Goal: Task Accomplishment & Management: Manage account settings

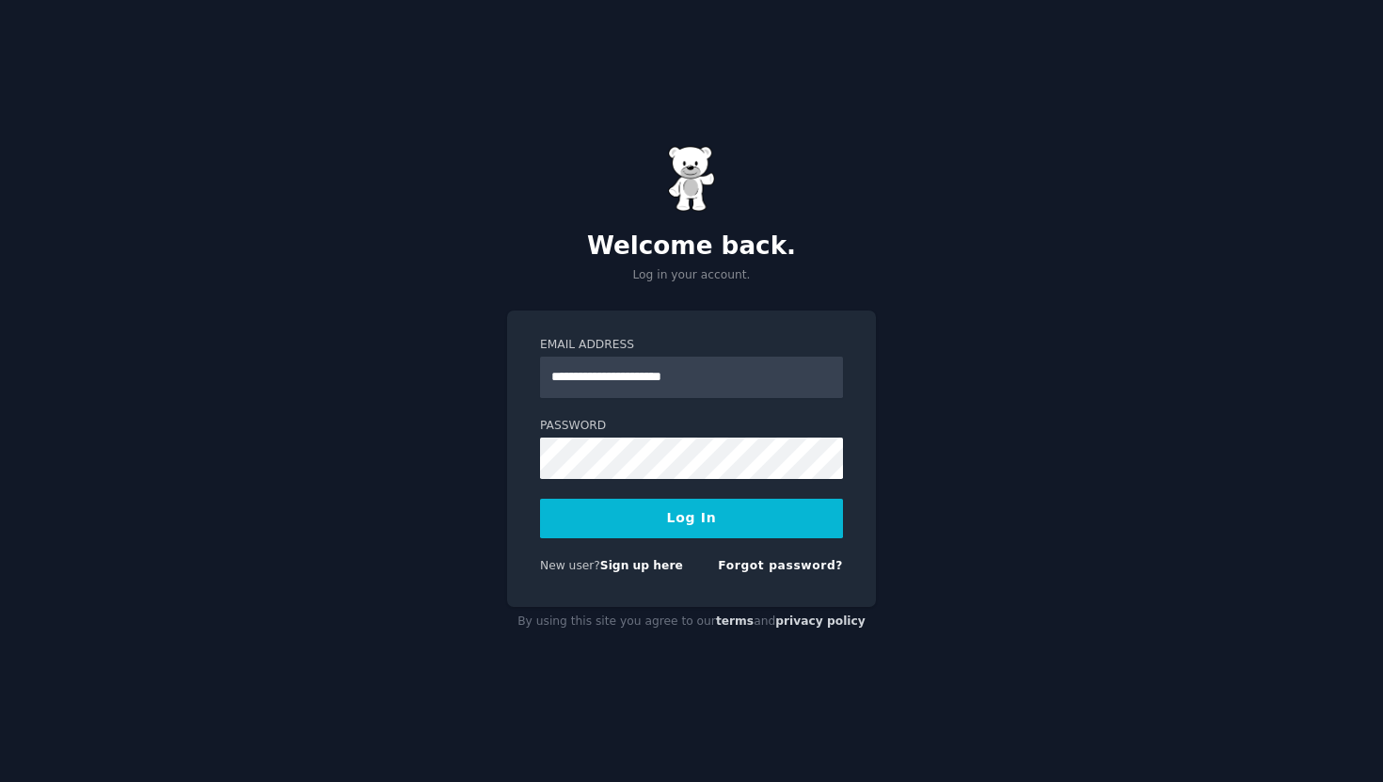
type input "**********"
click at [540, 499] on button "Log In" at bounding box center [691, 519] width 303 height 40
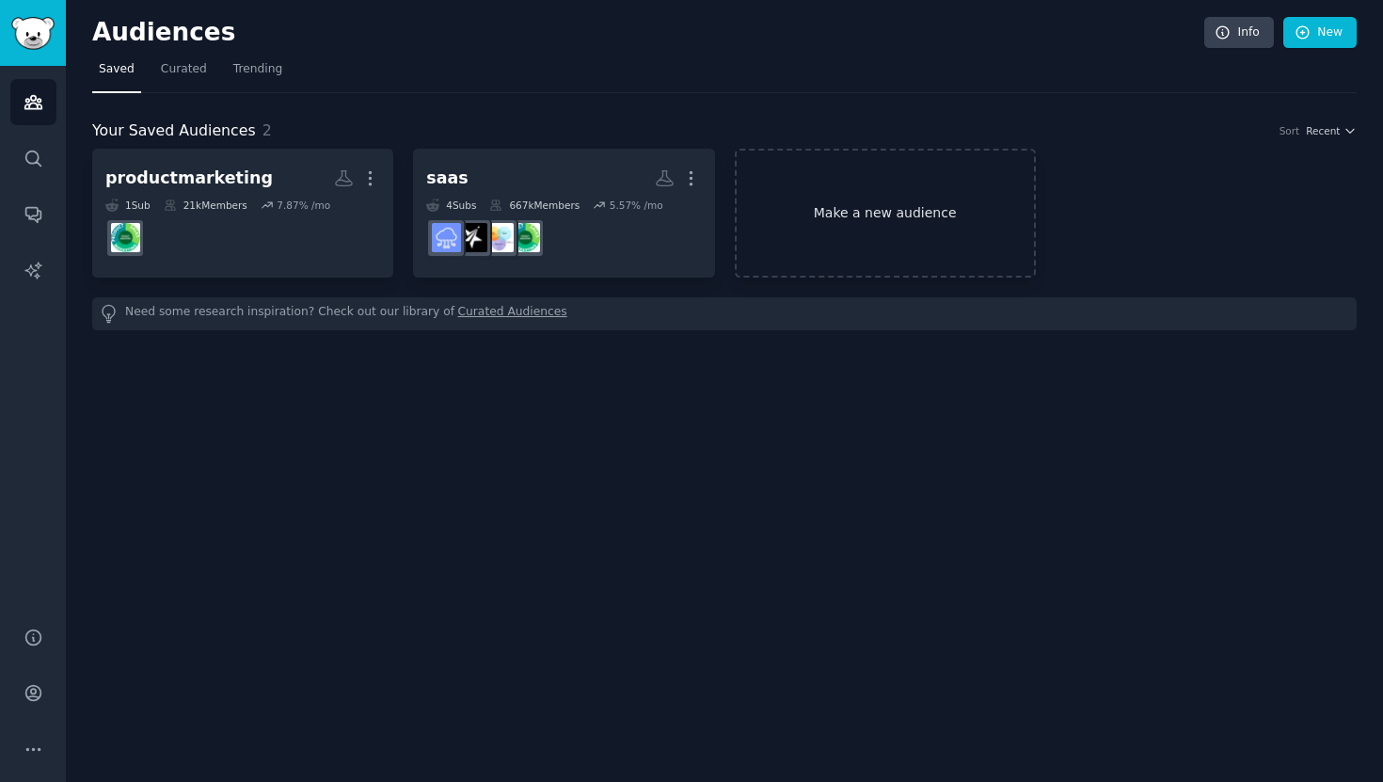
click at [915, 169] on link "Make a new audience" at bounding box center [885, 213] width 301 height 129
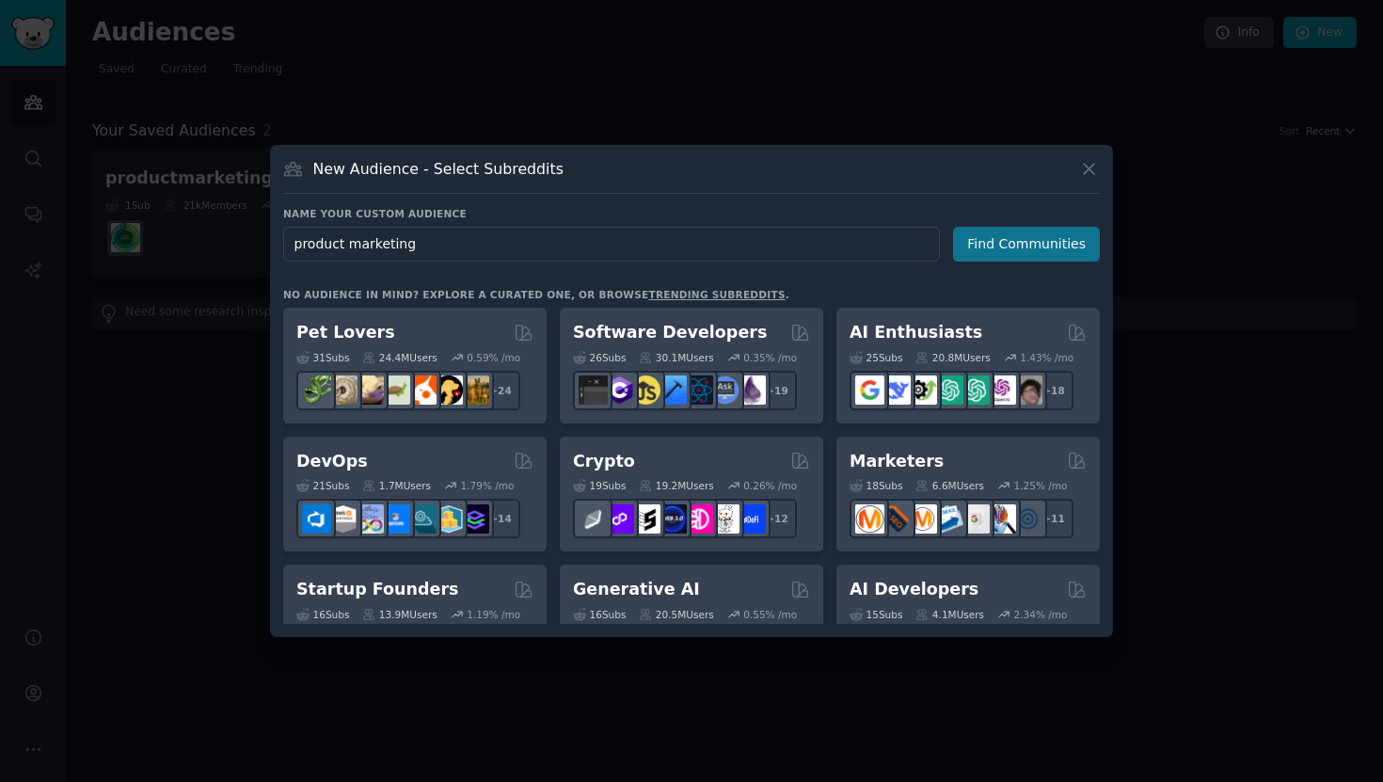
type input "product marketing"
click at [985, 252] on button "Find Communities" at bounding box center [1026, 244] width 147 height 35
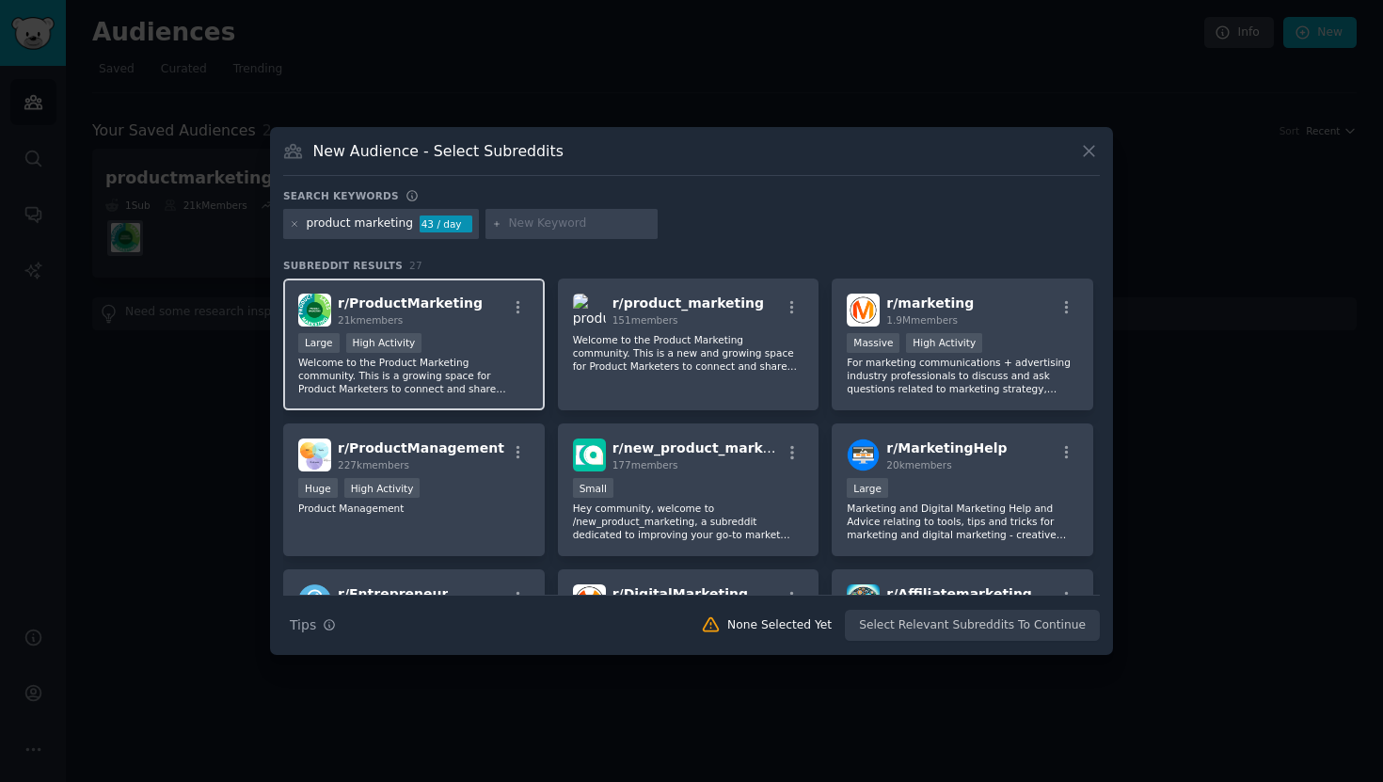
click at [477, 310] on div "r/ ProductMarketing 21k members" at bounding box center [413, 310] width 231 height 33
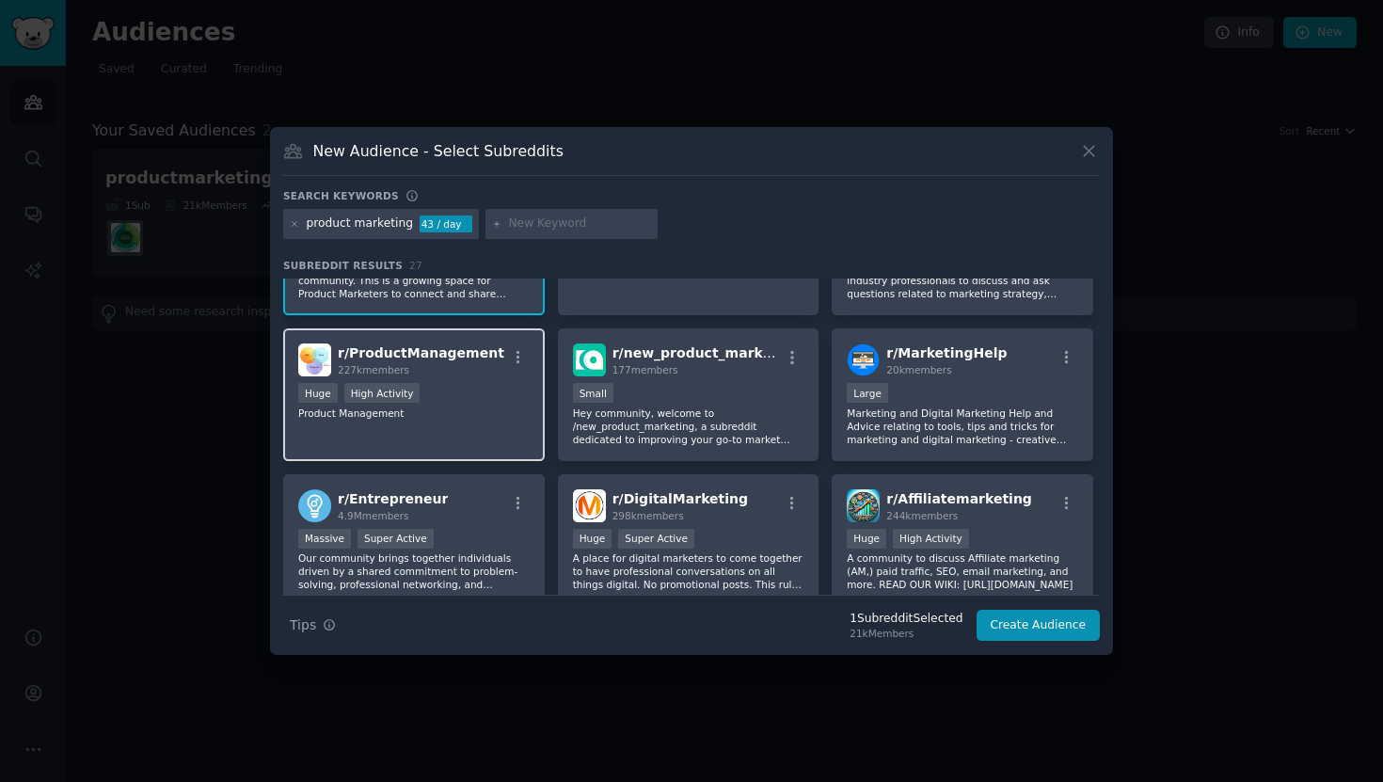
scroll to position [98, 0]
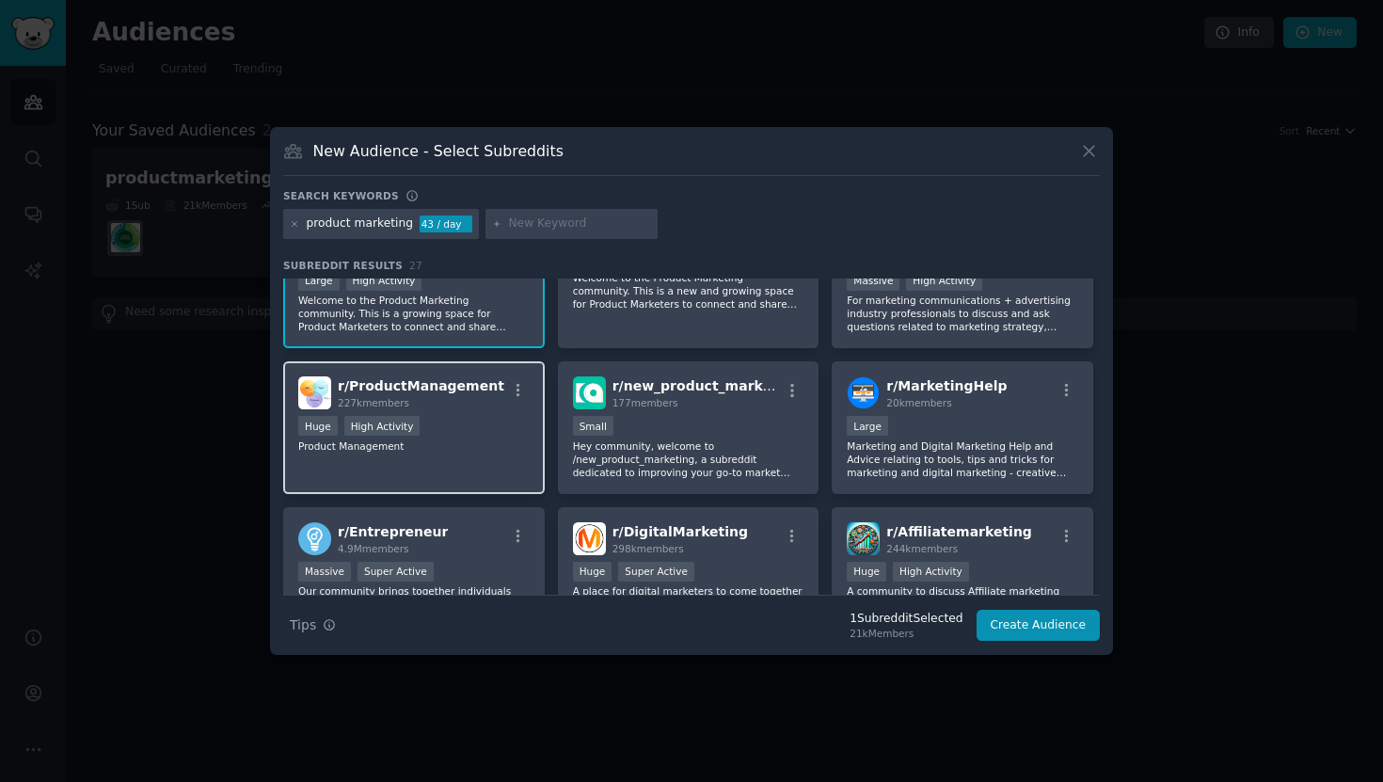
click at [471, 395] on h2 "r/ ProductManagement 227k members" at bounding box center [421, 392] width 167 height 33
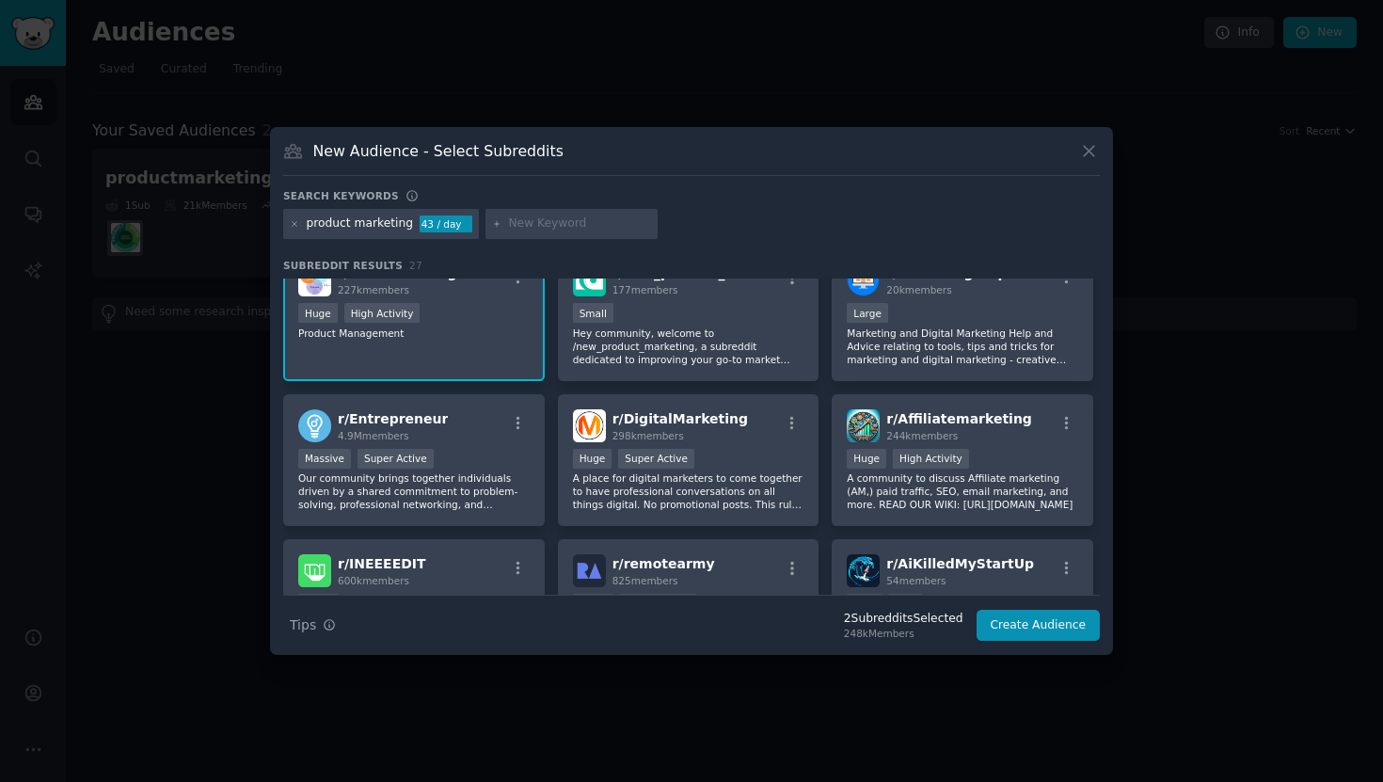
scroll to position [0, 0]
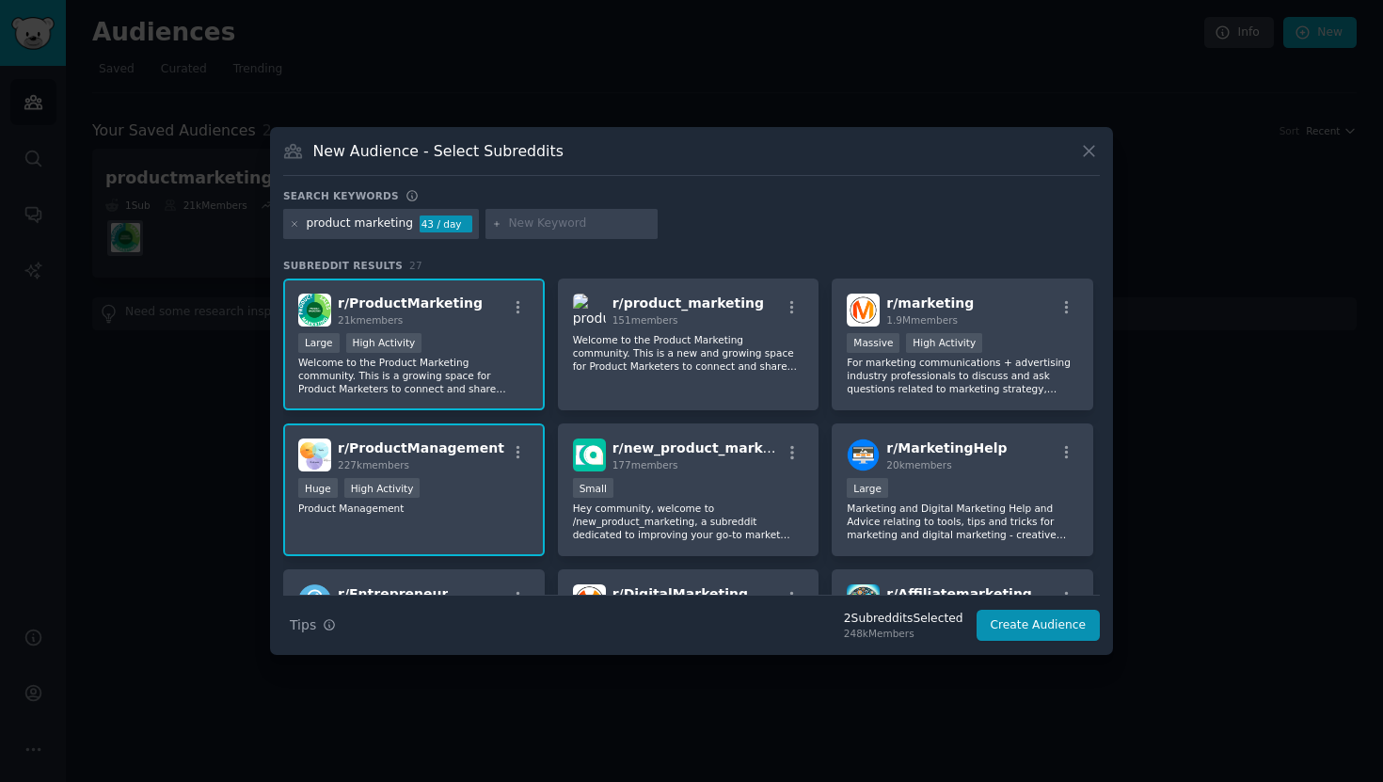
click at [532, 222] on input "text" at bounding box center [579, 223] width 143 height 17
type input "b2b marketing"
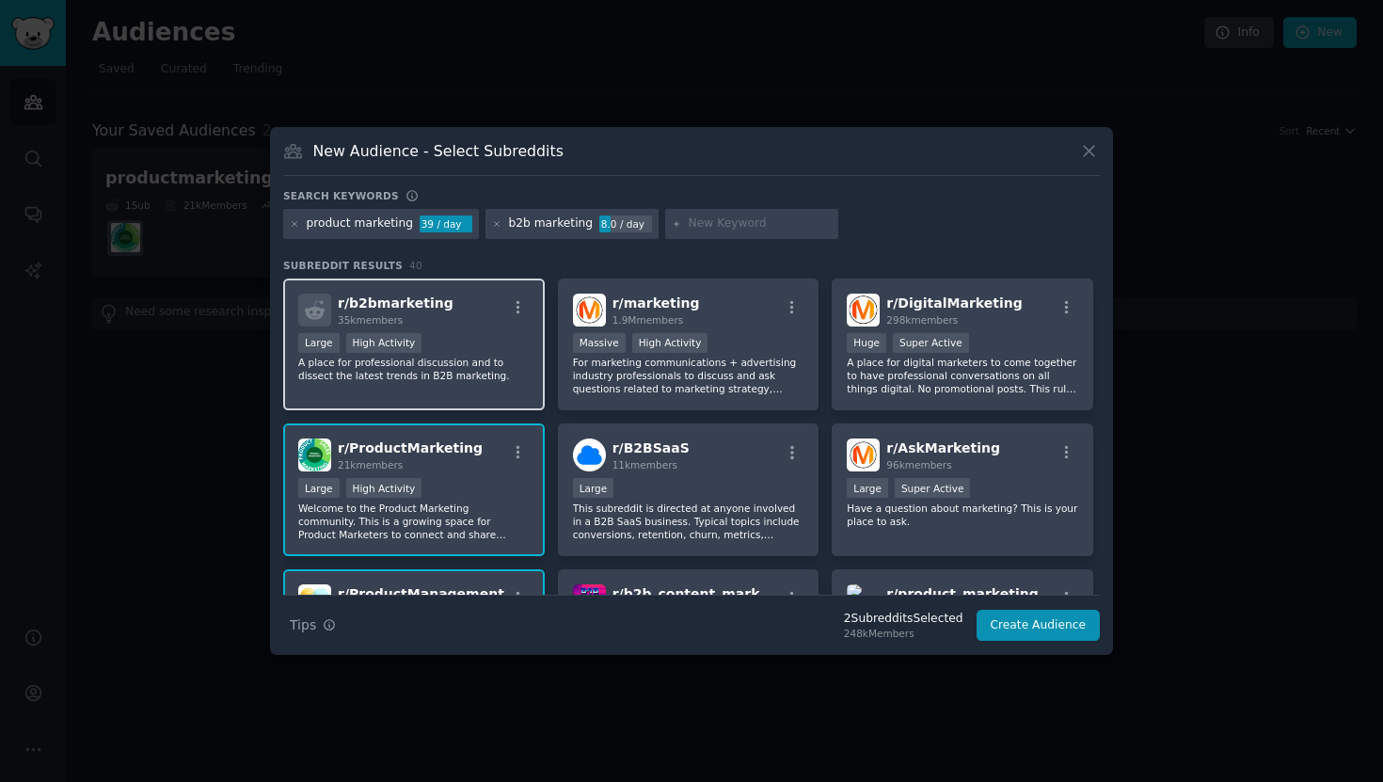
click at [468, 295] on div "r/ b2bmarketing 35k members" at bounding box center [413, 310] width 231 height 33
click at [689, 224] on input "text" at bounding box center [760, 223] width 143 height 17
type input "saas marketing"
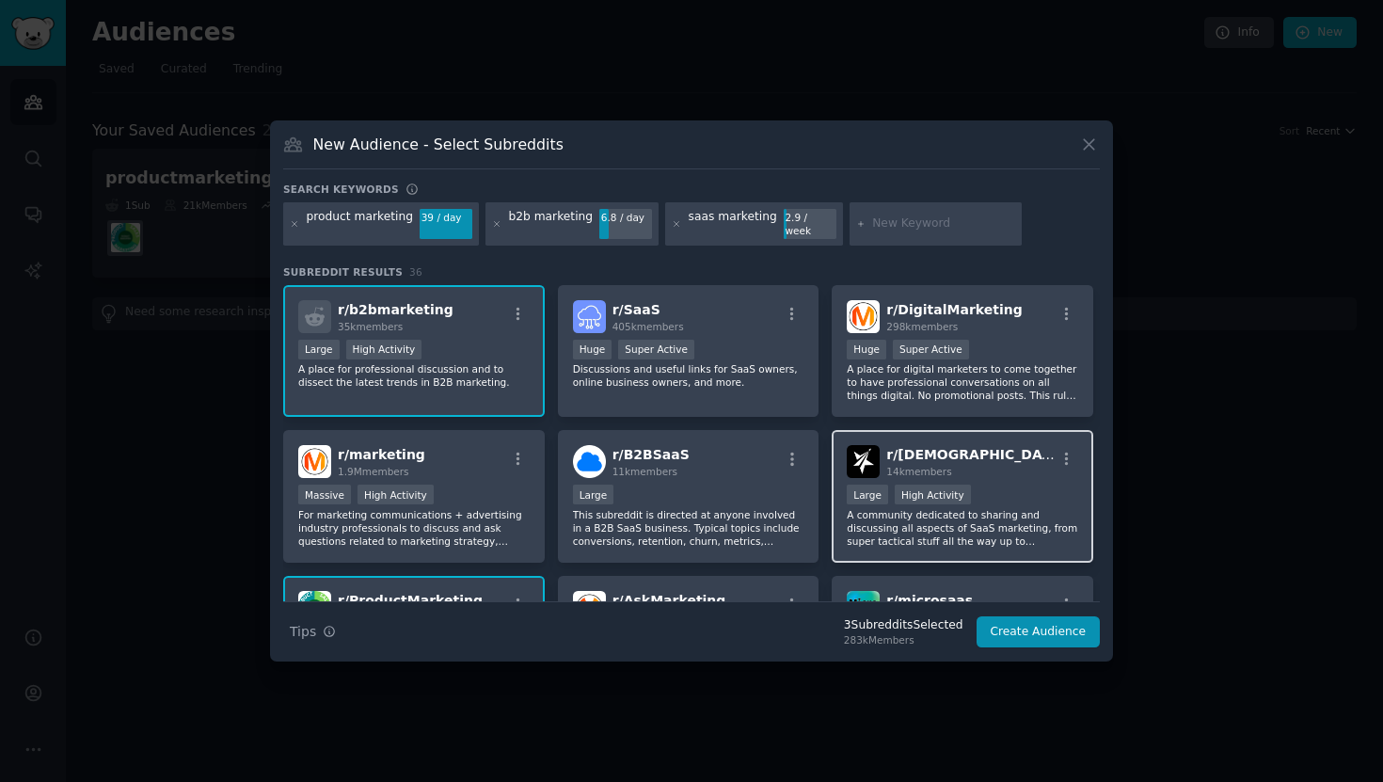
click at [957, 457] on h2 "r/ SaaSMarketing 14k members" at bounding box center [970, 461] width 168 height 33
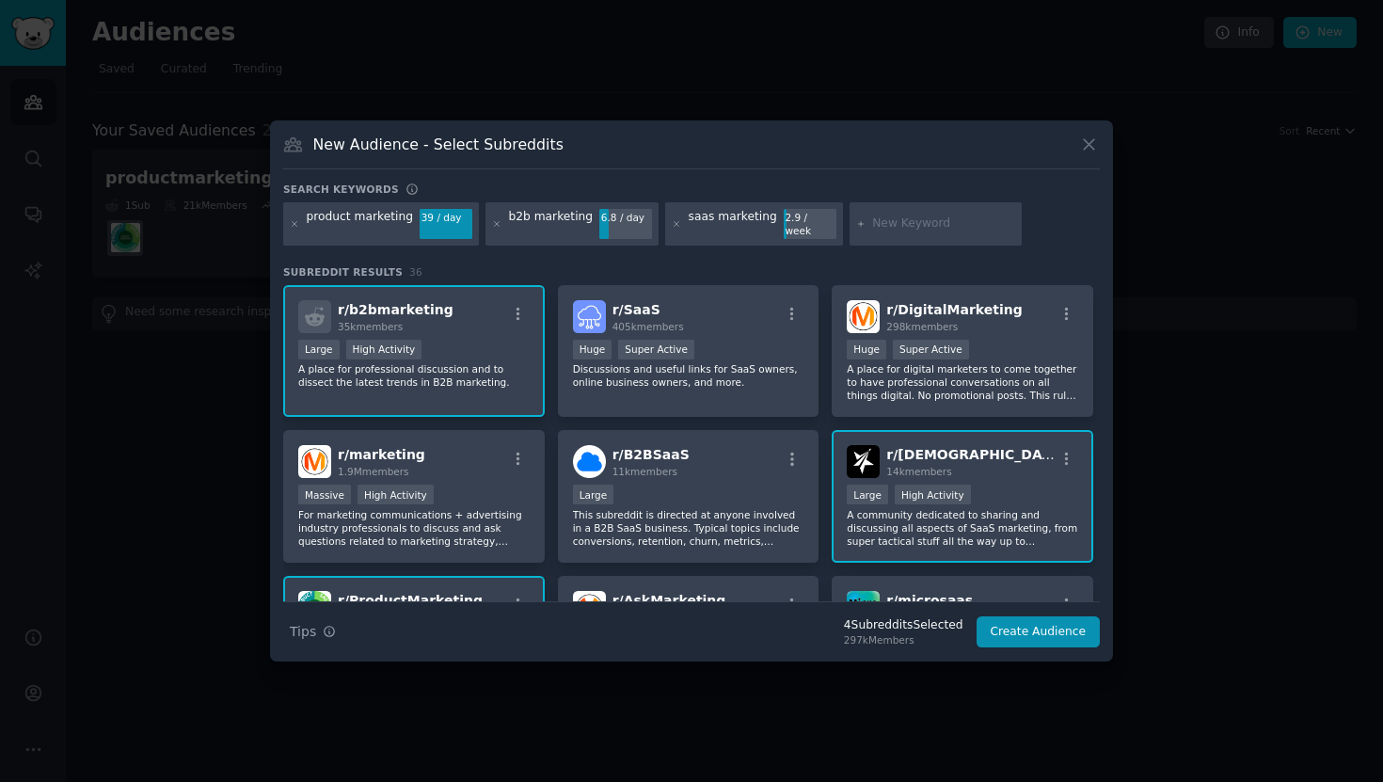
click at [877, 220] on input "text" at bounding box center [943, 223] width 143 height 17
type input "marketing automation"
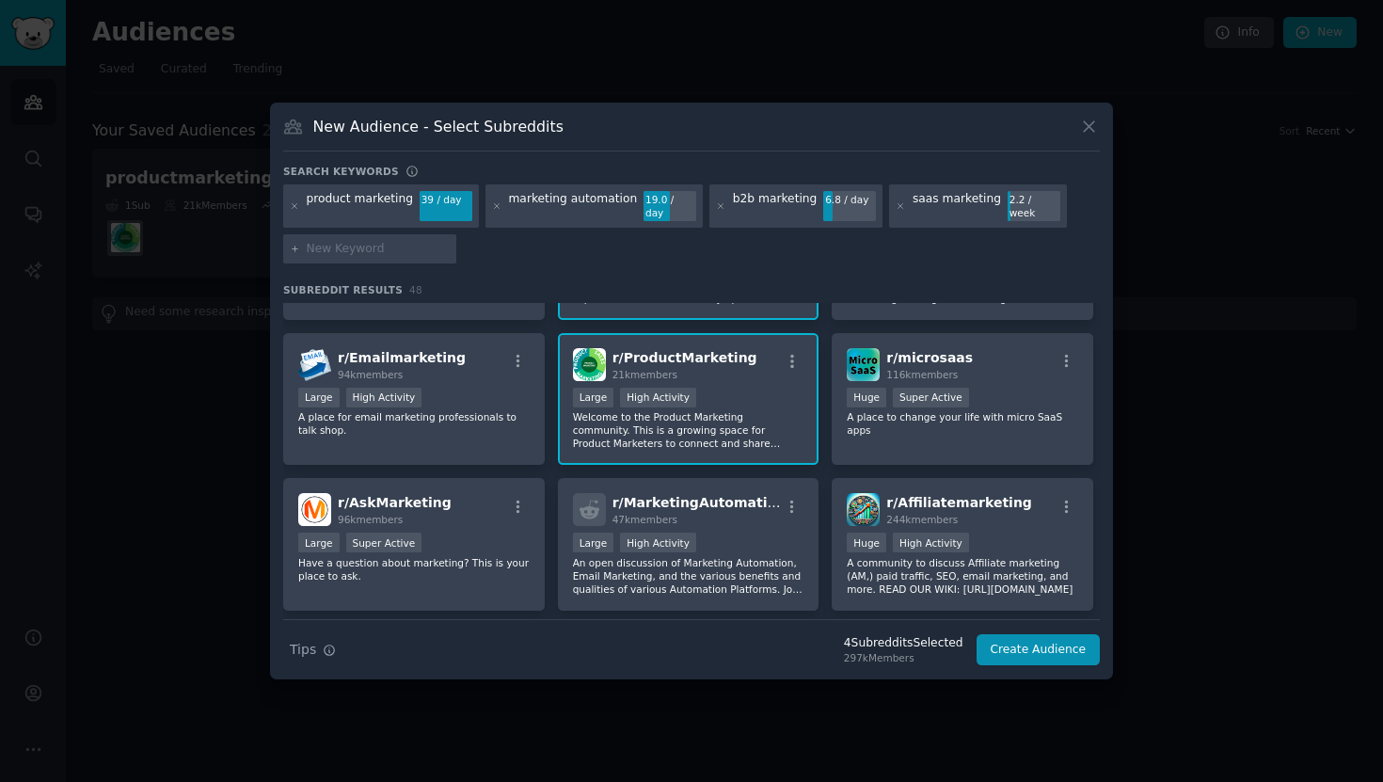
scroll to position [395, 0]
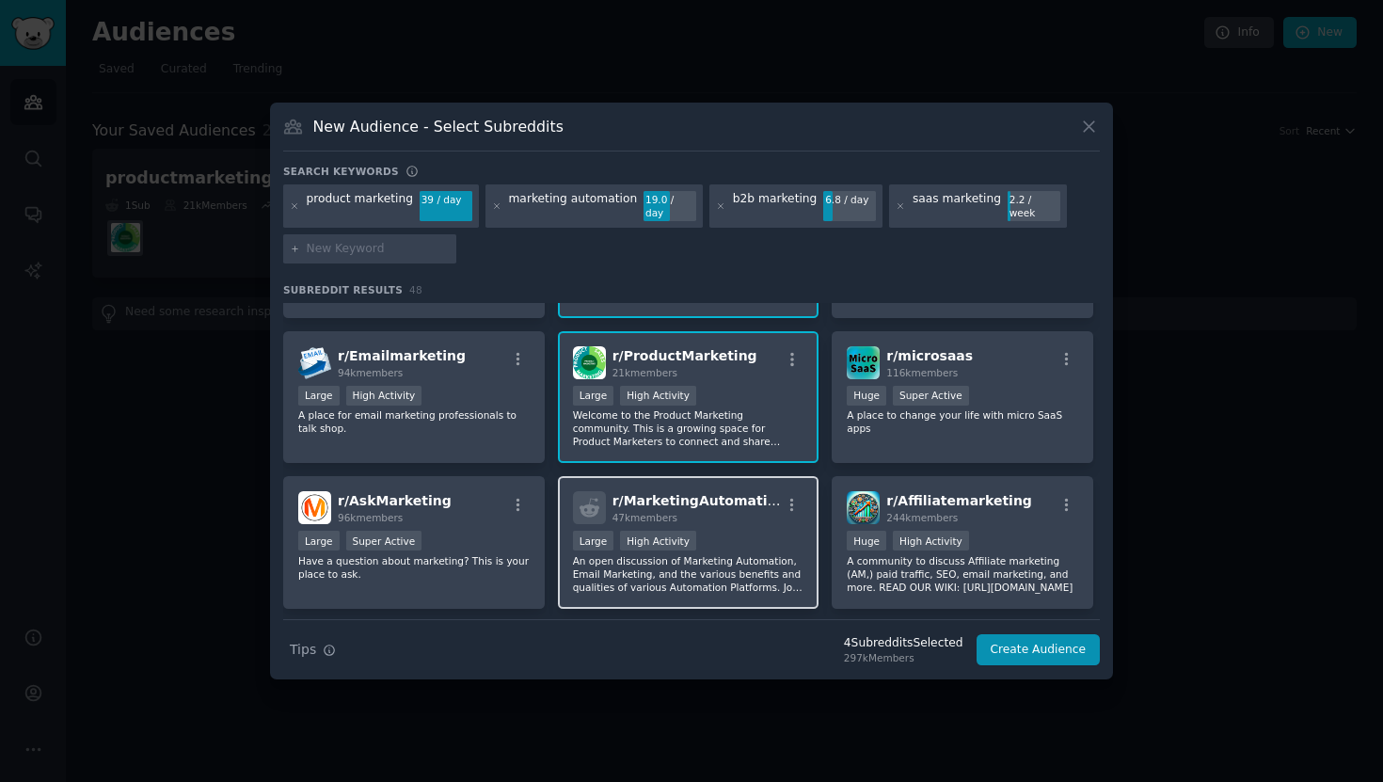
click at [731, 535] on div "Large High Activity" at bounding box center [688, 543] width 231 height 24
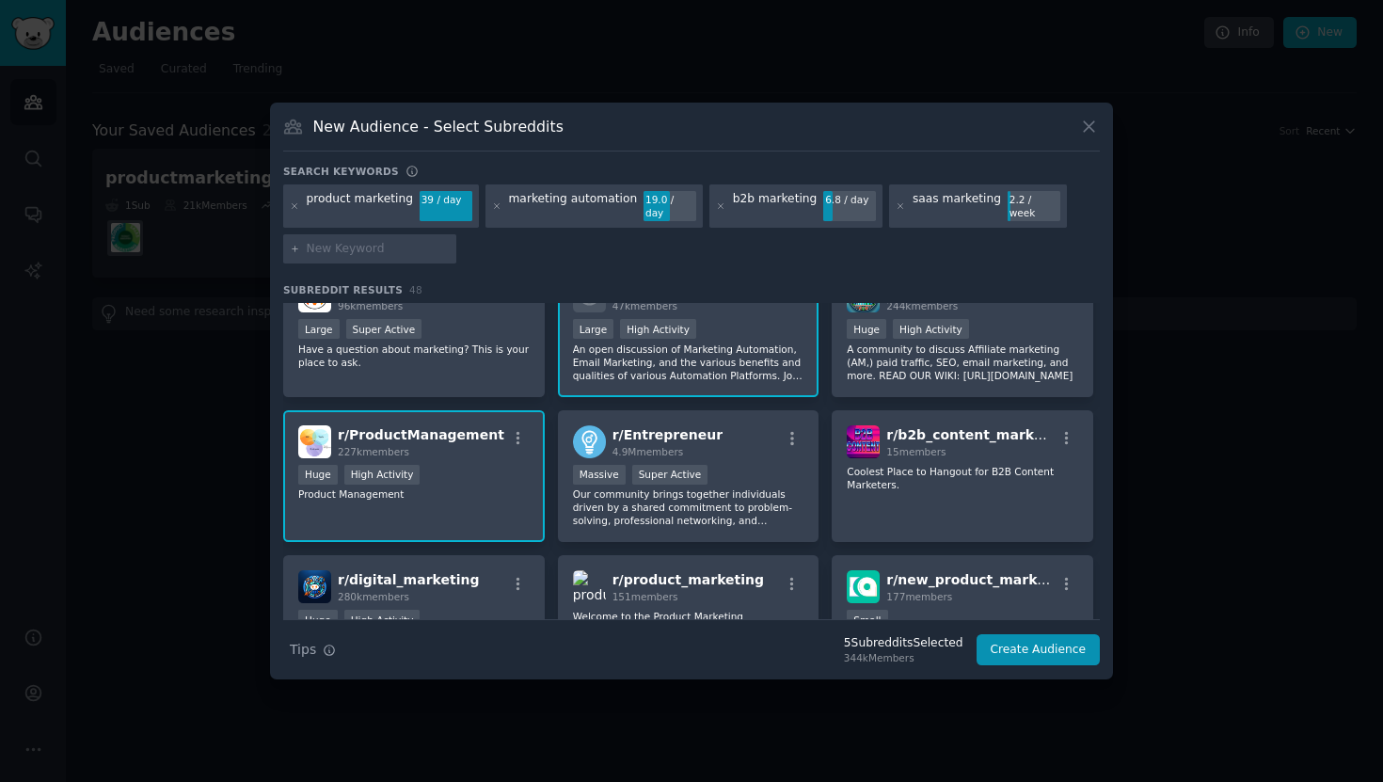
scroll to position [595, 0]
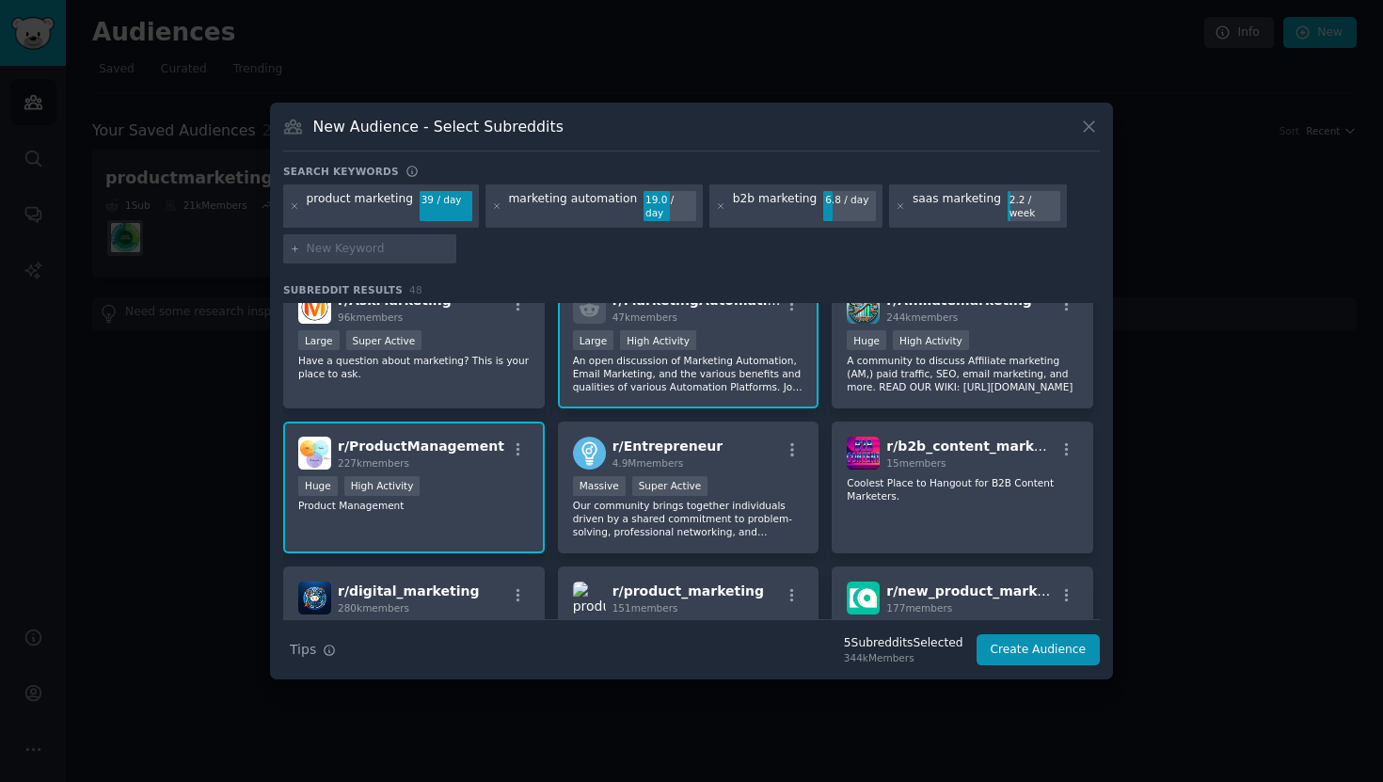
click at [409, 246] on input "text" at bounding box center [378, 249] width 143 height 17
type input "productmgmt"
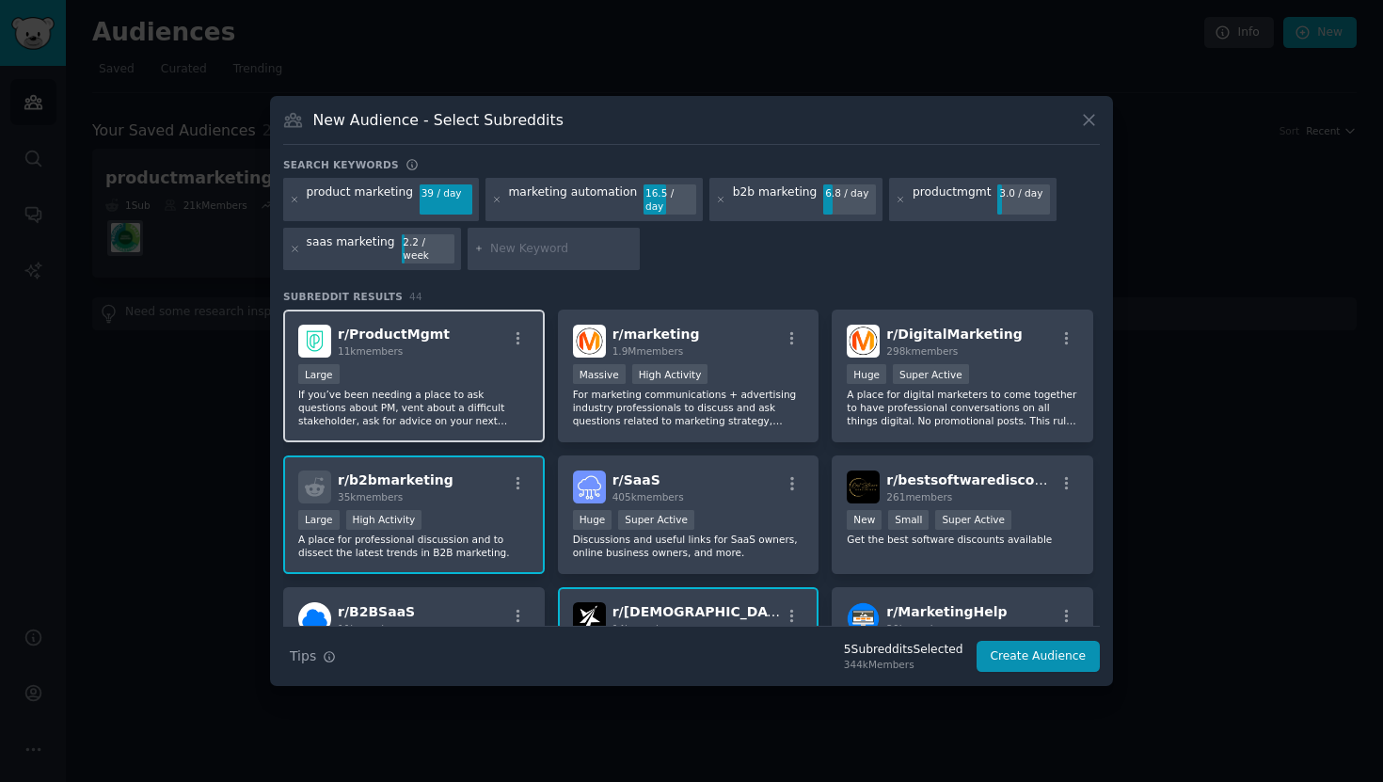
click at [471, 337] on div "r/ ProductMgmt 11k members" at bounding box center [413, 341] width 231 height 33
click at [554, 241] on input "text" at bounding box center [561, 249] width 143 height 17
type input "product management"
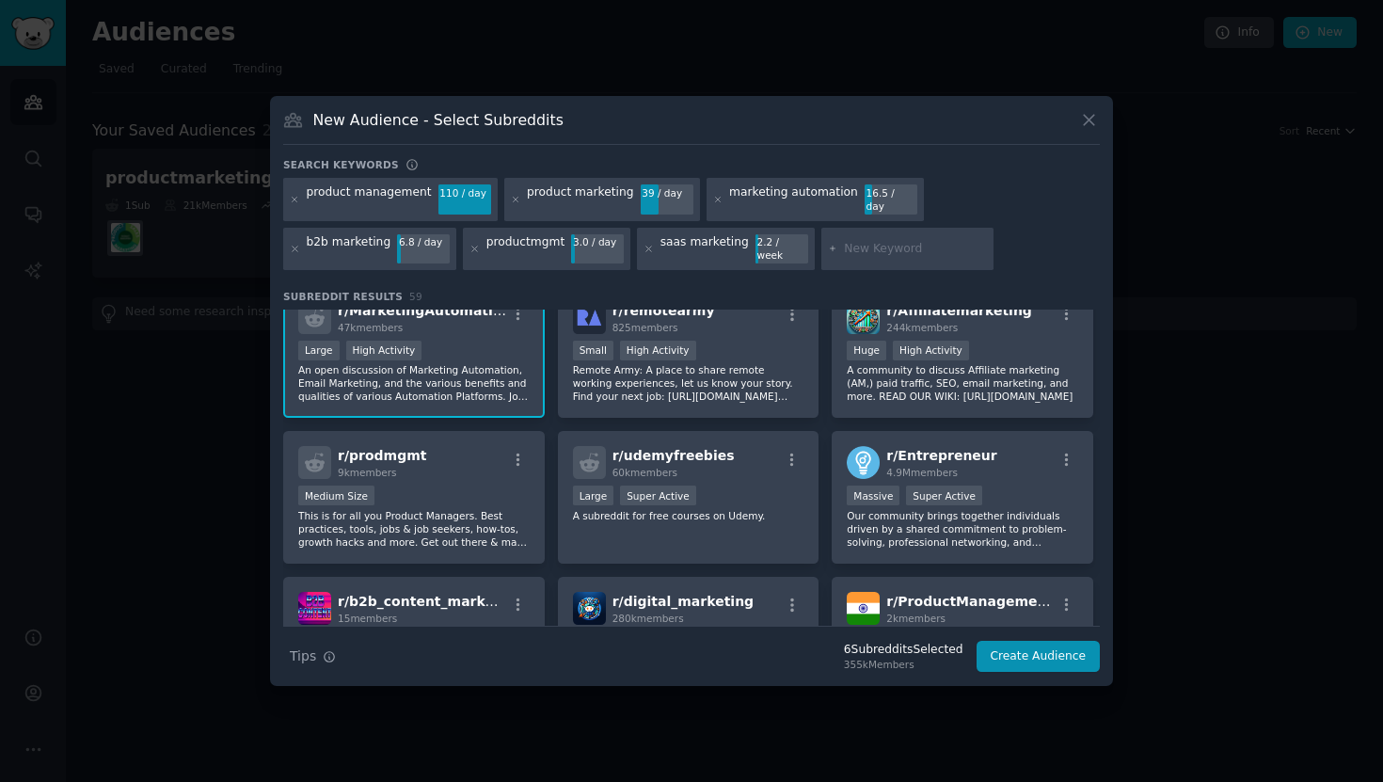
scroll to position [733, 0]
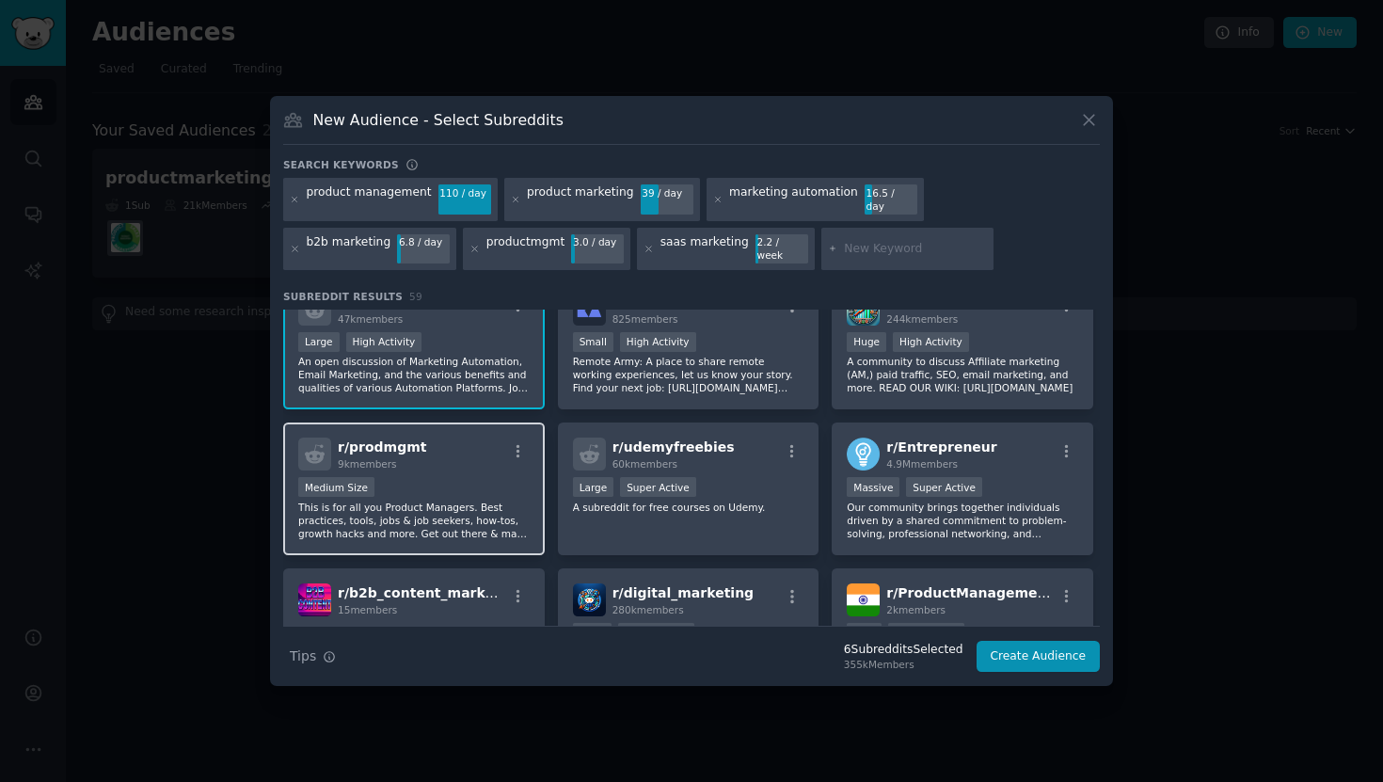
click at [473, 477] on div "Medium Size" at bounding box center [413, 489] width 231 height 24
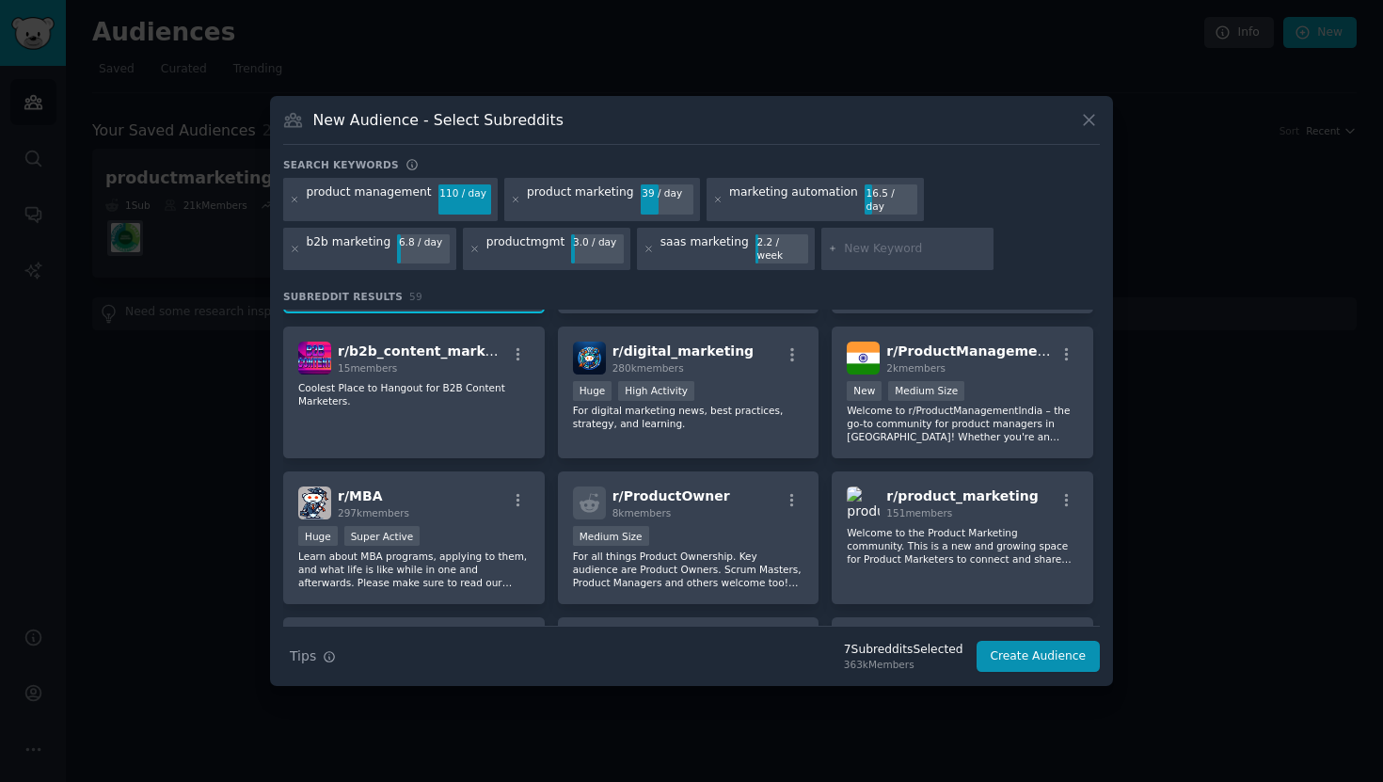
scroll to position [991, 0]
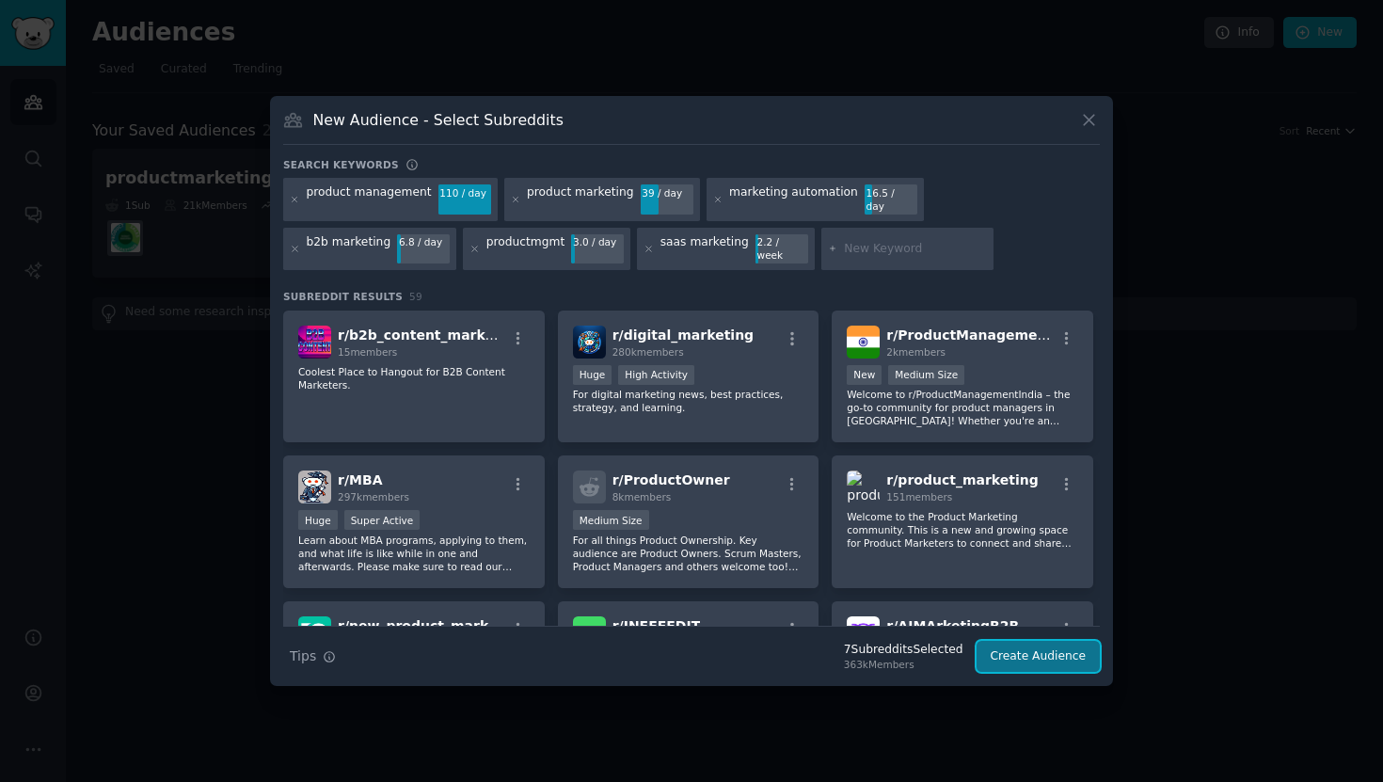
click at [1023, 643] on button "Create Audience" at bounding box center [1038, 657] width 124 height 32
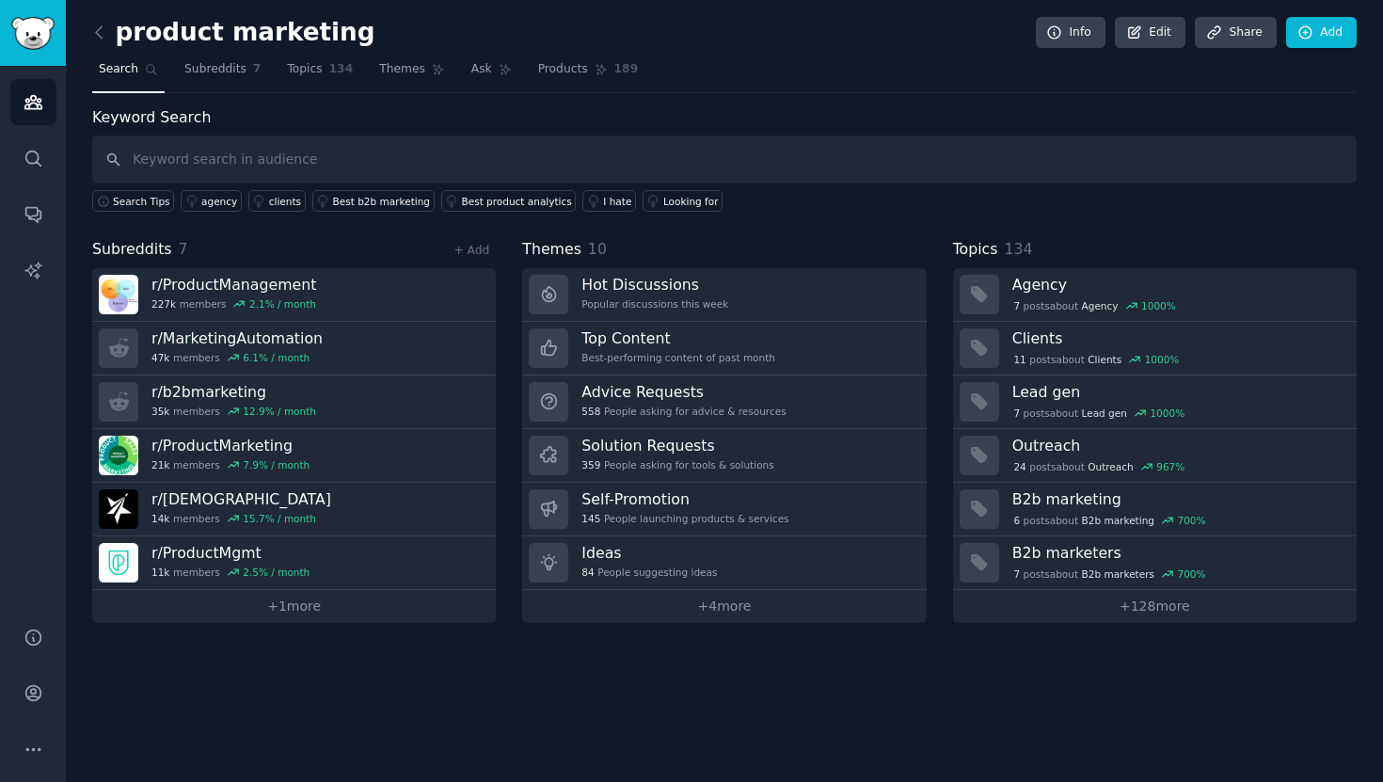
click at [301, 32] on h2 "product marketing" at bounding box center [233, 33] width 283 height 30
click at [1145, 31] on link "Edit" at bounding box center [1150, 33] width 71 height 32
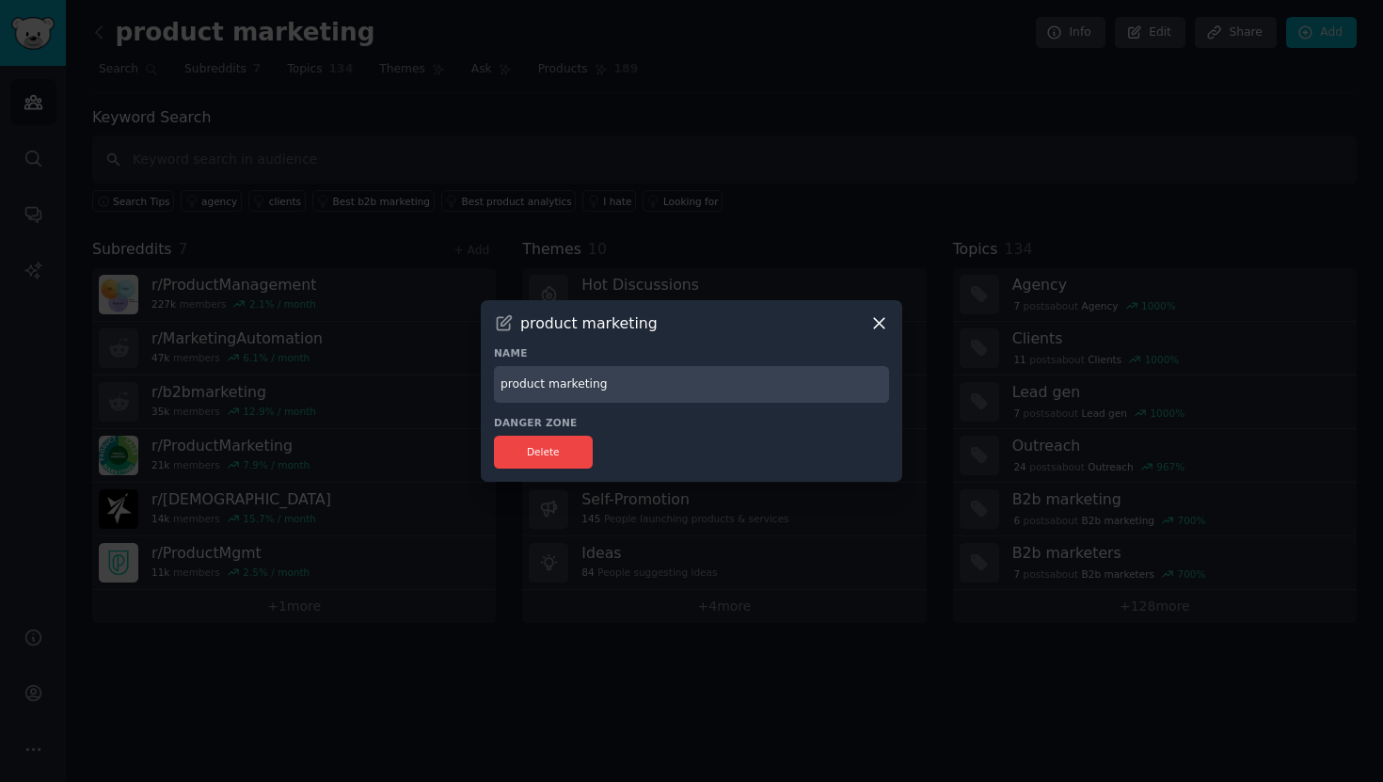
click at [691, 373] on input "product marketing" at bounding box center [691, 384] width 395 height 37
click at [687, 386] on input "product marketing" at bounding box center [691, 384] width 395 height 37
type input "product marketing + management"
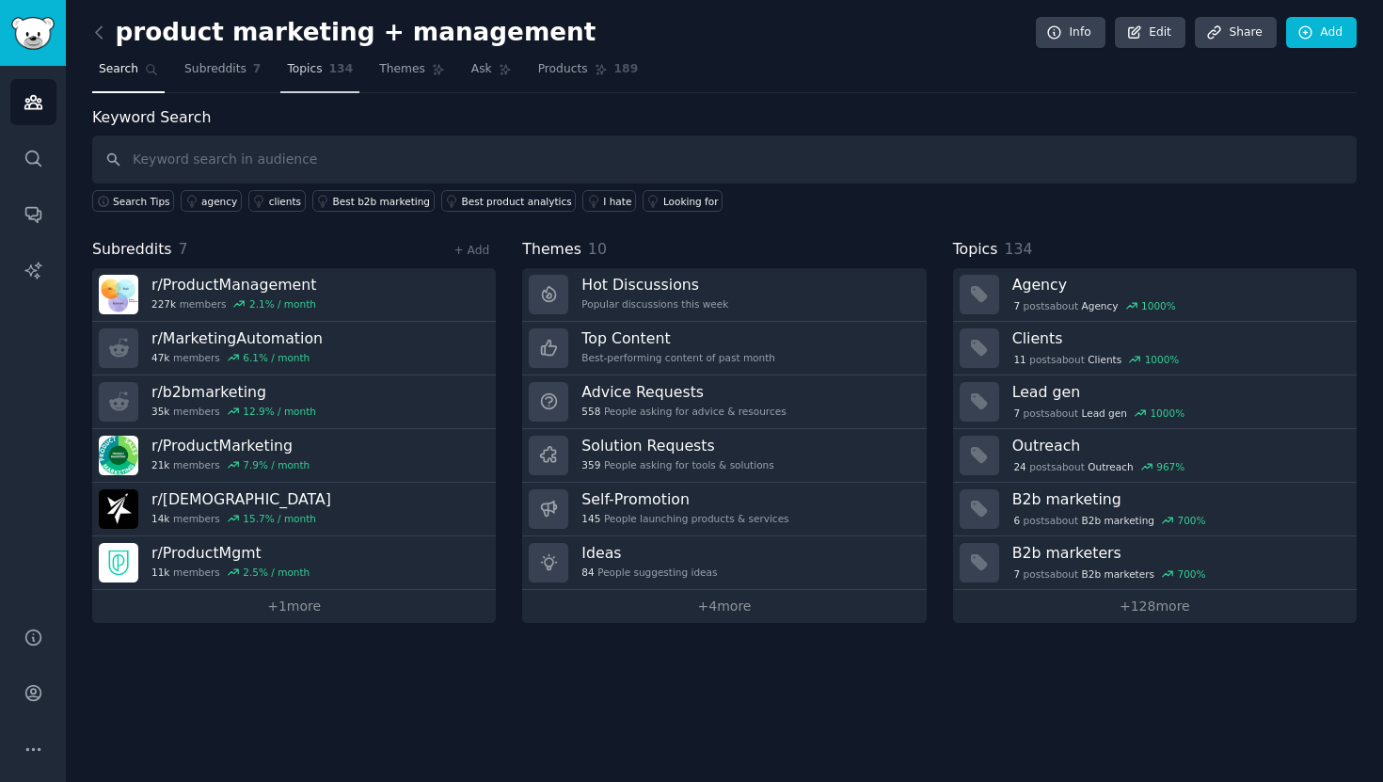
click at [311, 71] on span "Topics" at bounding box center [304, 69] width 35 height 17
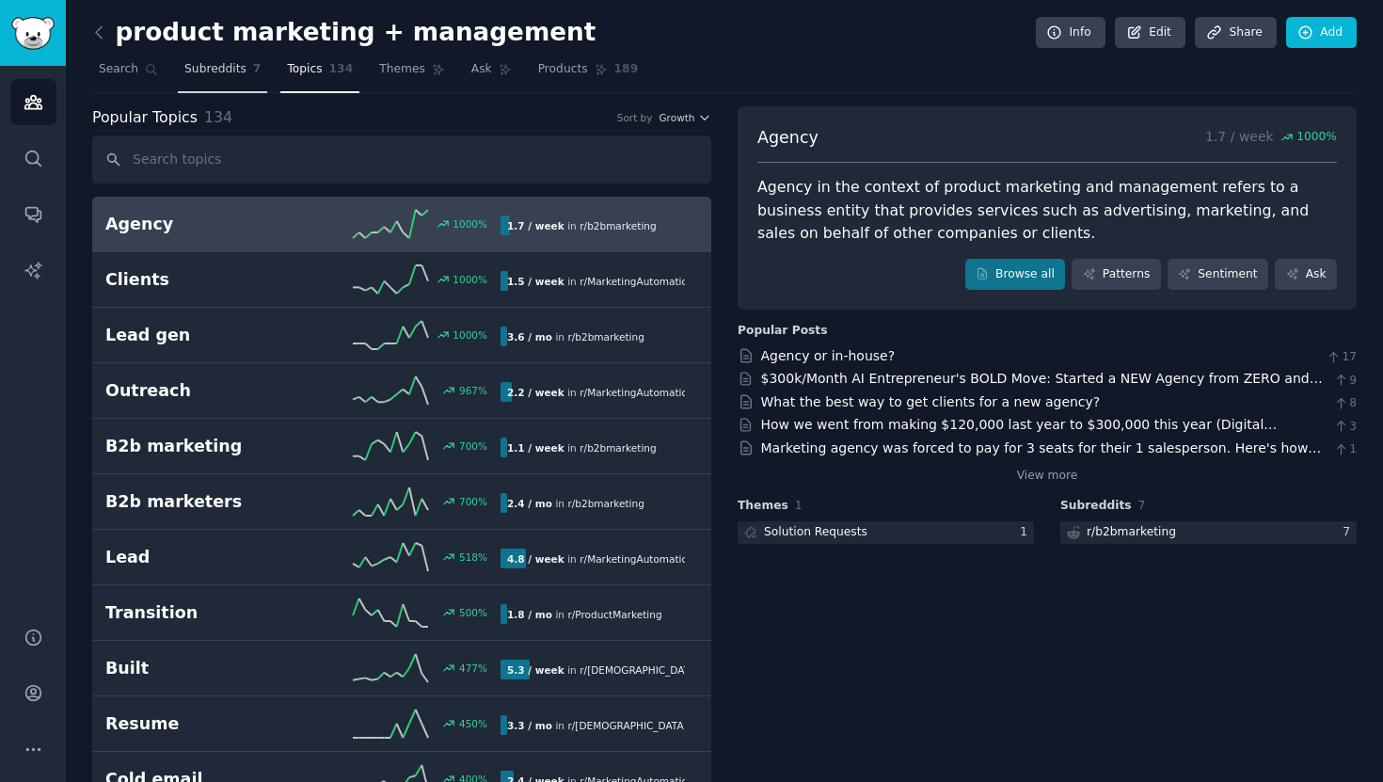
click at [227, 74] on span "Subreddits" at bounding box center [215, 69] width 62 height 17
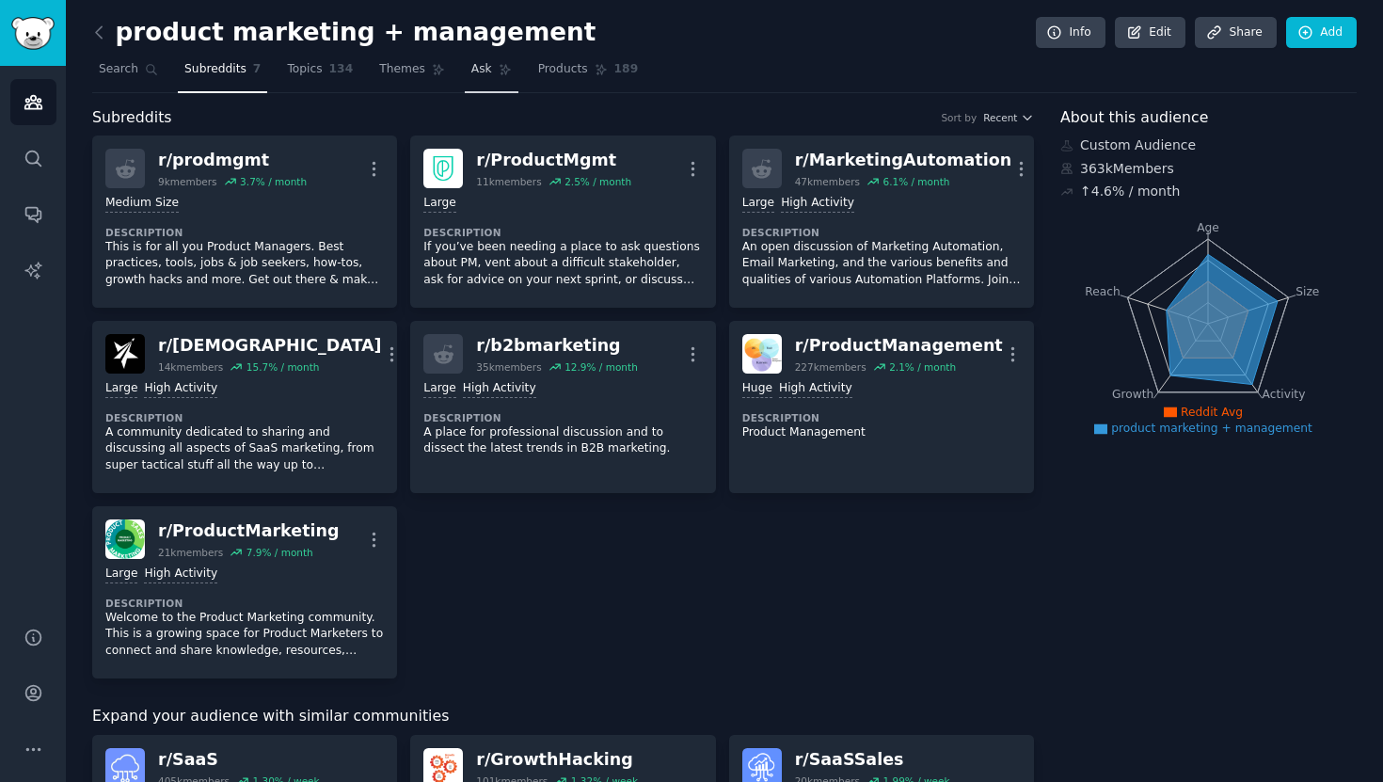
click at [489, 75] on link "Ask" at bounding box center [492, 74] width 54 height 39
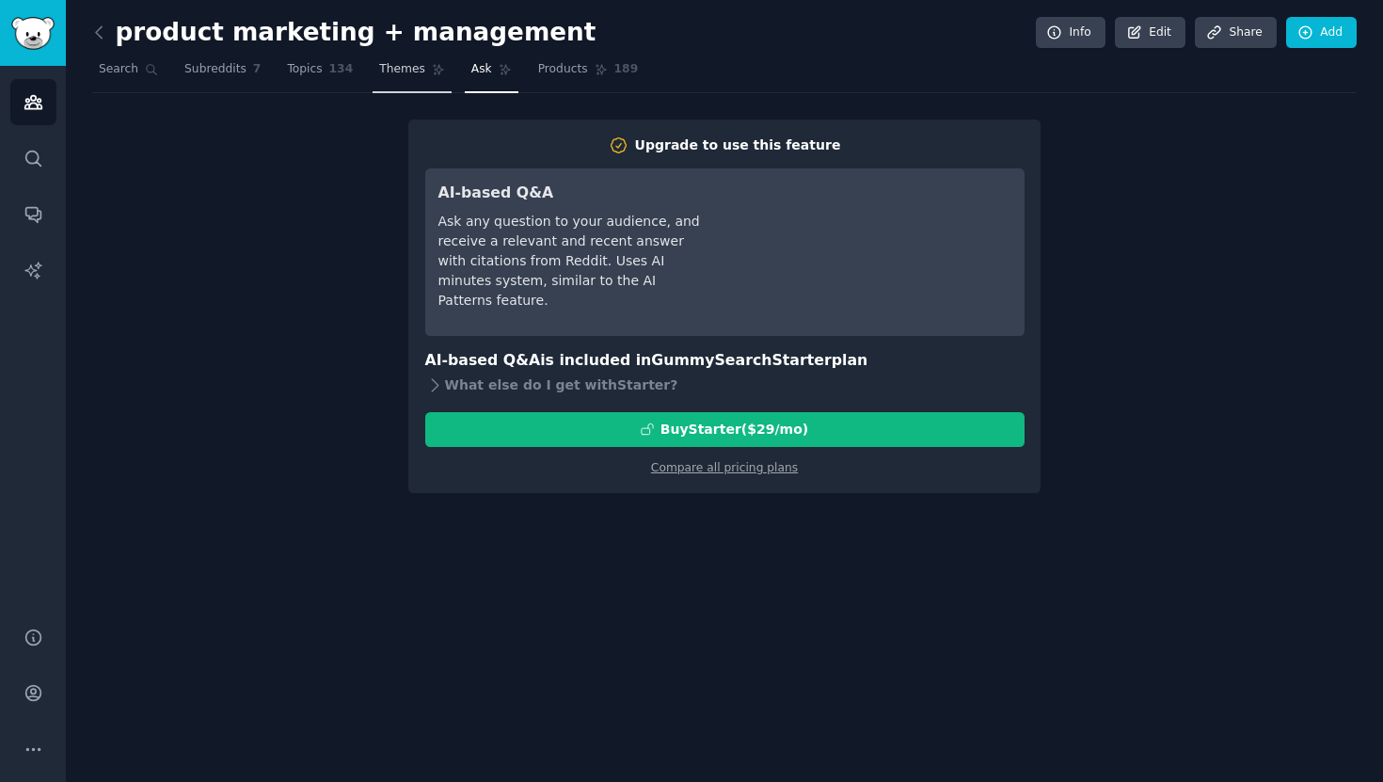
click at [379, 73] on span "Themes" at bounding box center [402, 69] width 46 height 17
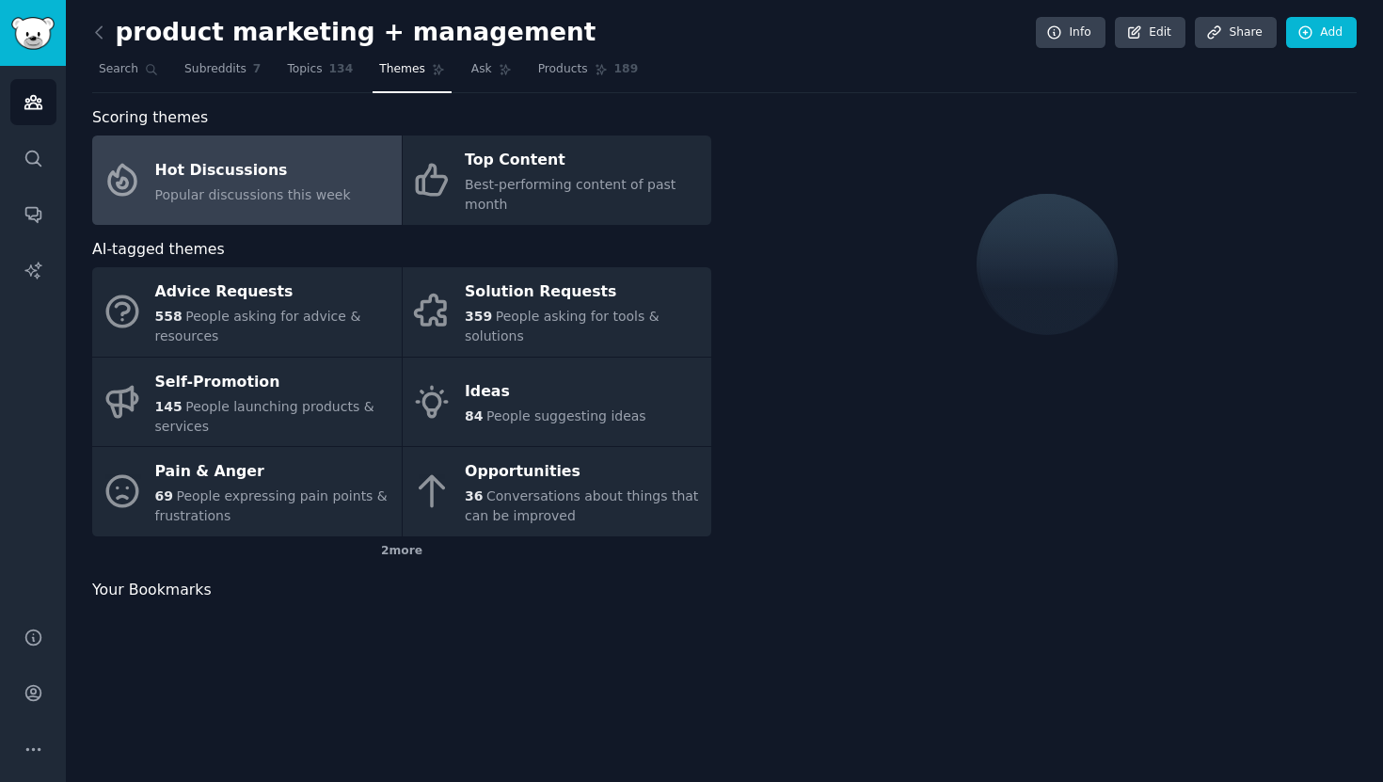
click at [207, 34] on h2 "product marketing + management" at bounding box center [343, 33] width 503 height 30
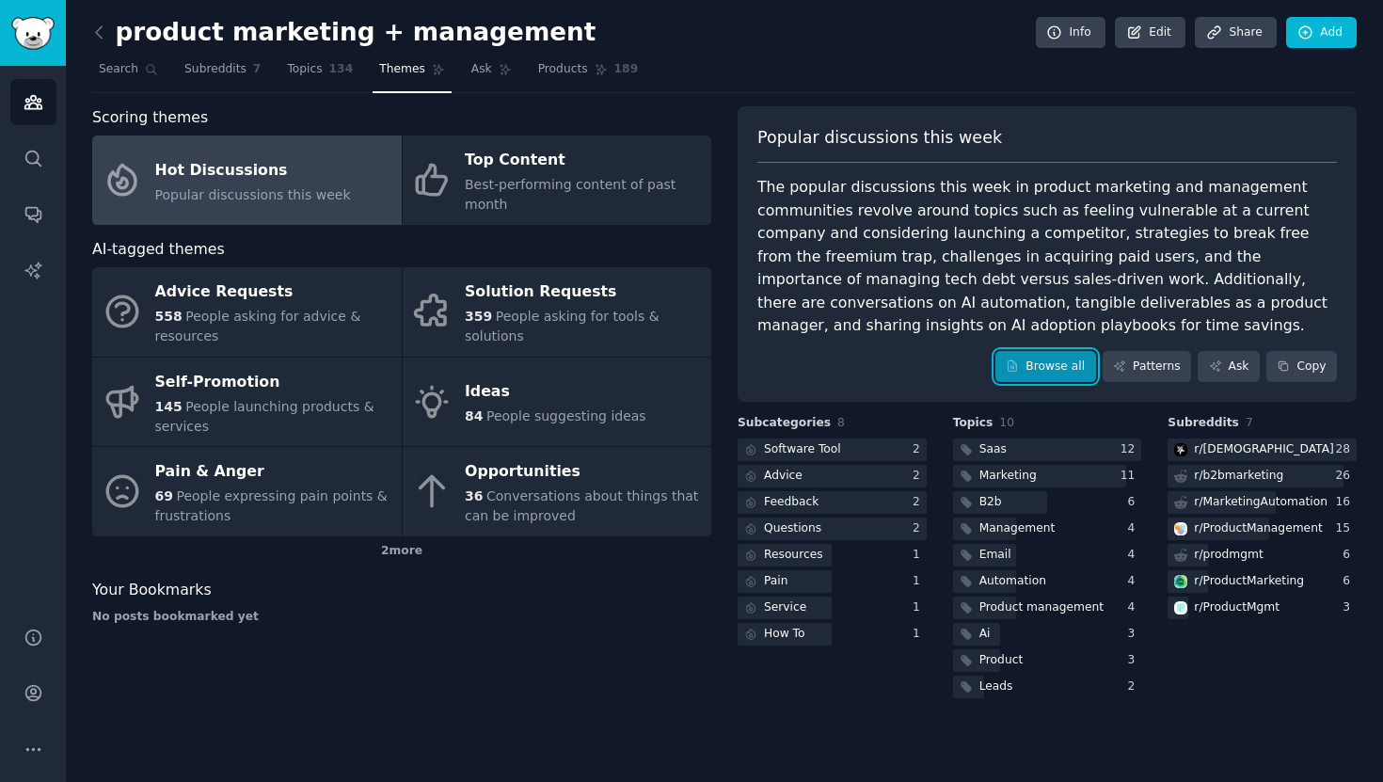
click at [1046, 354] on link "Browse all" at bounding box center [1045, 367] width 101 height 32
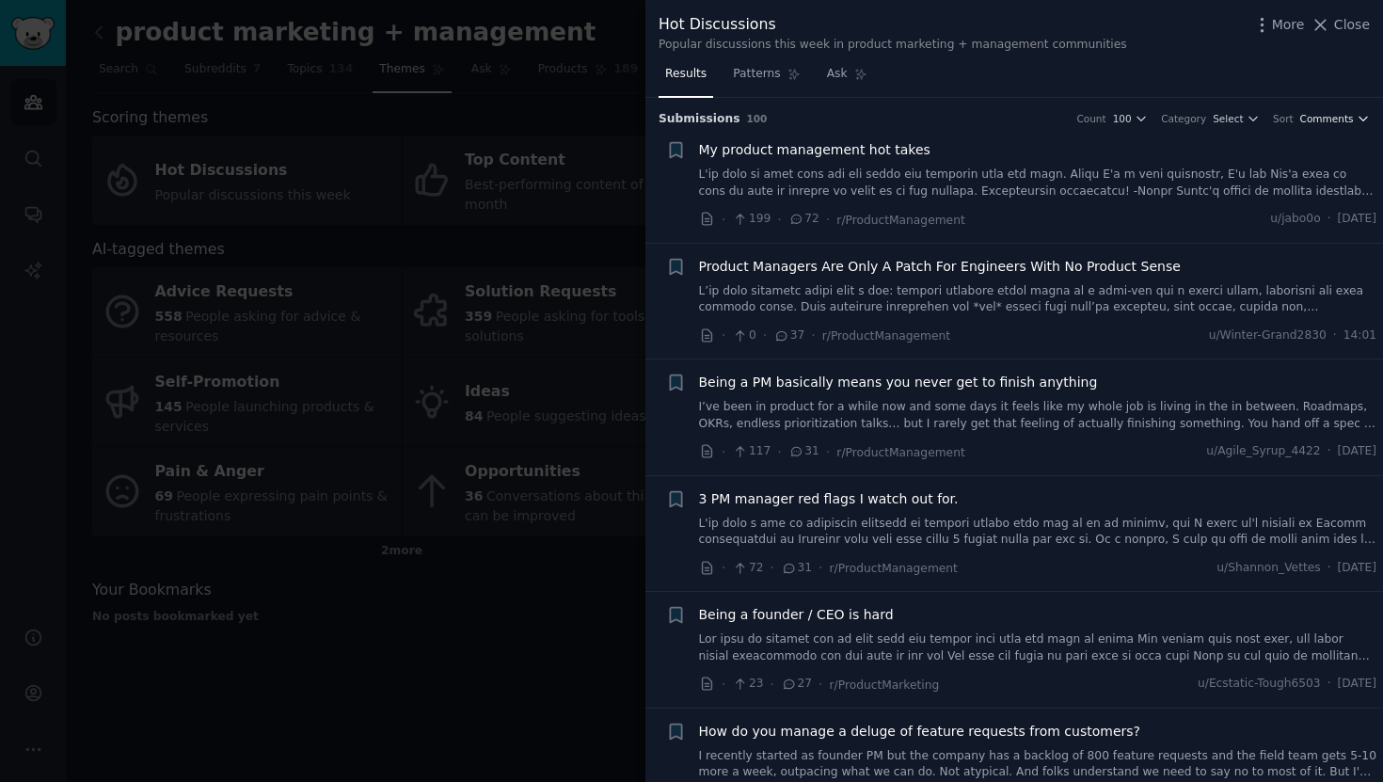
click at [1324, 119] on span "Comments" at bounding box center [1327, 118] width 54 height 13
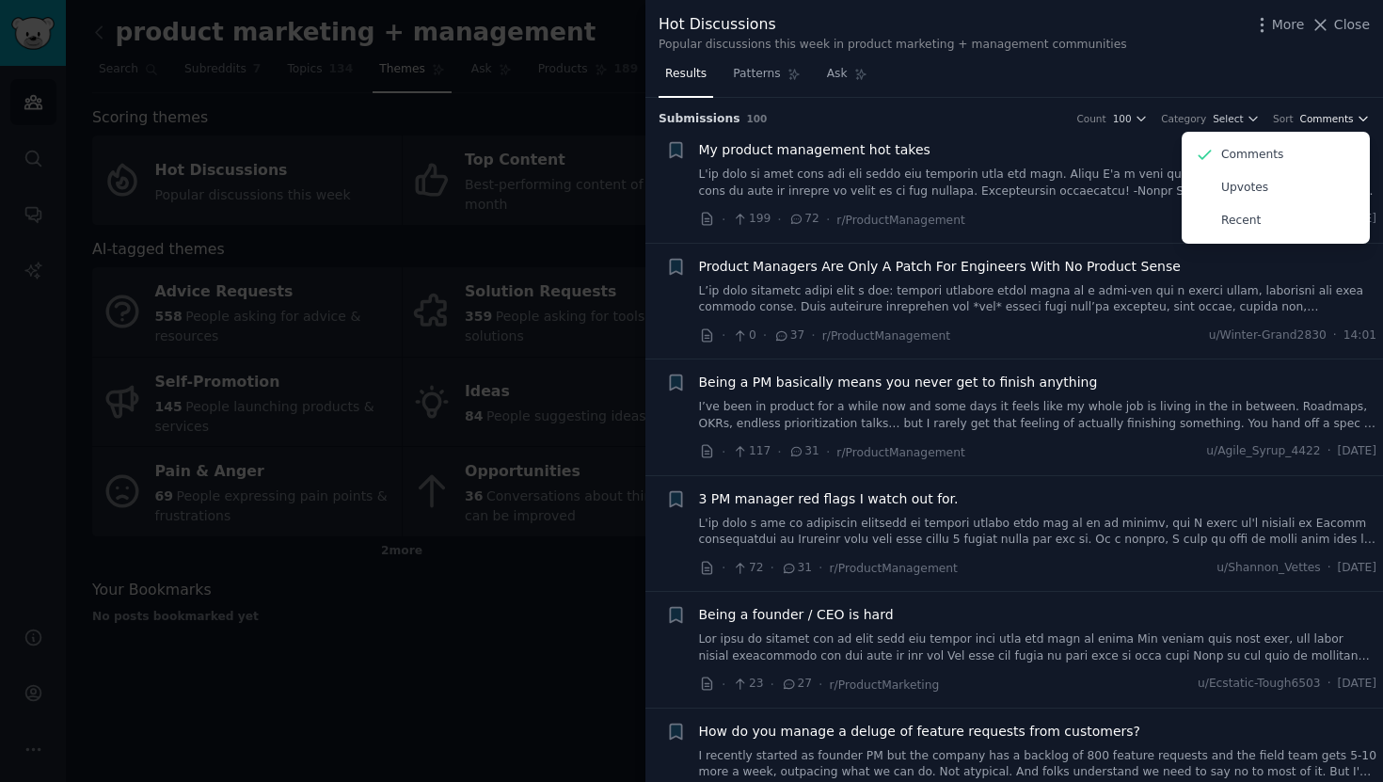
click at [1324, 119] on span "Comments" at bounding box center [1327, 118] width 54 height 13
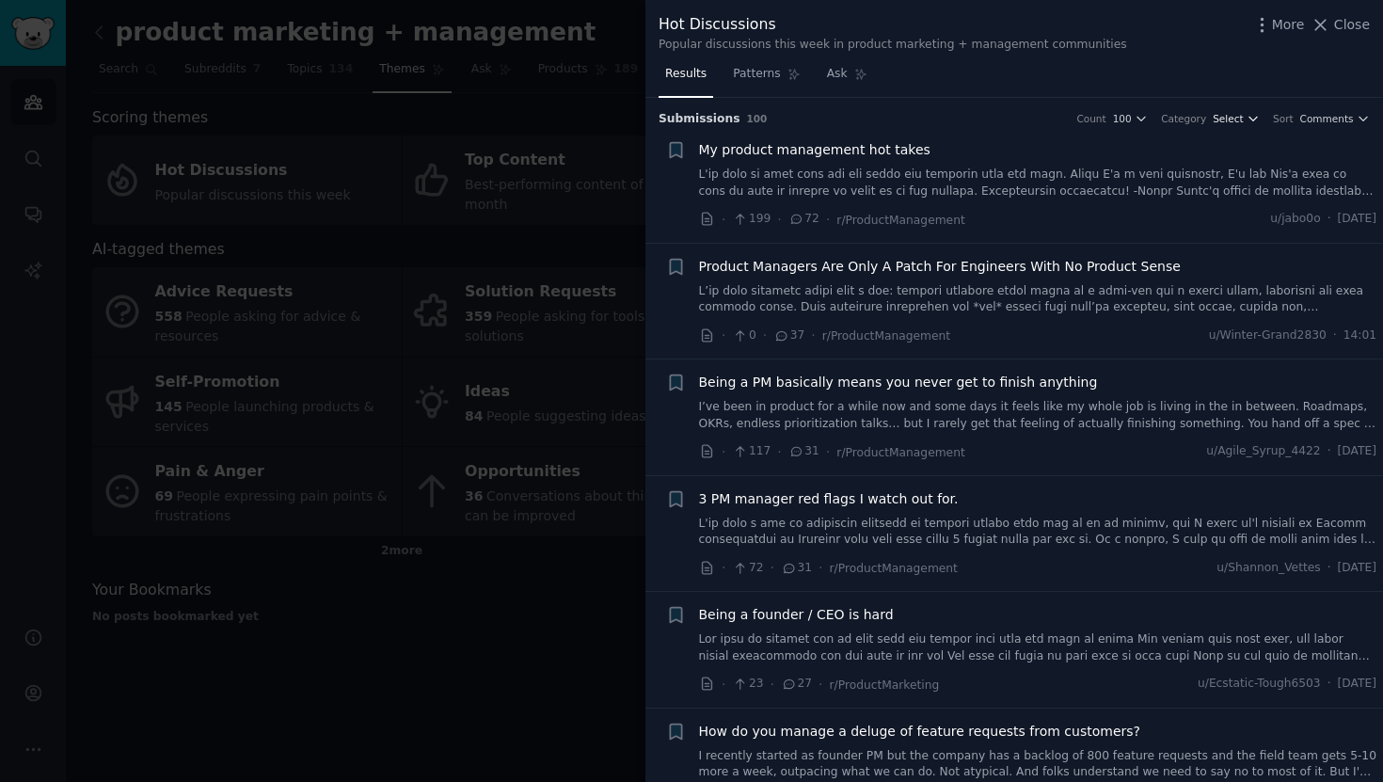
click at [1247, 116] on icon "button" at bounding box center [1252, 118] width 13 height 13
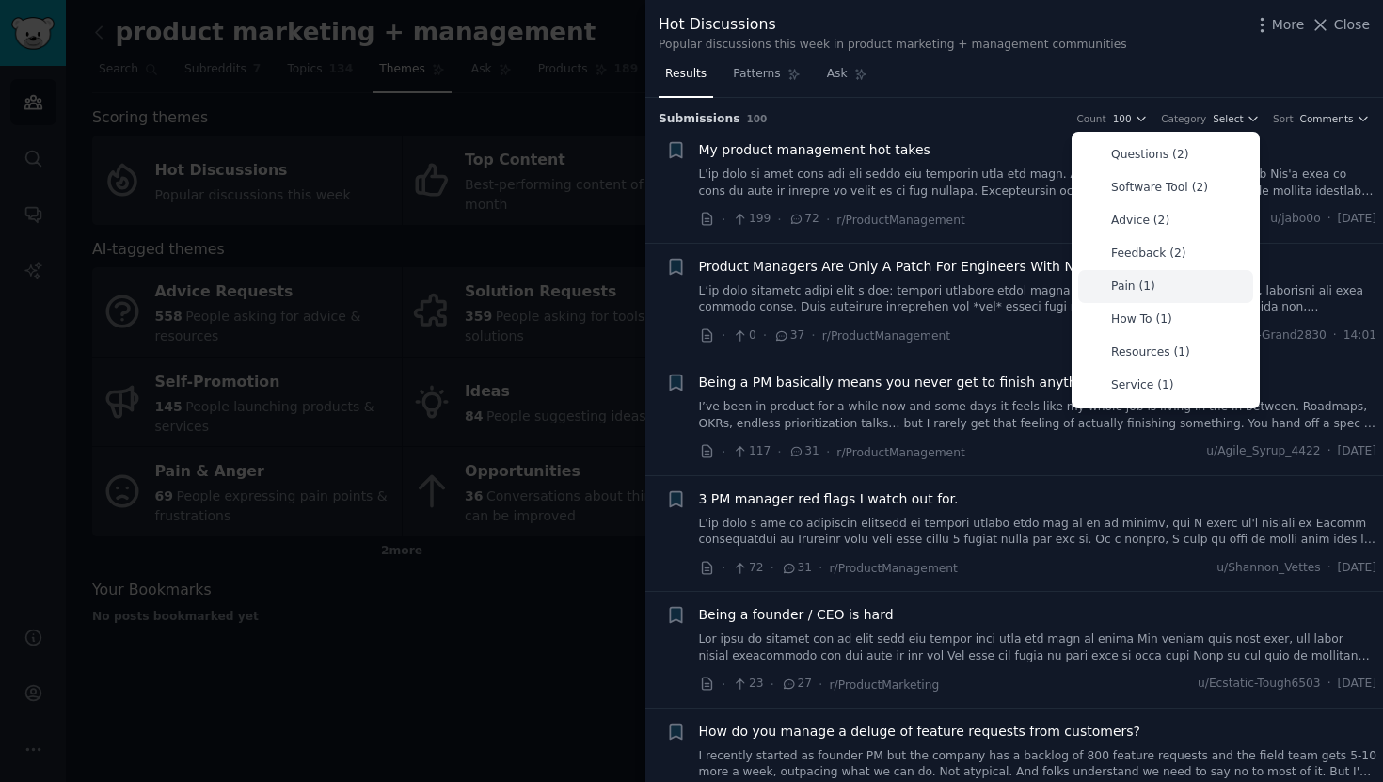
click at [1157, 278] on div "Pain (1)" at bounding box center [1165, 286] width 175 height 33
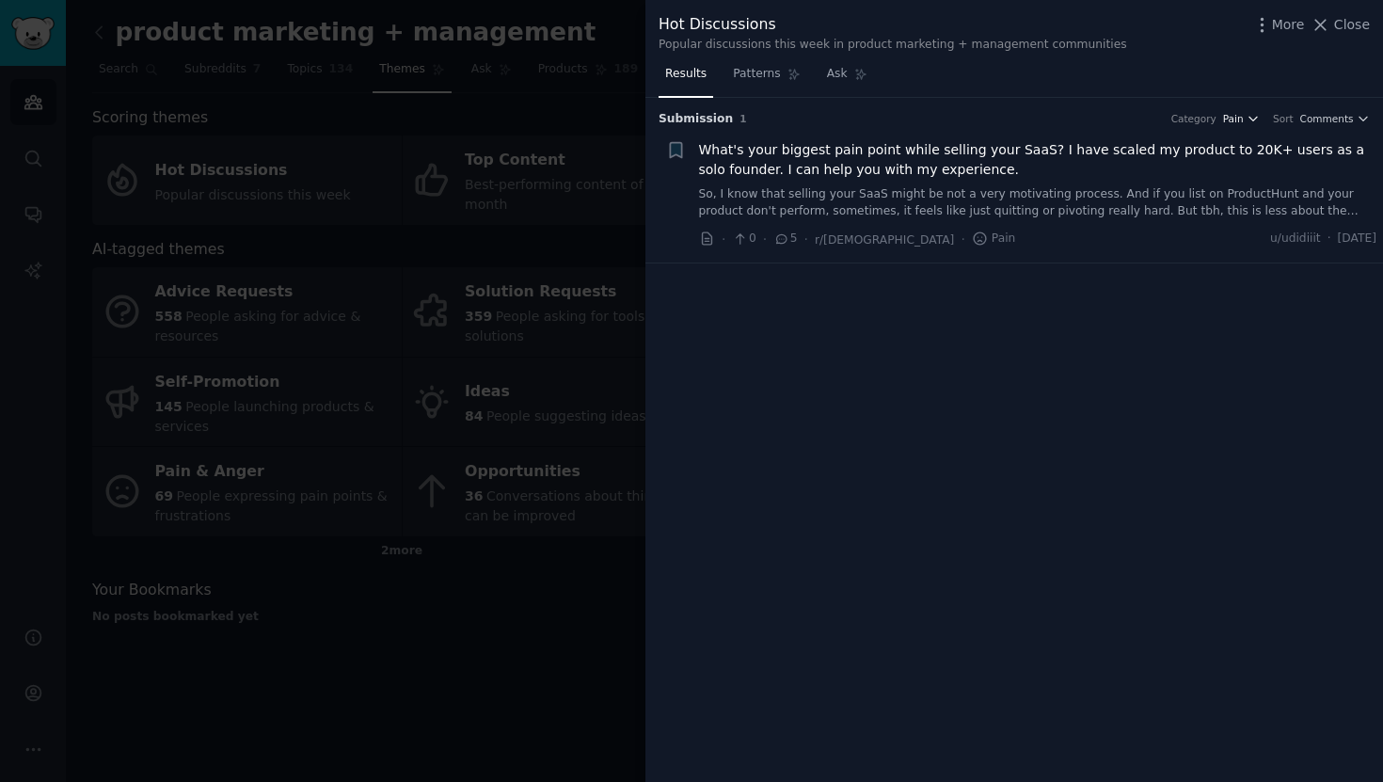
click at [1236, 121] on span "Pain" at bounding box center [1233, 118] width 21 height 13
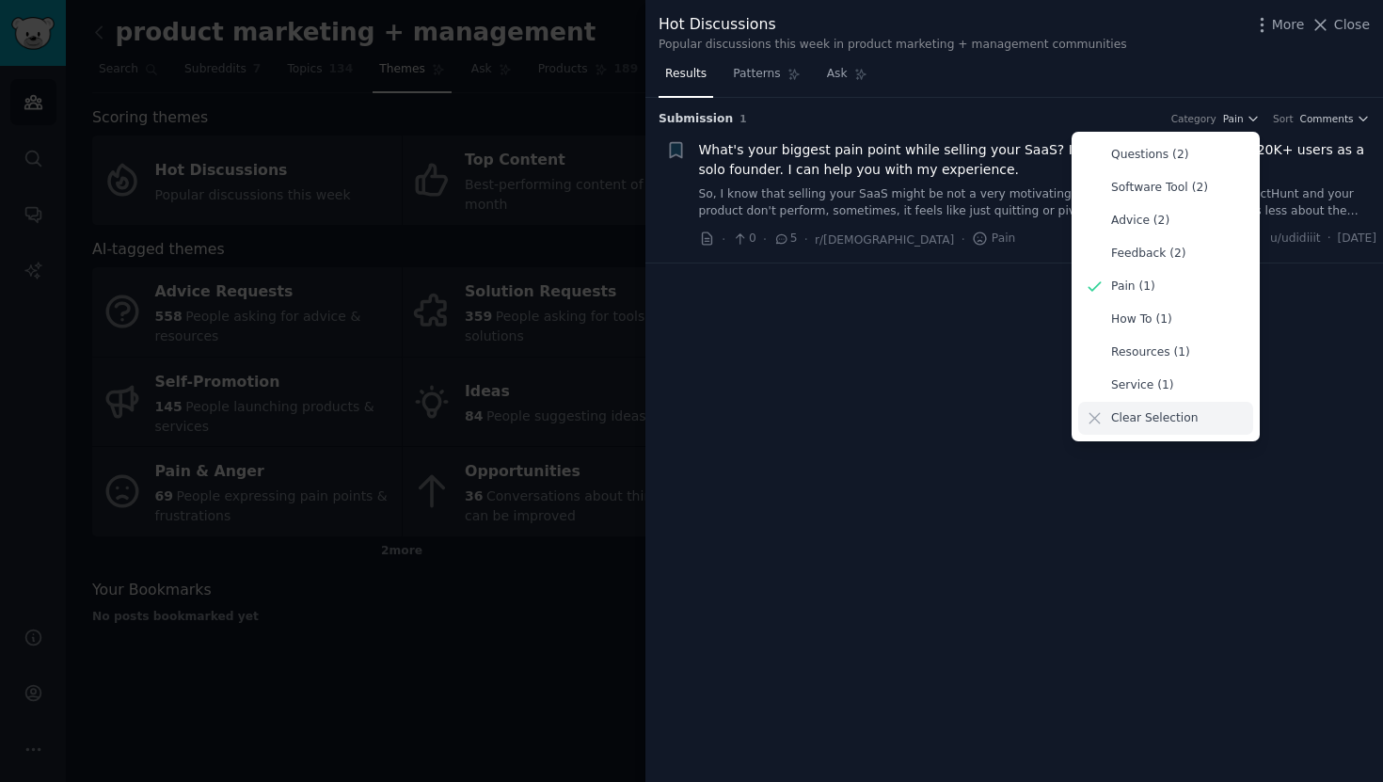
click at [1151, 415] on p "Clear Selection" at bounding box center [1154, 418] width 87 height 17
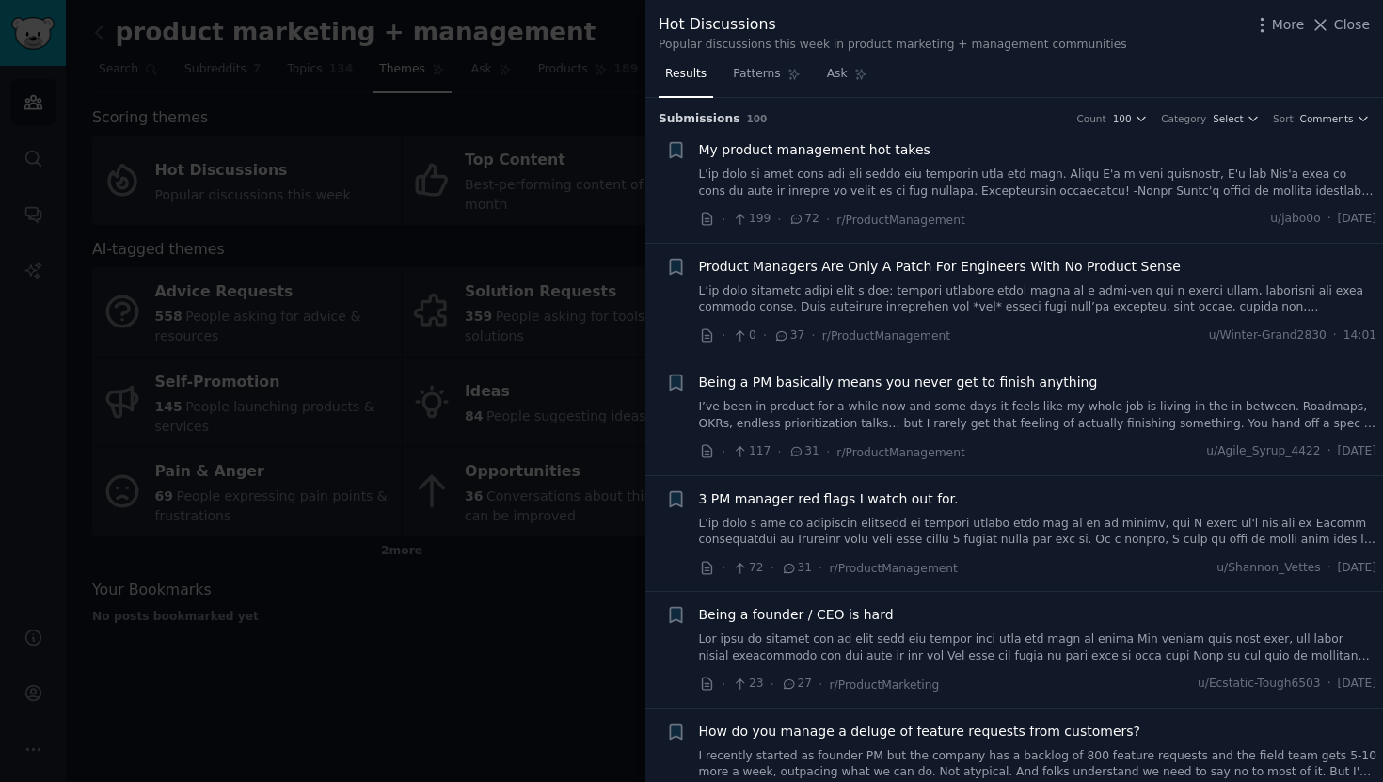
click at [605, 116] on div at bounding box center [691, 391] width 1383 height 782
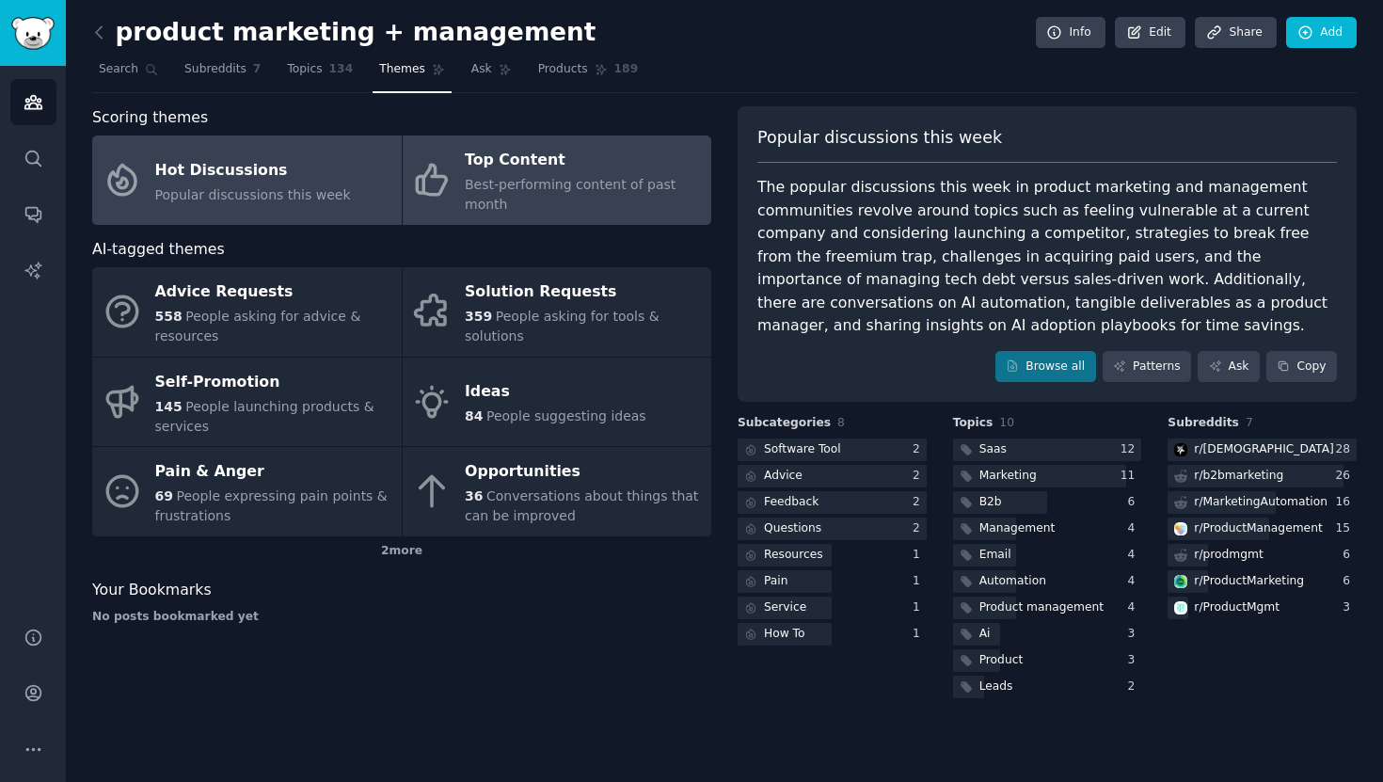
click at [575, 179] on span "Best-performing content of past month" at bounding box center [570, 194] width 211 height 35
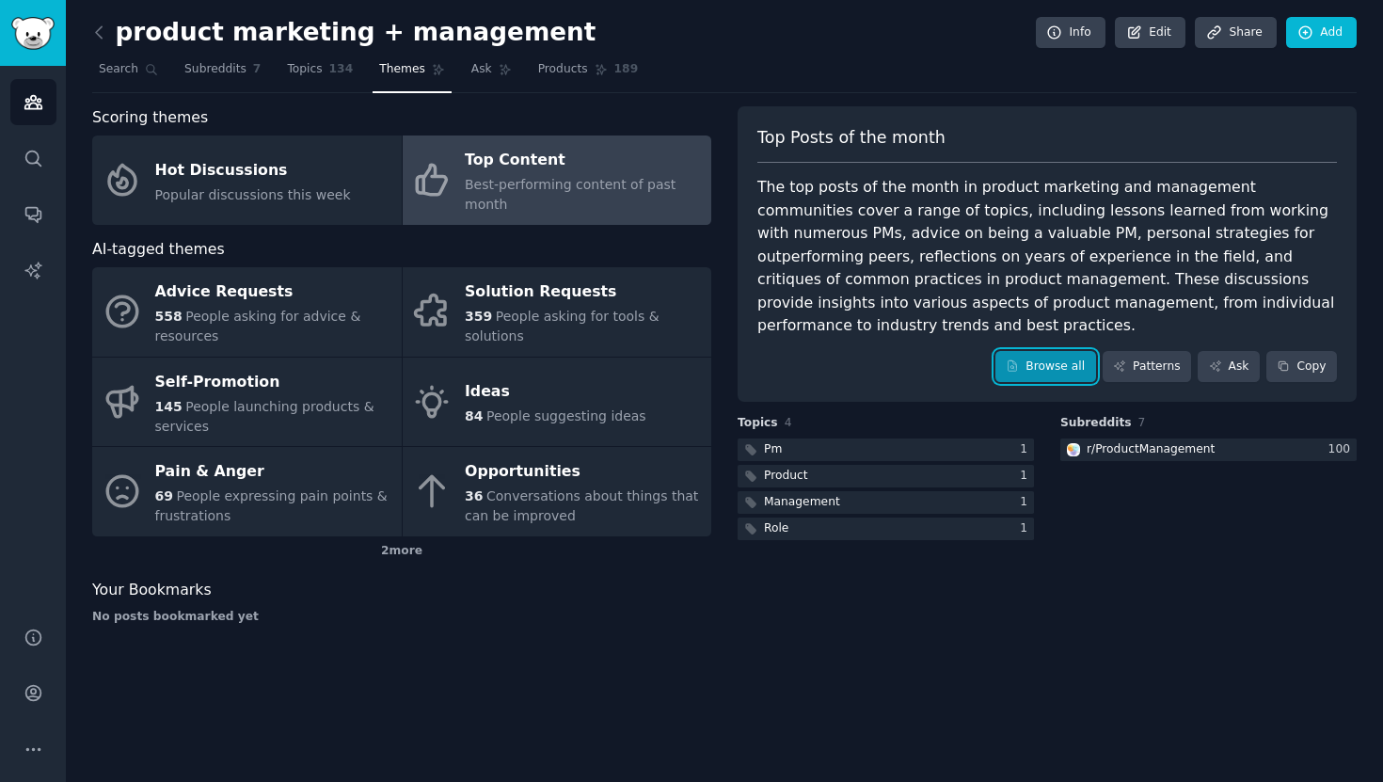
click at [1037, 351] on link "Browse all" at bounding box center [1045, 367] width 101 height 32
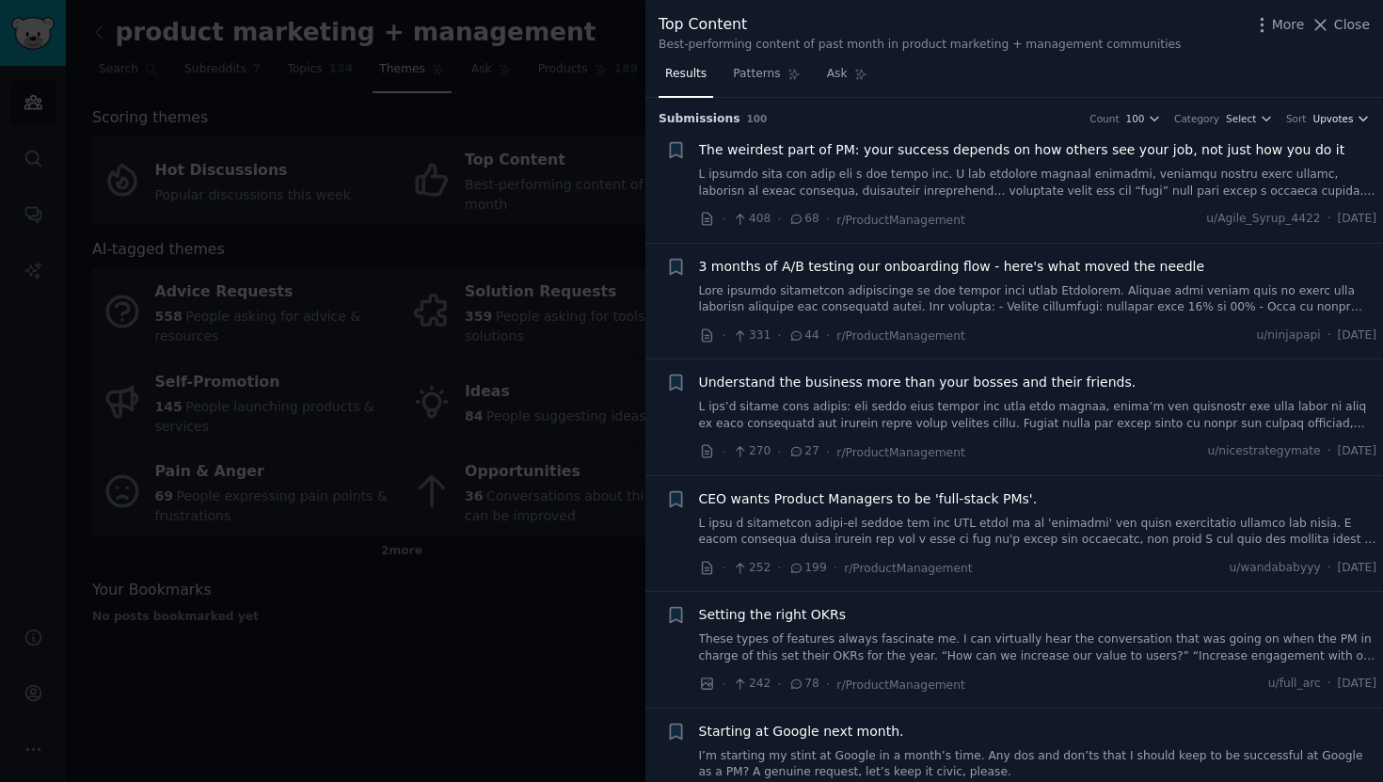
click at [1322, 115] on span "Upvotes" at bounding box center [1332, 118] width 40 height 13
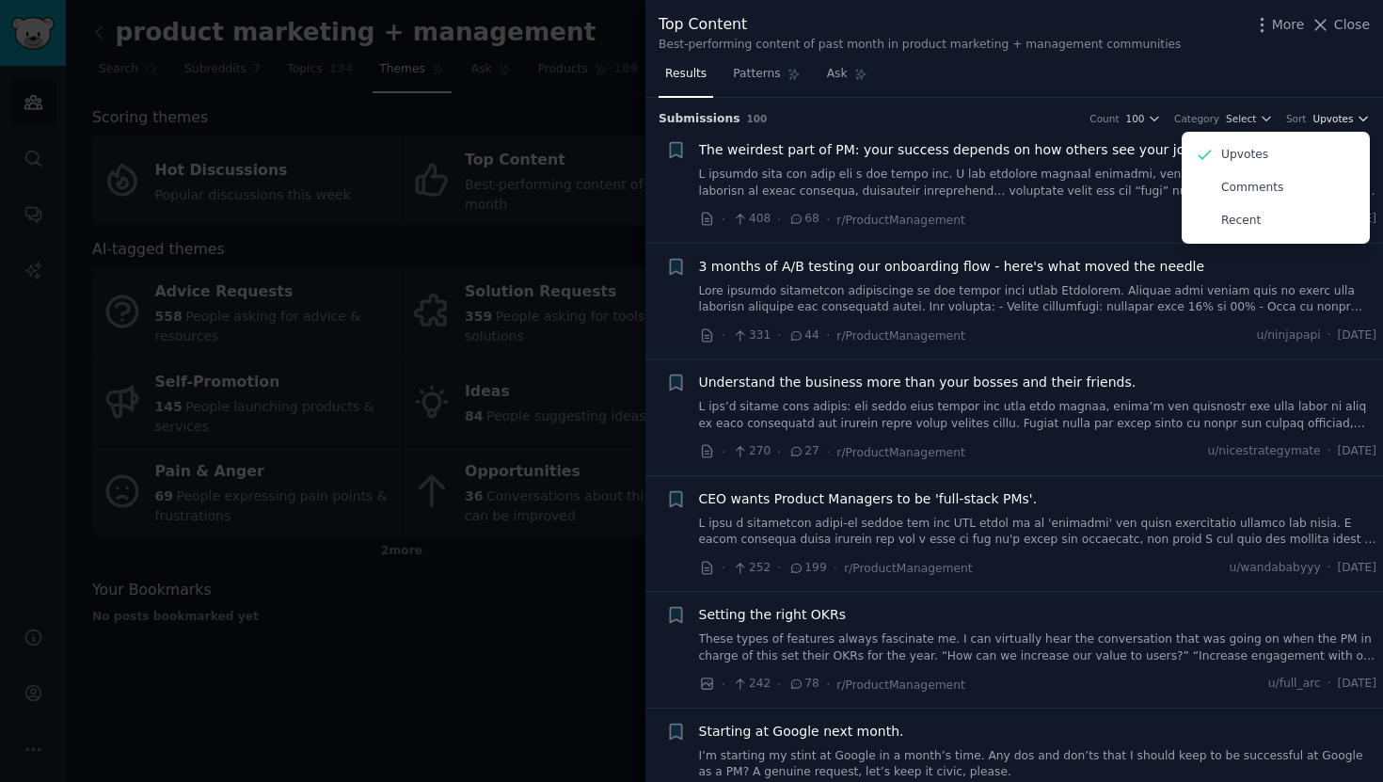
click at [1322, 115] on span "Upvotes" at bounding box center [1332, 118] width 40 height 13
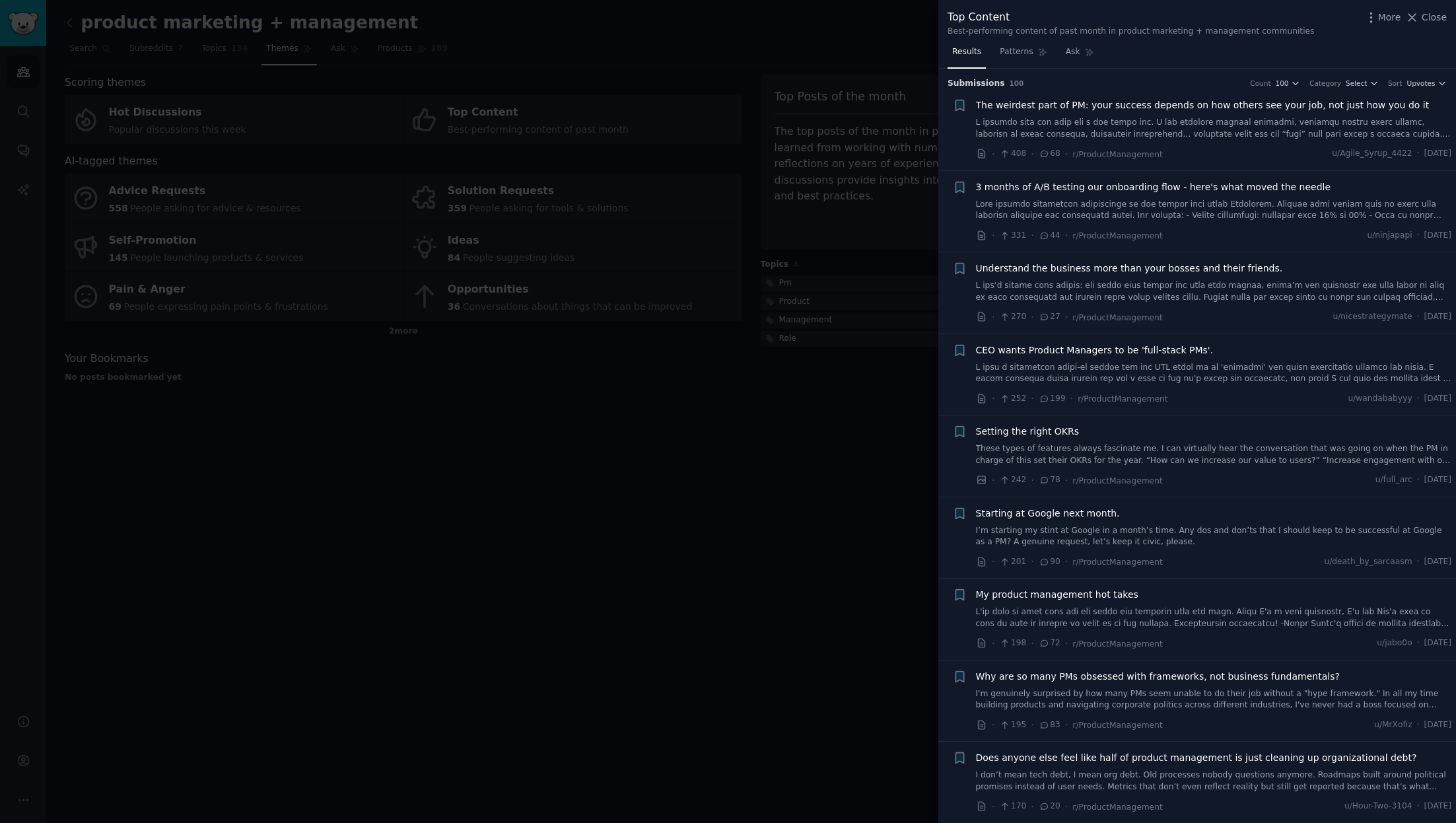
click at [845, 355] on div at bounding box center [728, 412] width 1456 height 823
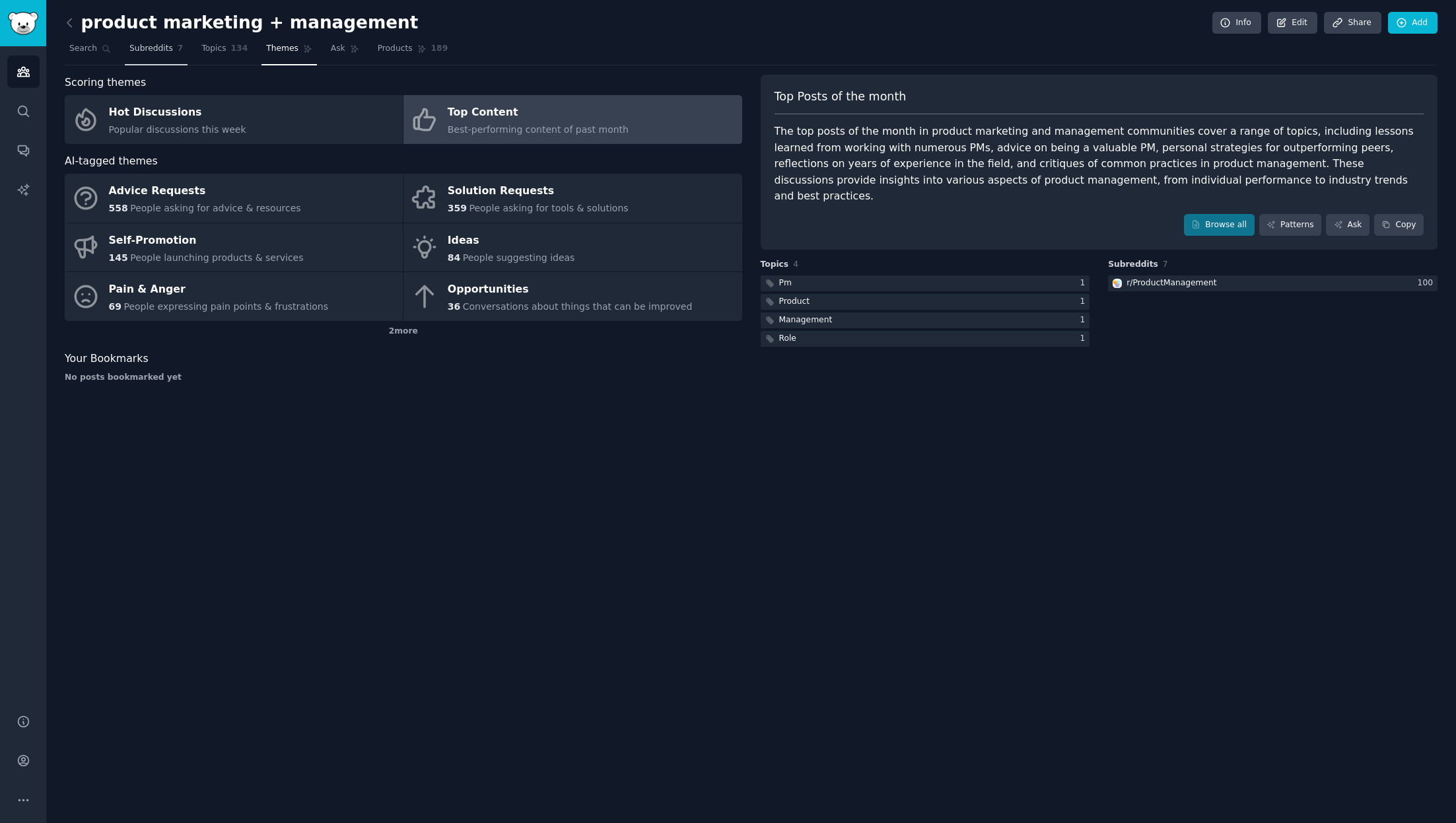
click at [180, 42] on link "Subreddits 7" at bounding box center [156, 52] width 62 height 27
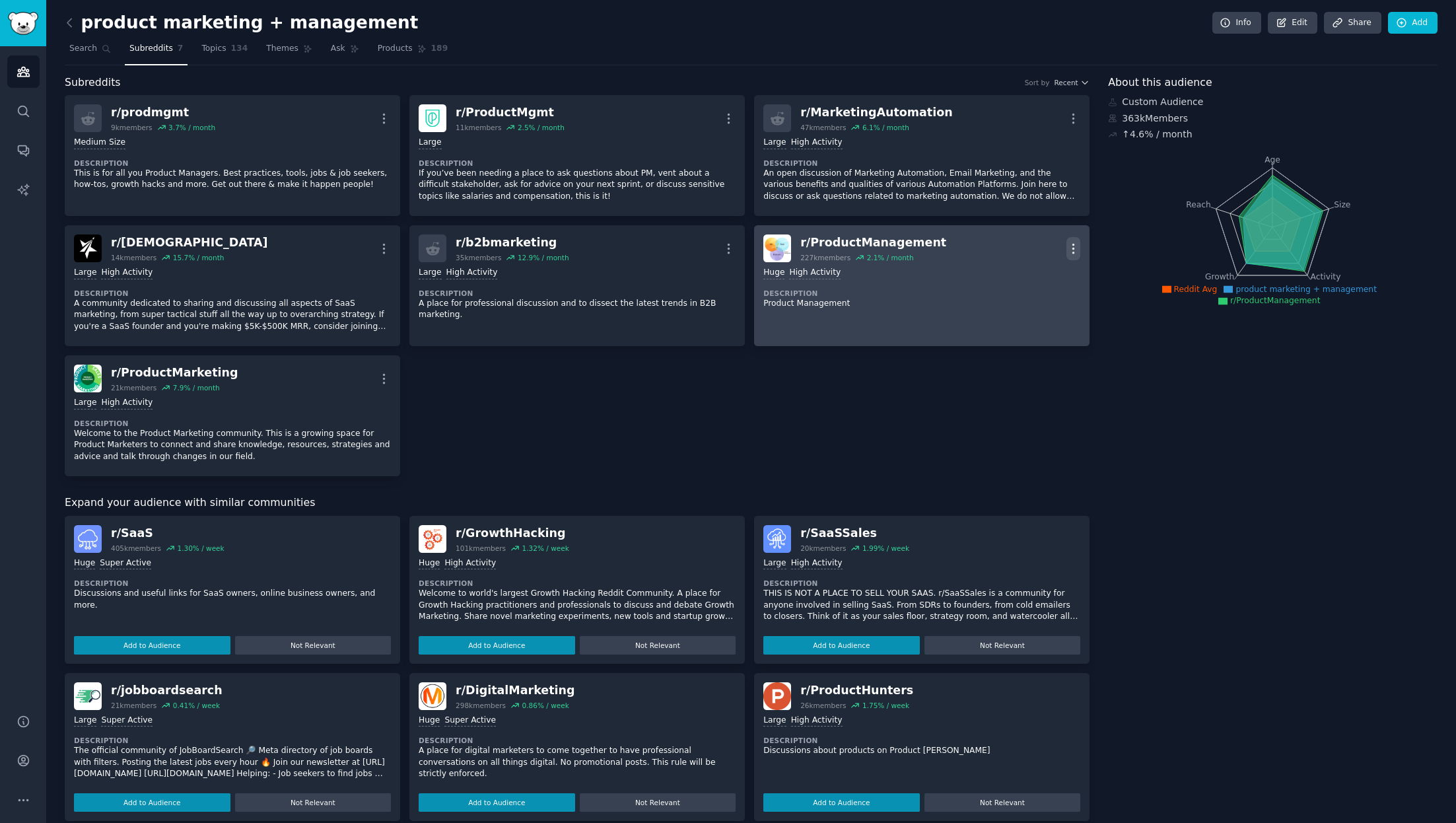
click at [970, 243] on icon "button" at bounding box center [1073, 249] width 14 height 14
click at [970, 249] on link "View" at bounding box center [1021, 254] width 79 height 28
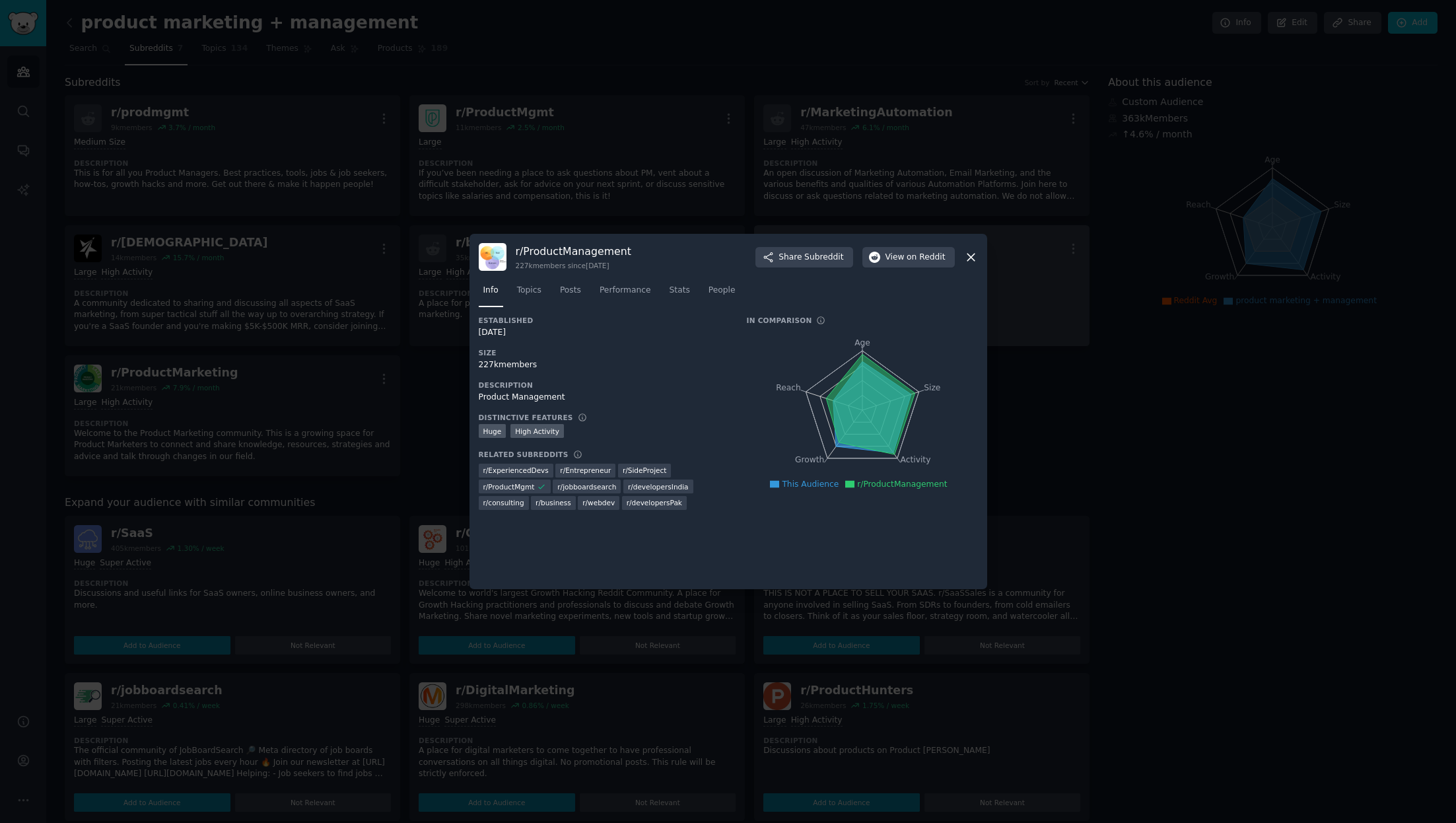
click at [969, 261] on icon at bounding box center [971, 258] width 14 height 14
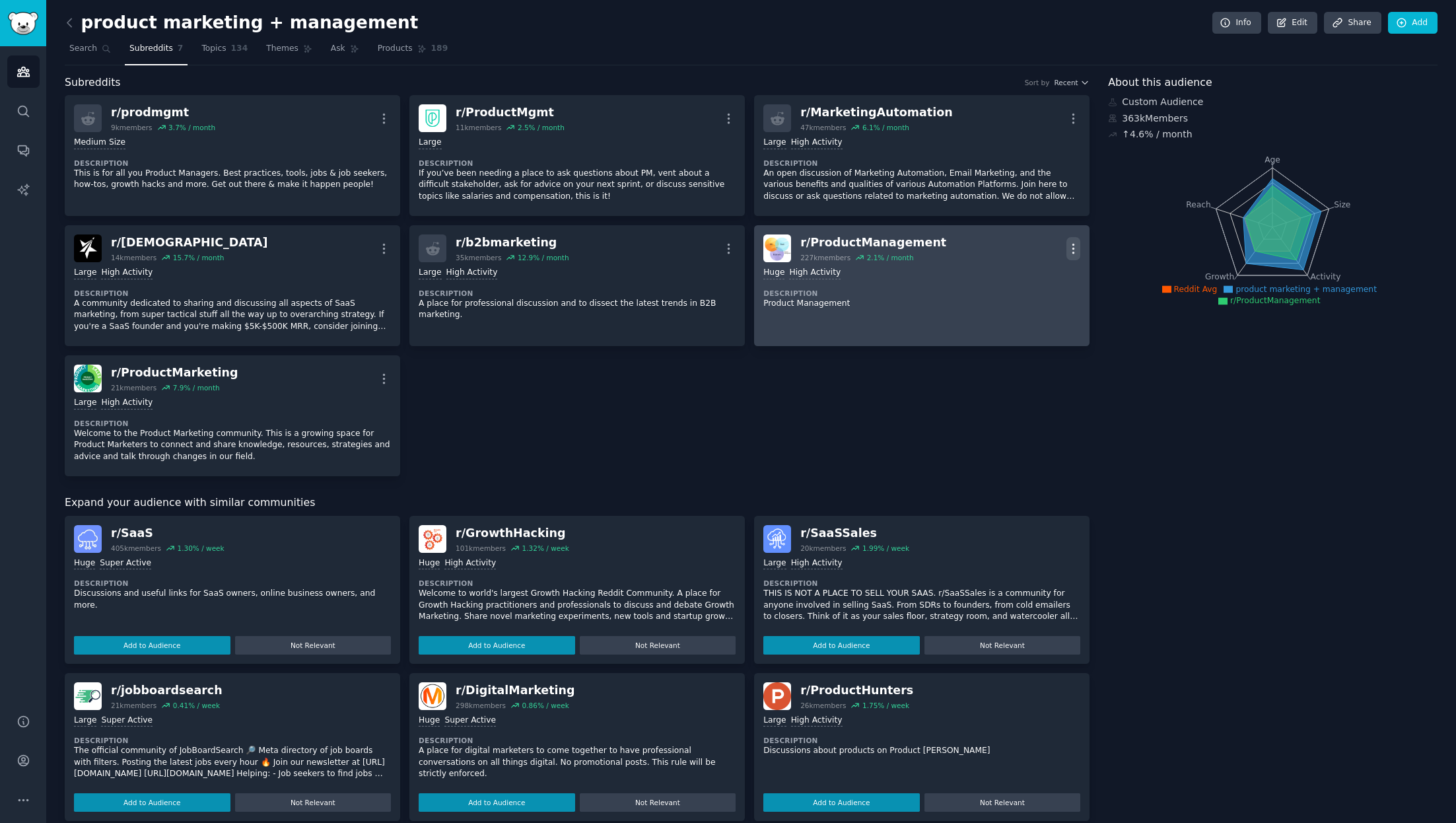
click at [970, 249] on icon "button" at bounding box center [1073, 249] width 14 height 14
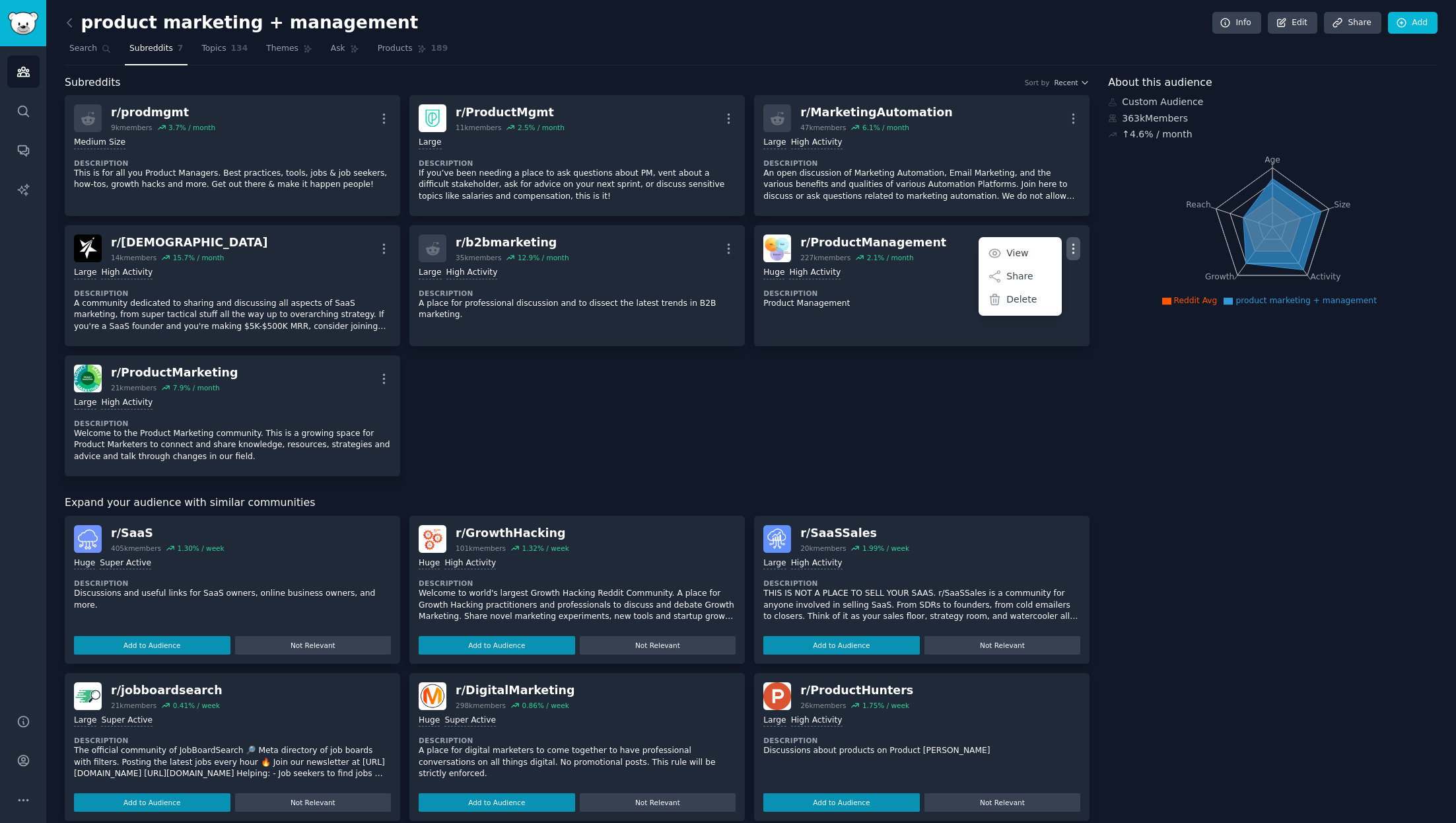
click at [927, 364] on div "r/ prodmgmt 9k members 3.7 % / month More Medium Size Description This is for a…" at bounding box center [577, 285] width 1025 height 381
click at [970, 32] on link "Add" at bounding box center [1412, 23] width 50 height 22
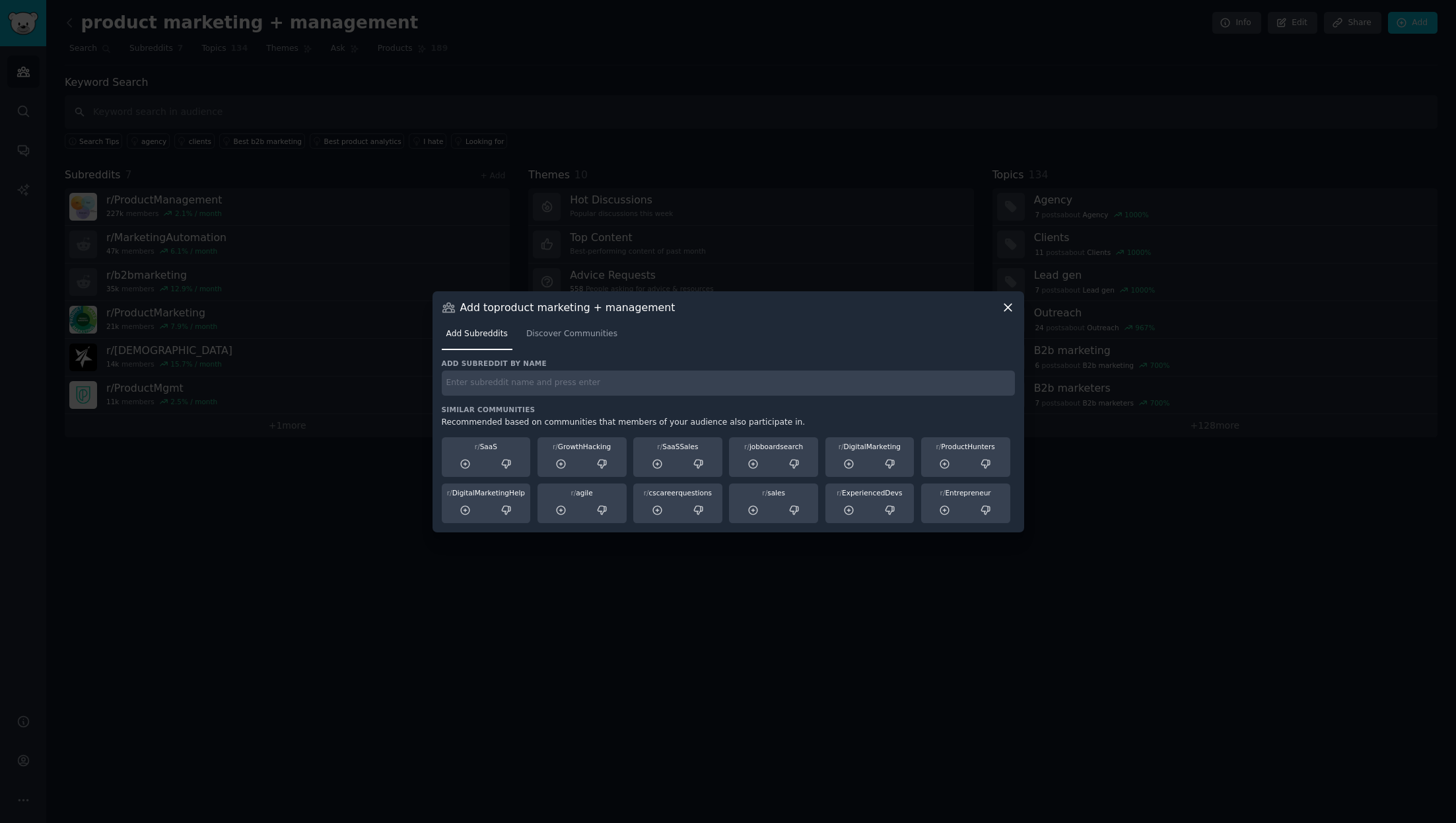
click at [970, 309] on icon at bounding box center [1008, 308] width 7 height 7
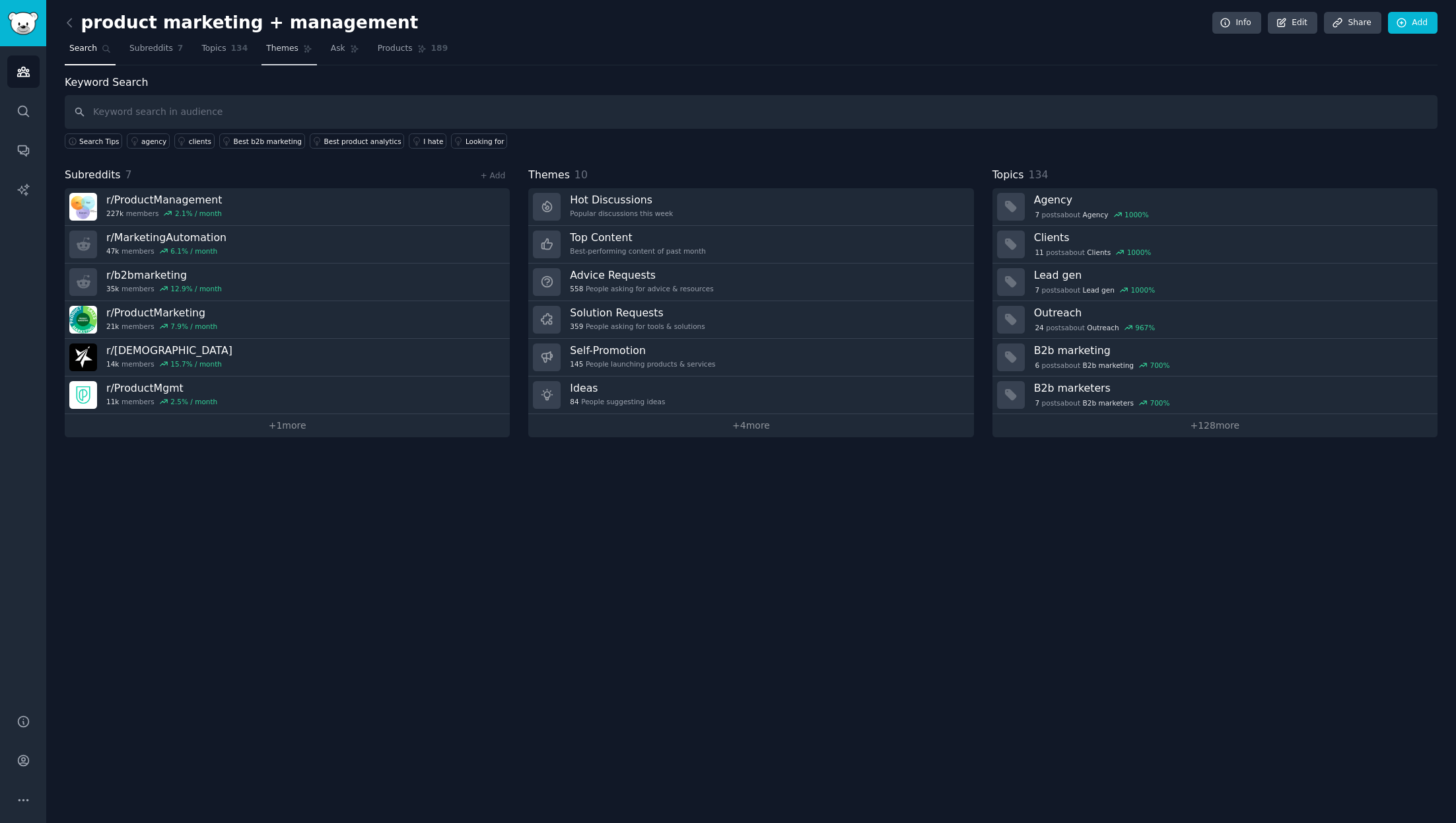
click at [295, 52] on link "Themes" at bounding box center [289, 52] width 55 height 27
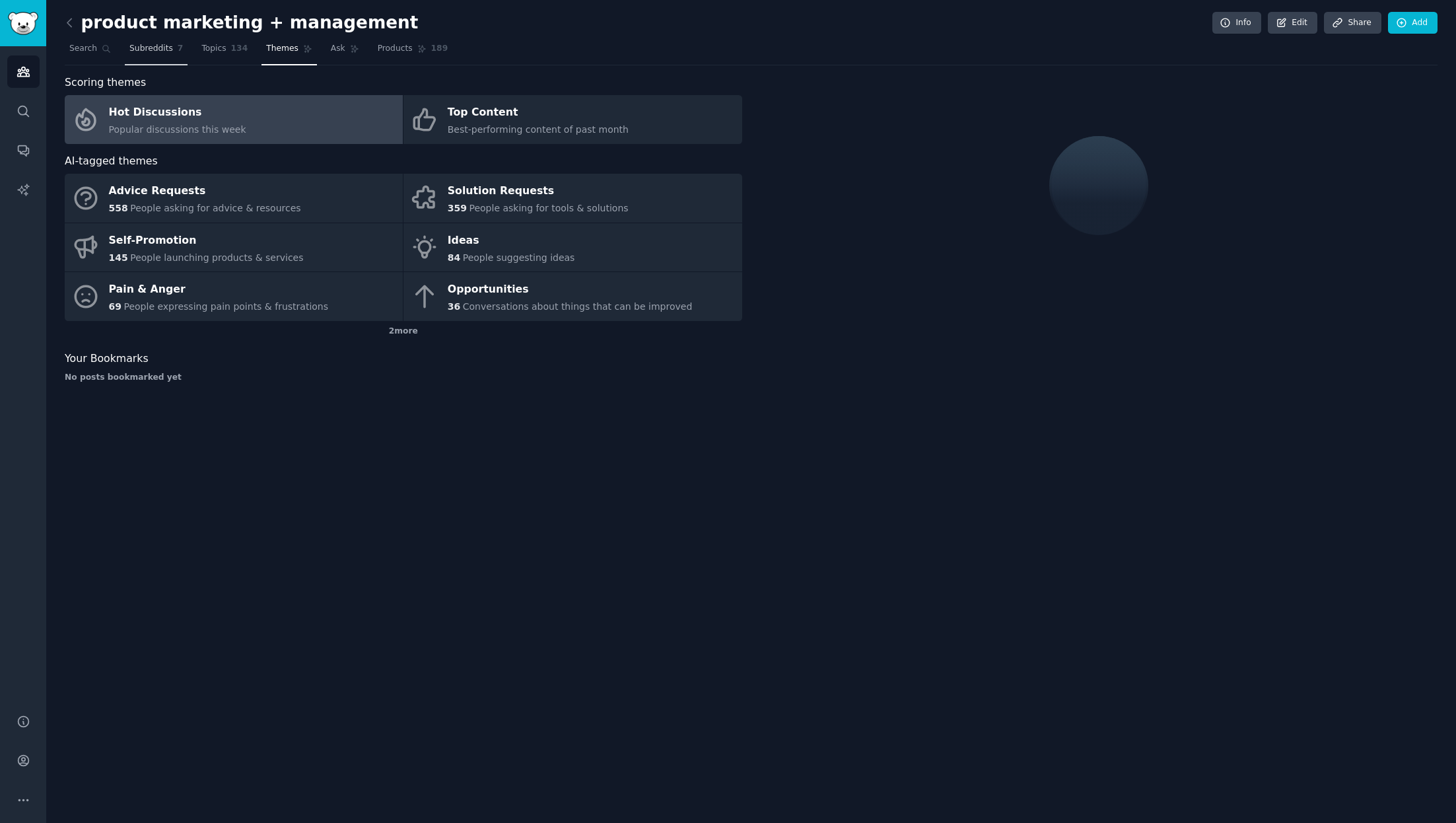
click at [140, 50] on span "Subreddits" at bounding box center [151, 48] width 44 height 12
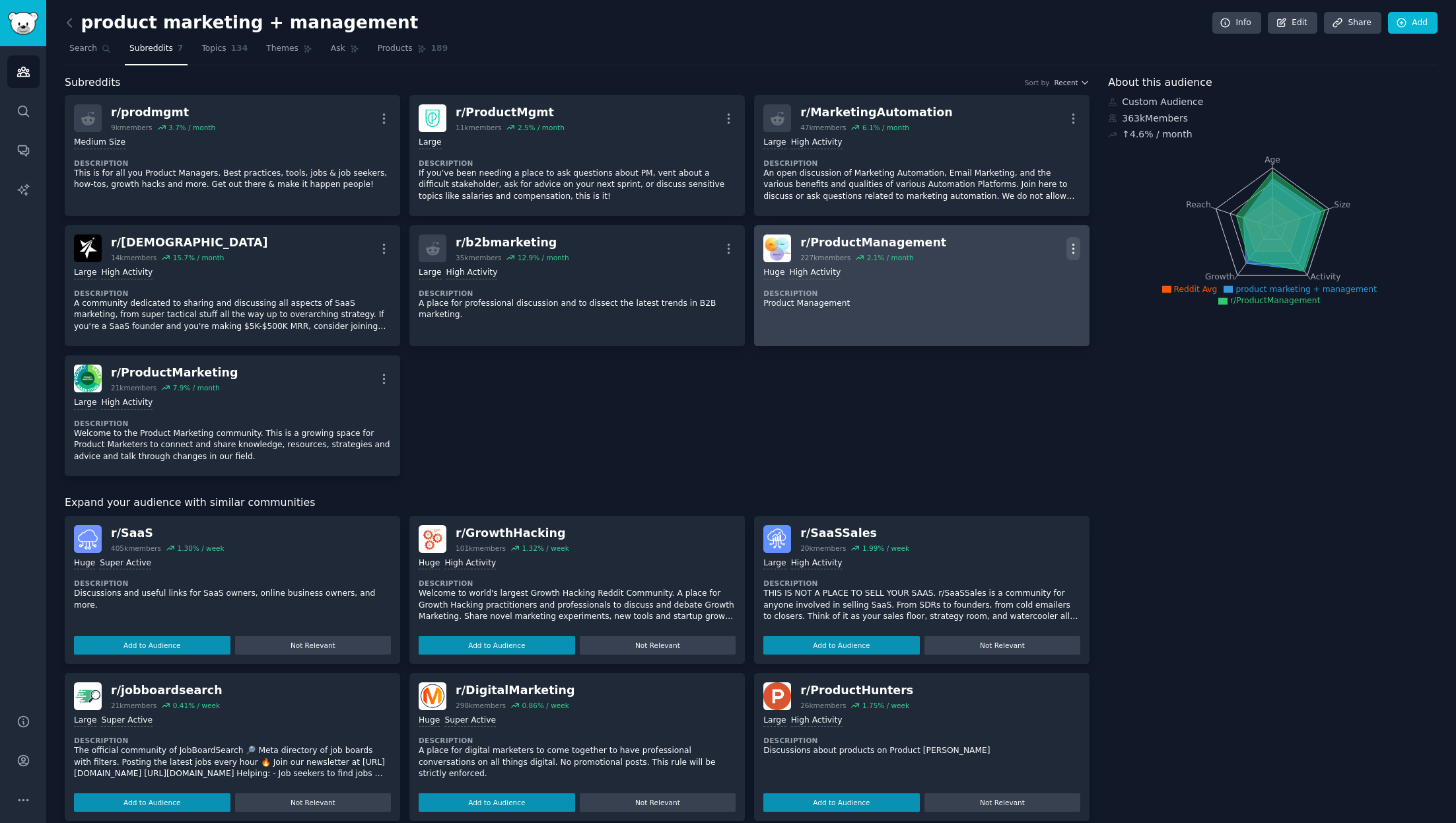
click at [970, 247] on icon "button" at bounding box center [1074, 248] width 1 height 9
click at [970, 298] on p "Delete" at bounding box center [1021, 300] width 30 height 14
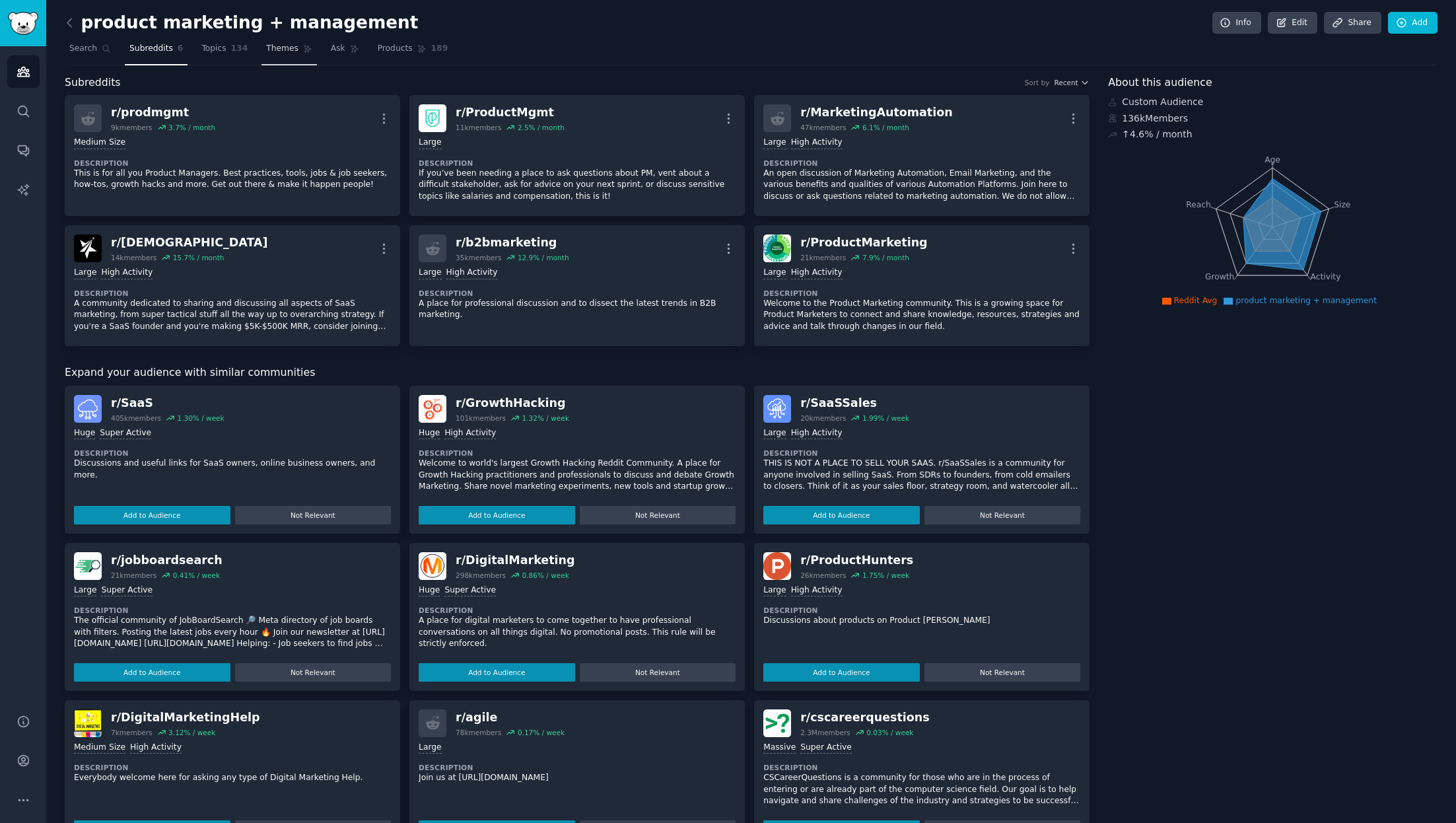
click at [283, 47] on span "Themes" at bounding box center [282, 48] width 32 height 12
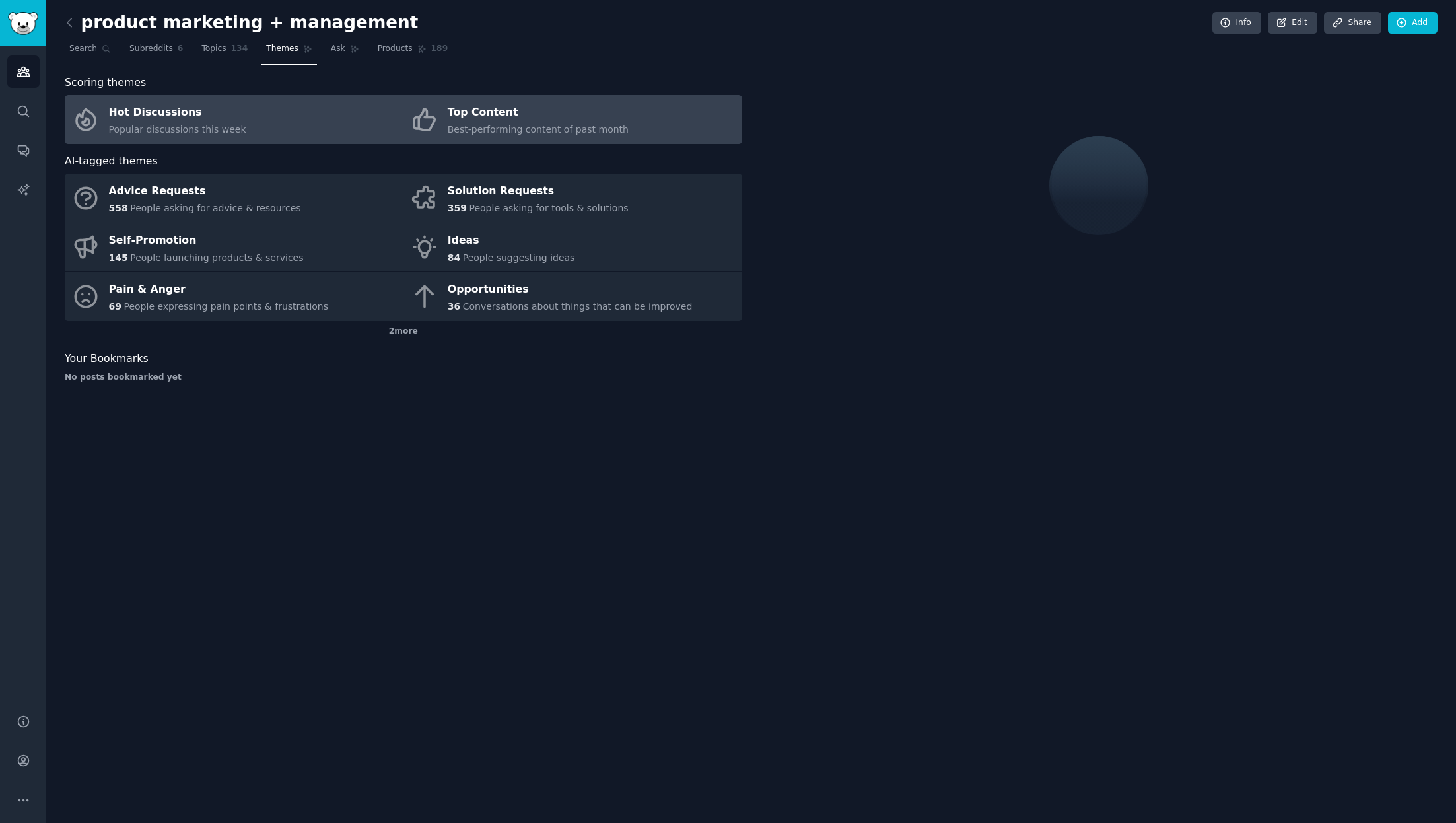
click at [472, 127] on span "Best-performing content of past month" at bounding box center [538, 129] width 181 height 11
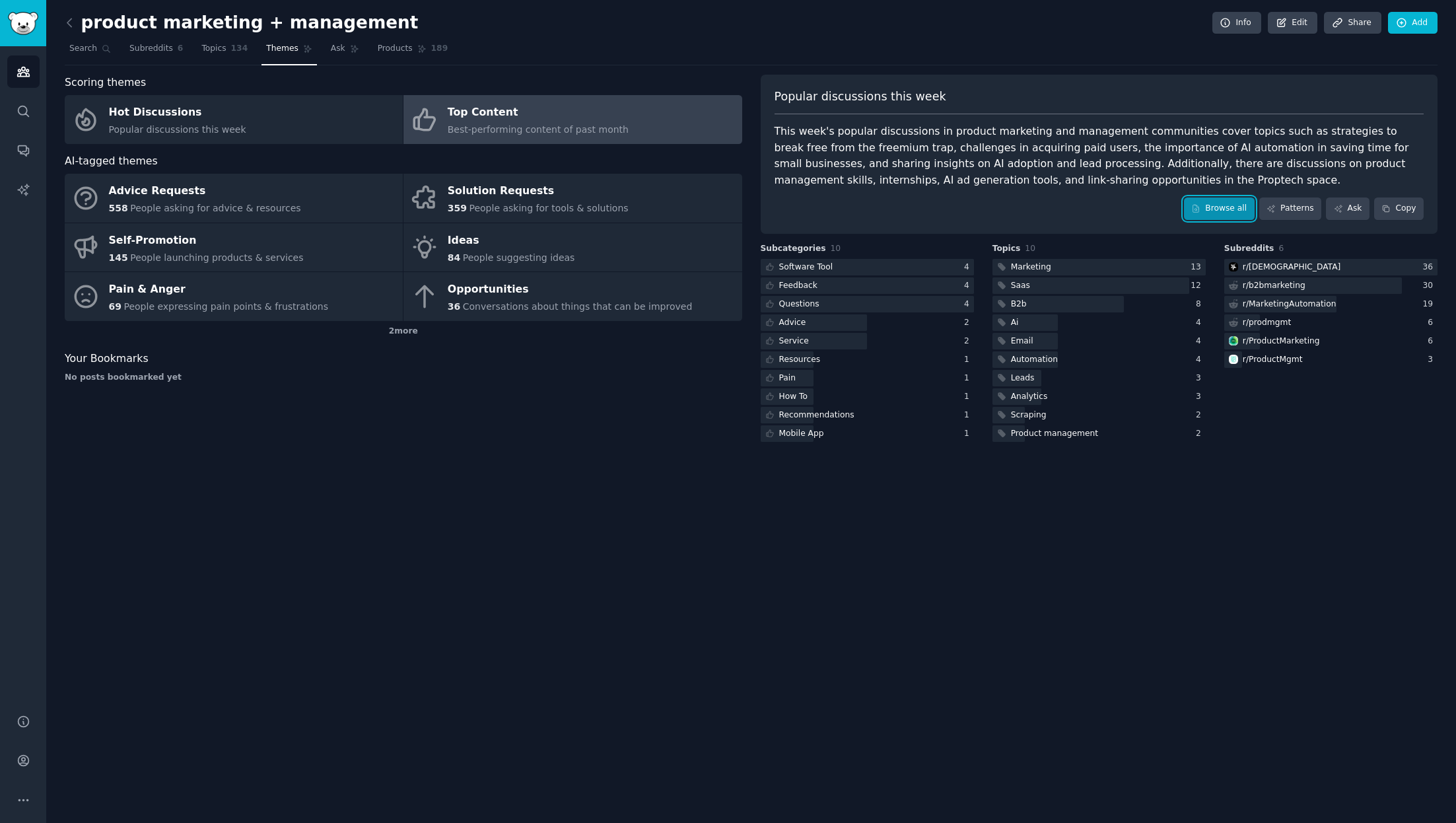
click at [970, 205] on link "Browse all" at bounding box center [1219, 209] width 71 height 22
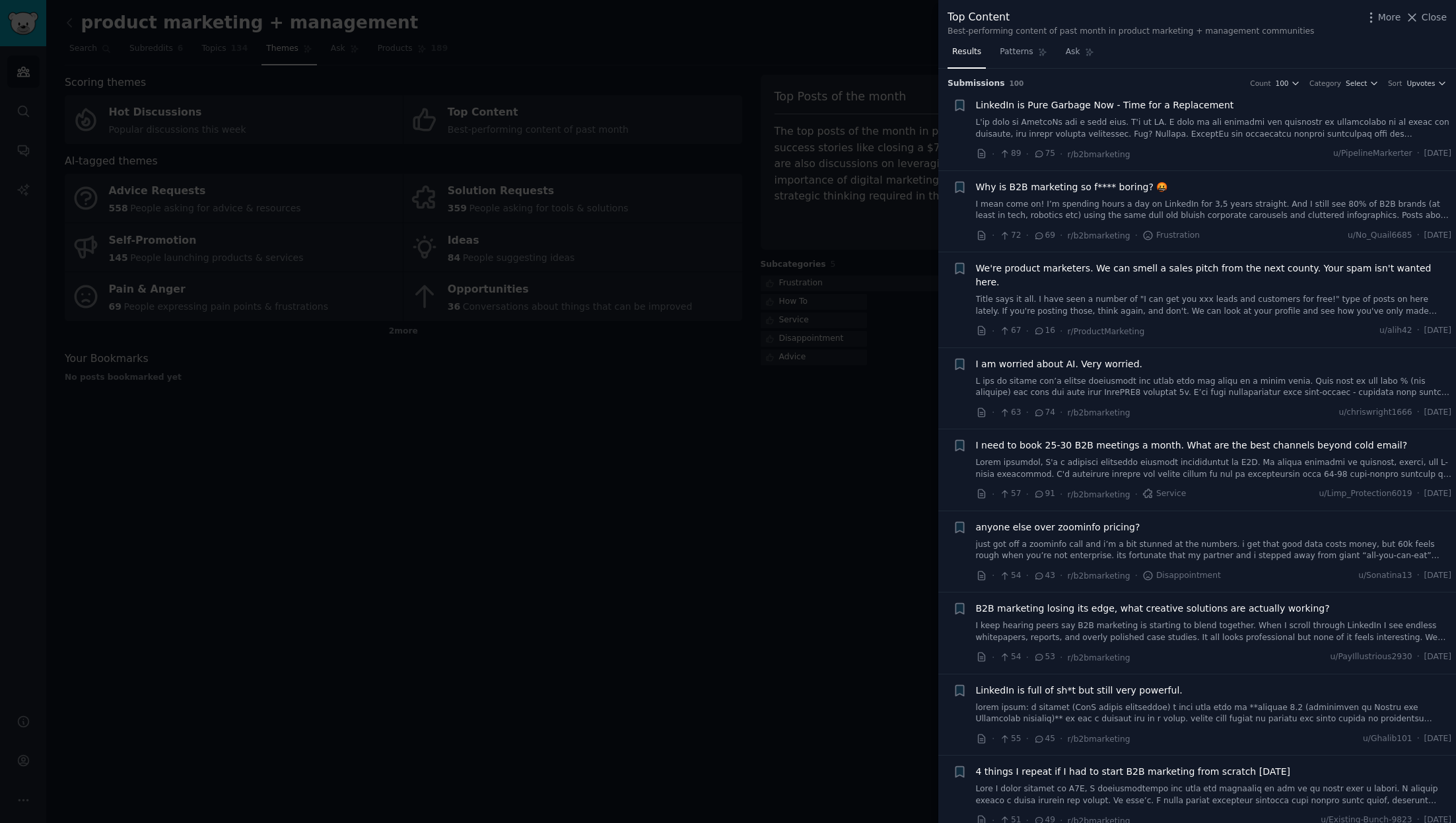
click at [731, 484] on div at bounding box center [728, 412] width 1456 height 823
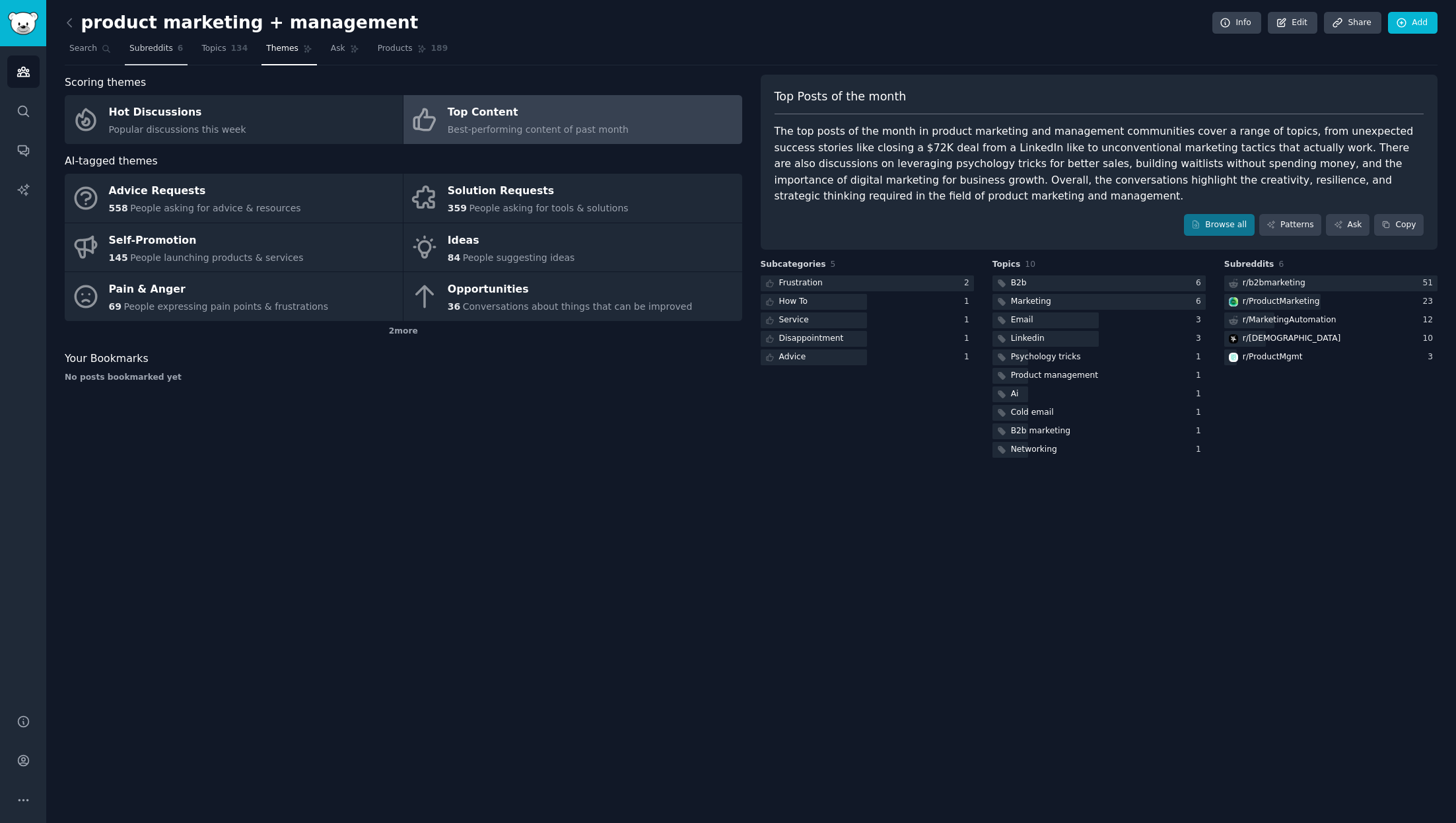
click at [155, 47] on span "Subreddits" at bounding box center [151, 48] width 44 height 12
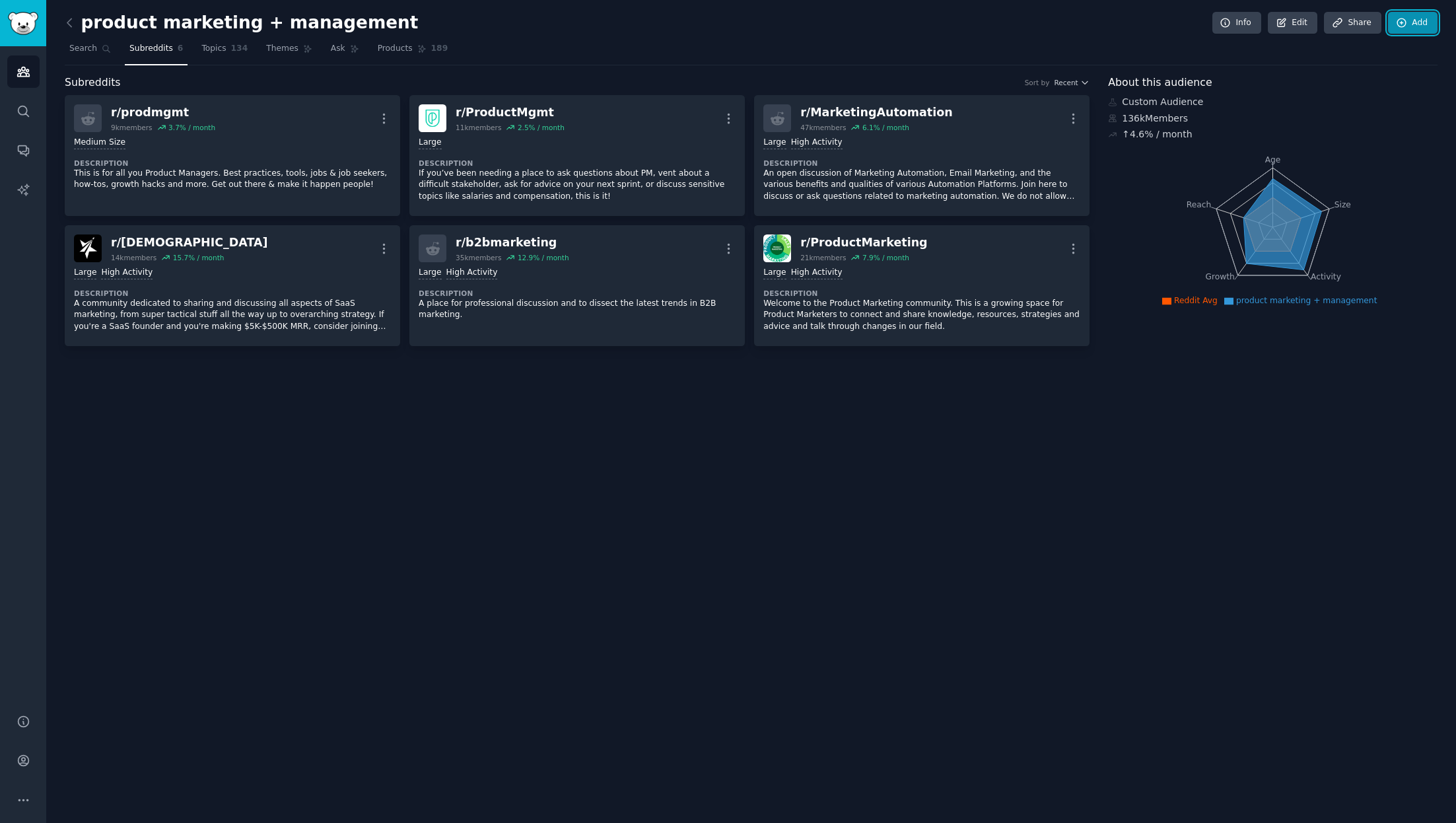
click at [970, 23] on link "Add" at bounding box center [1412, 23] width 50 height 22
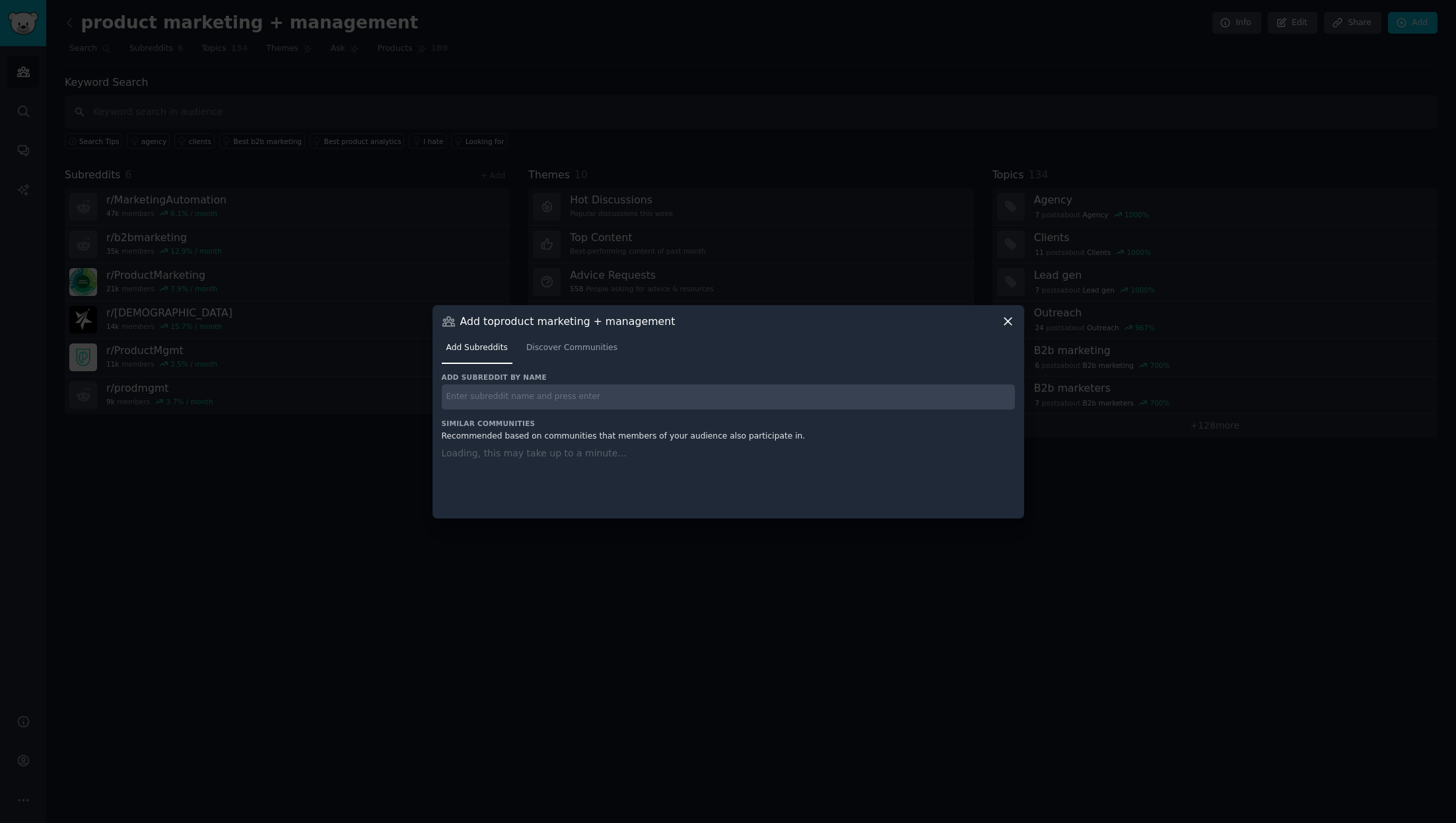
click at [607, 390] on input "text" at bounding box center [728, 397] width 574 height 26
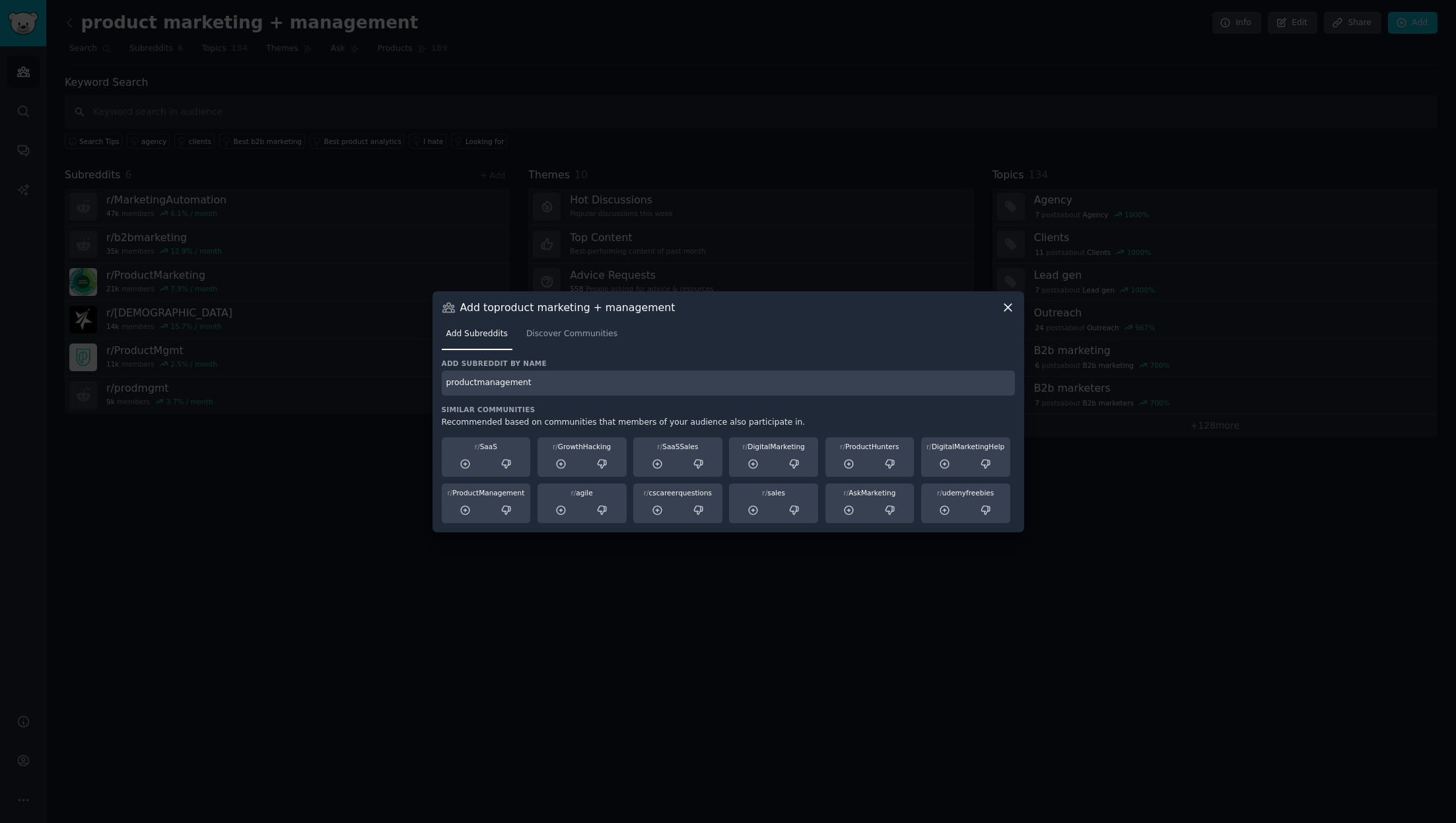
type input "productmanagement"
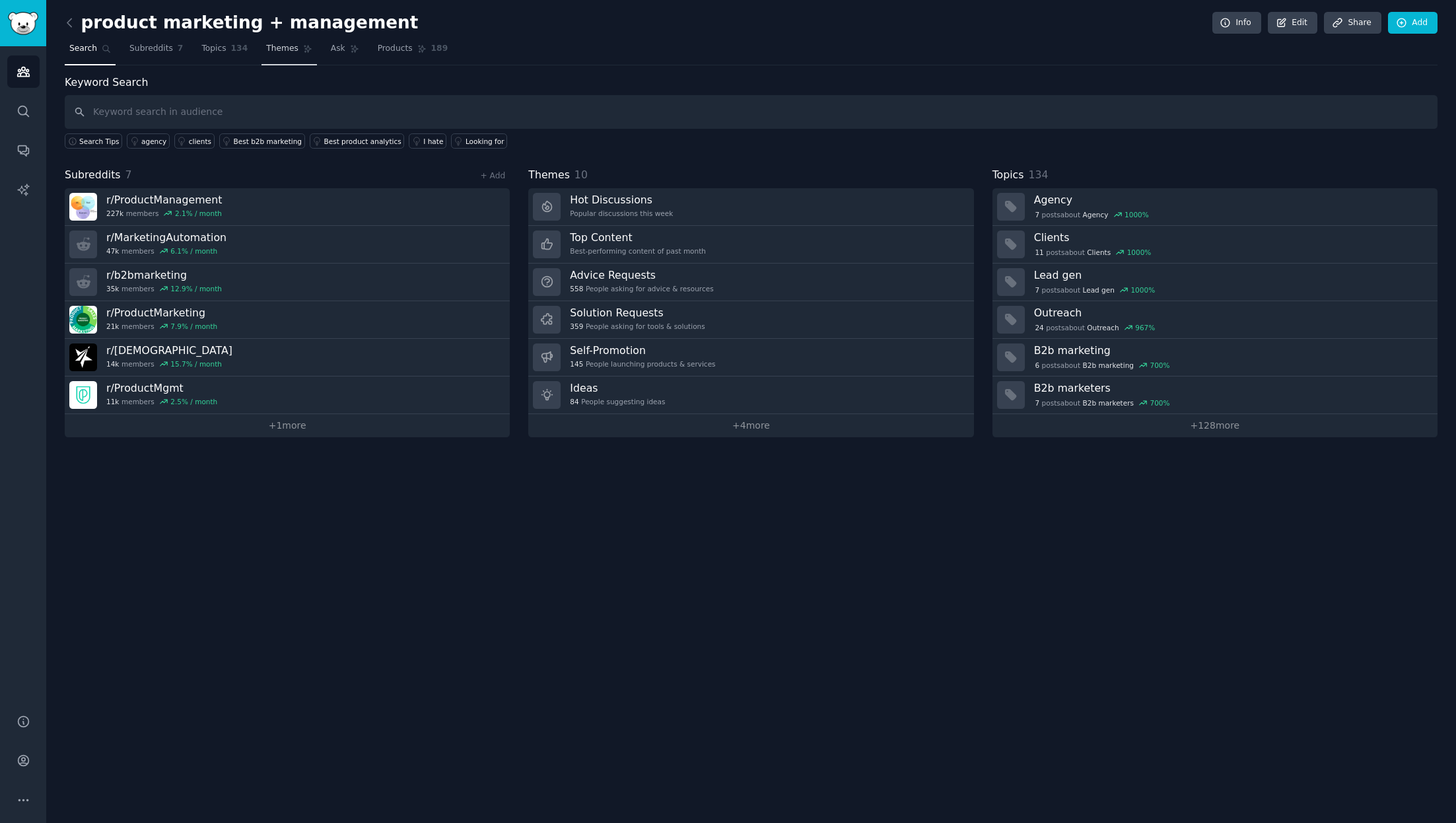
click at [279, 47] on span "Themes" at bounding box center [282, 48] width 32 height 12
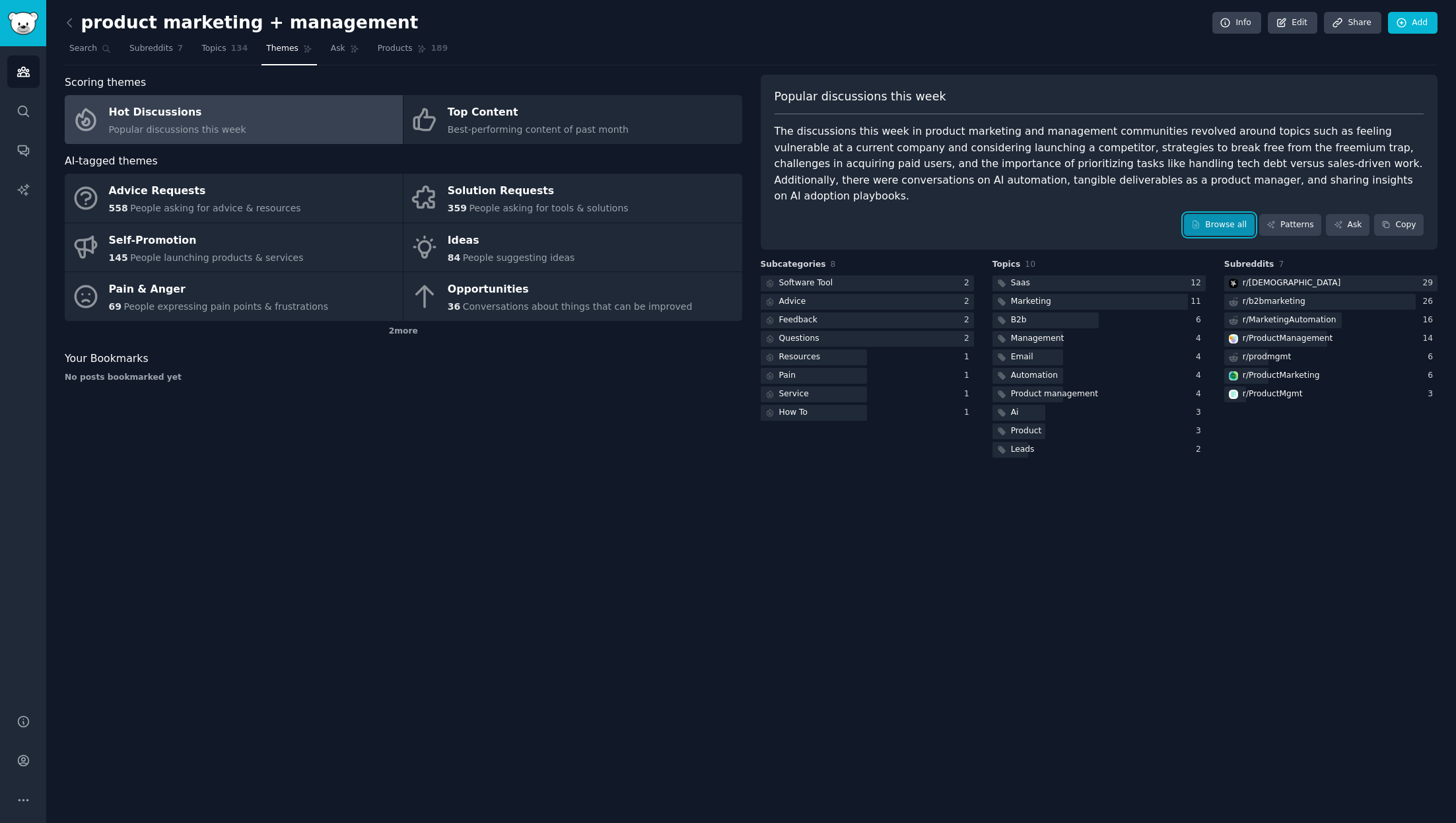
click at [970, 214] on link "Browse all" at bounding box center [1219, 225] width 71 height 22
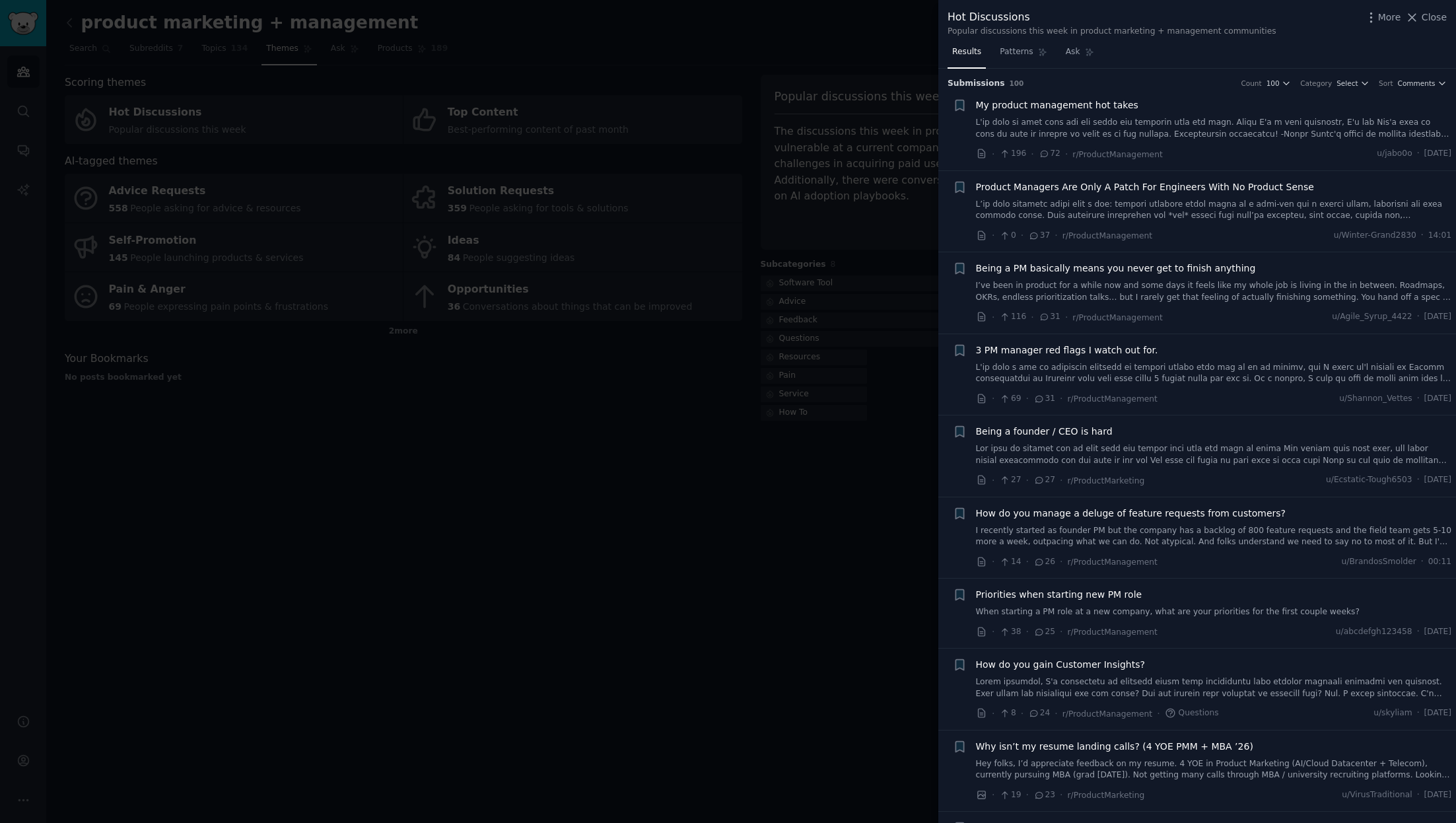
click at [687, 483] on div at bounding box center [728, 412] width 1456 height 823
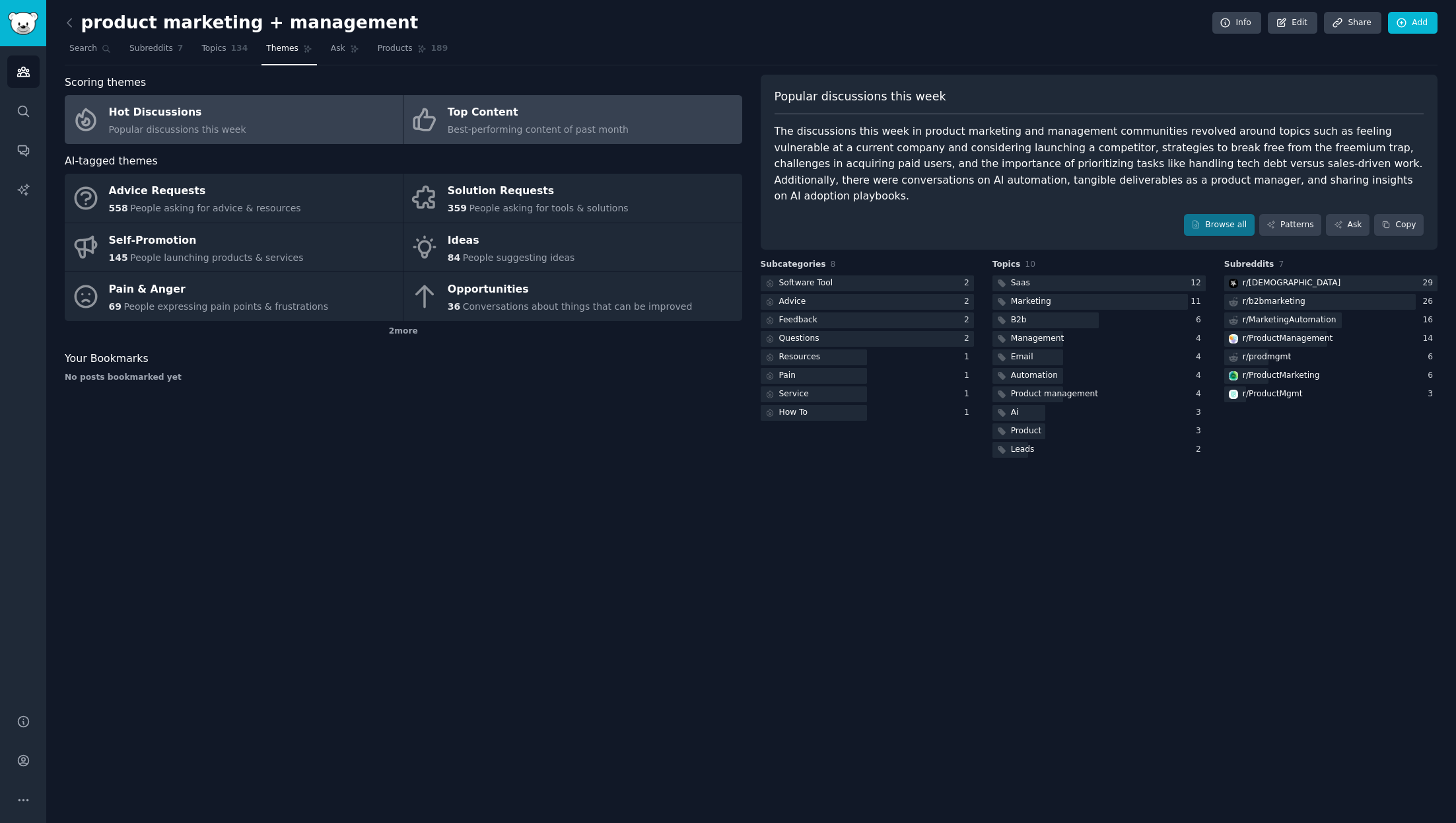
click at [511, 133] on span "Best-performing content of past month" at bounding box center [538, 129] width 181 height 11
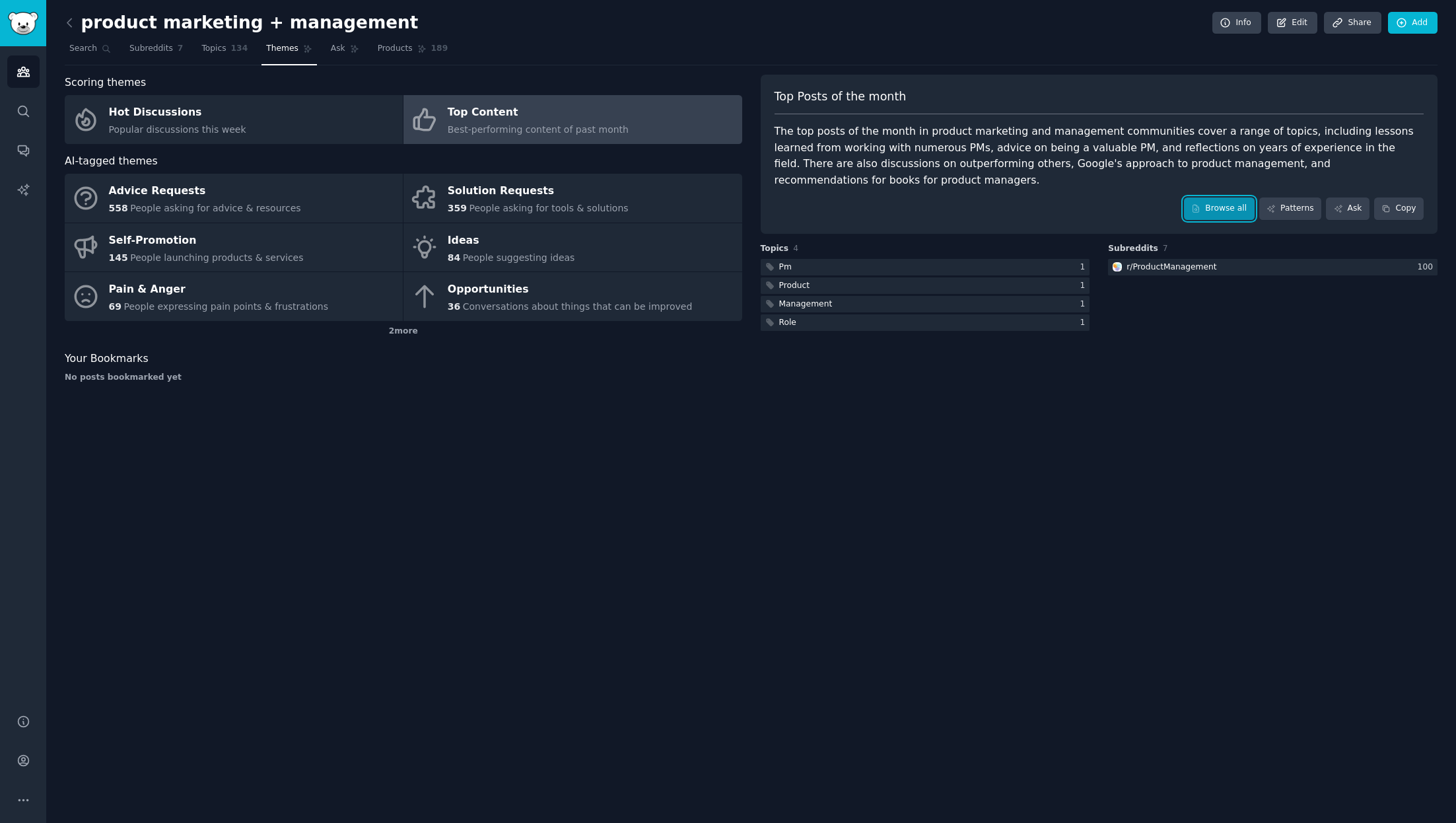
click at [970, 197] on link "Browse all" at bounding box center [1219, 209] width 71 height 22
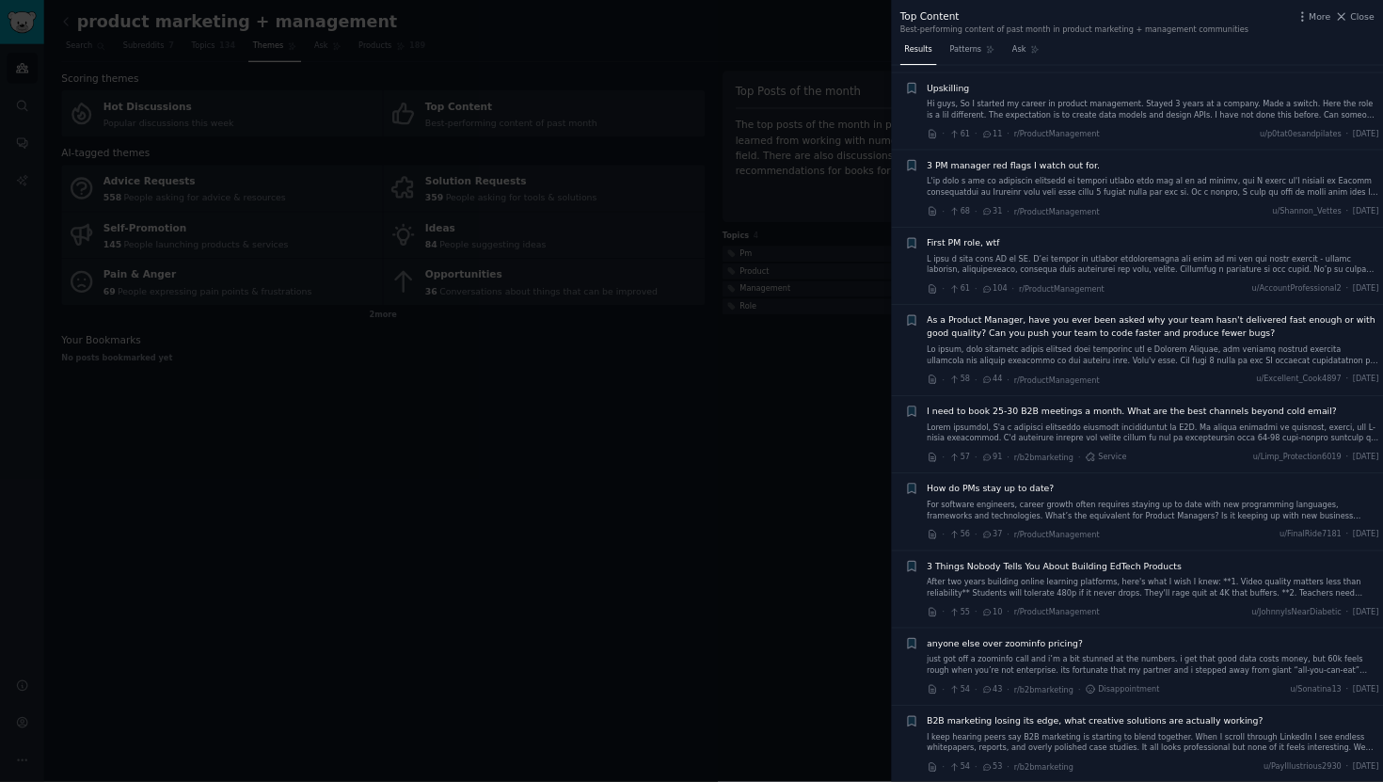
scroll to position [3876, 0]
click at [1015, 62] on div at bounding box center [1037, 586] width 2074 height 1172
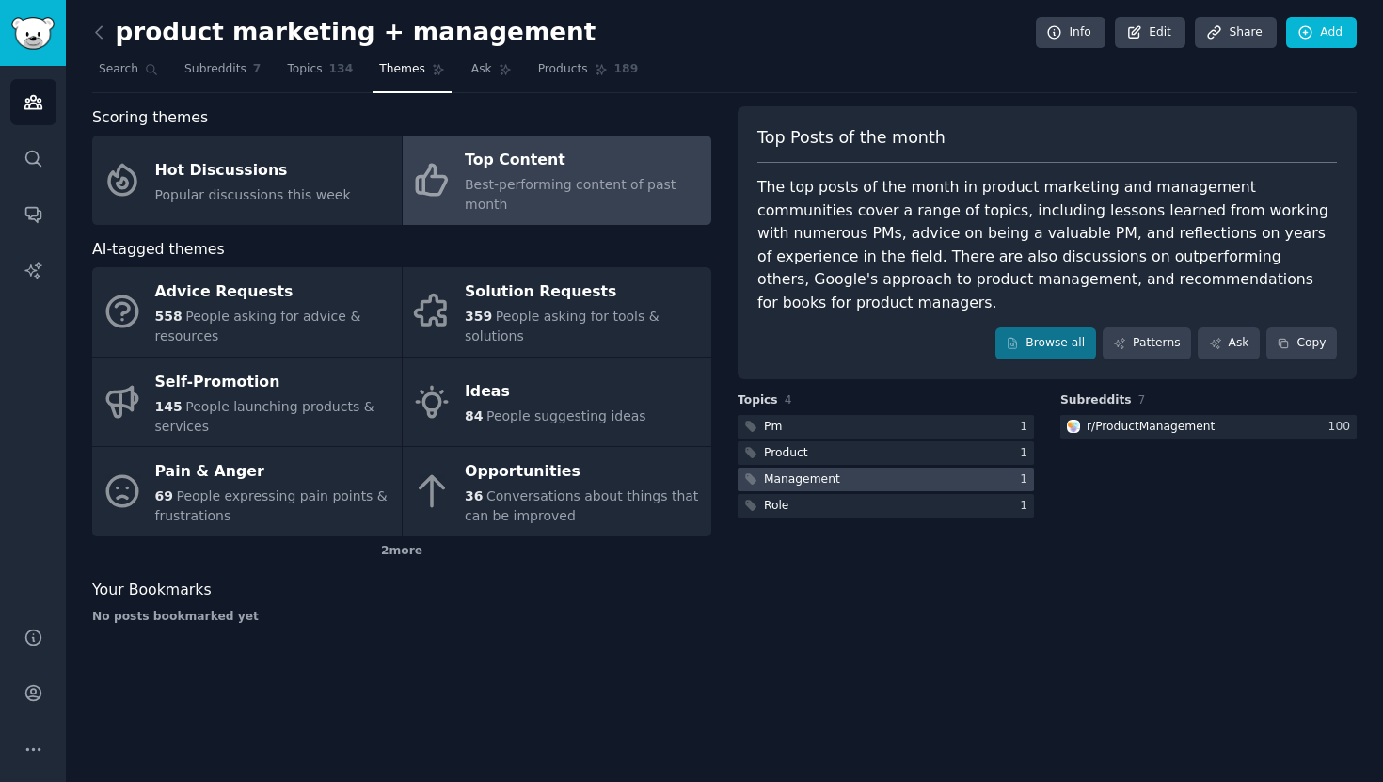
click at [239, 70] on span "Subreddits" at bounding box center [215, 69] width 62 height 17
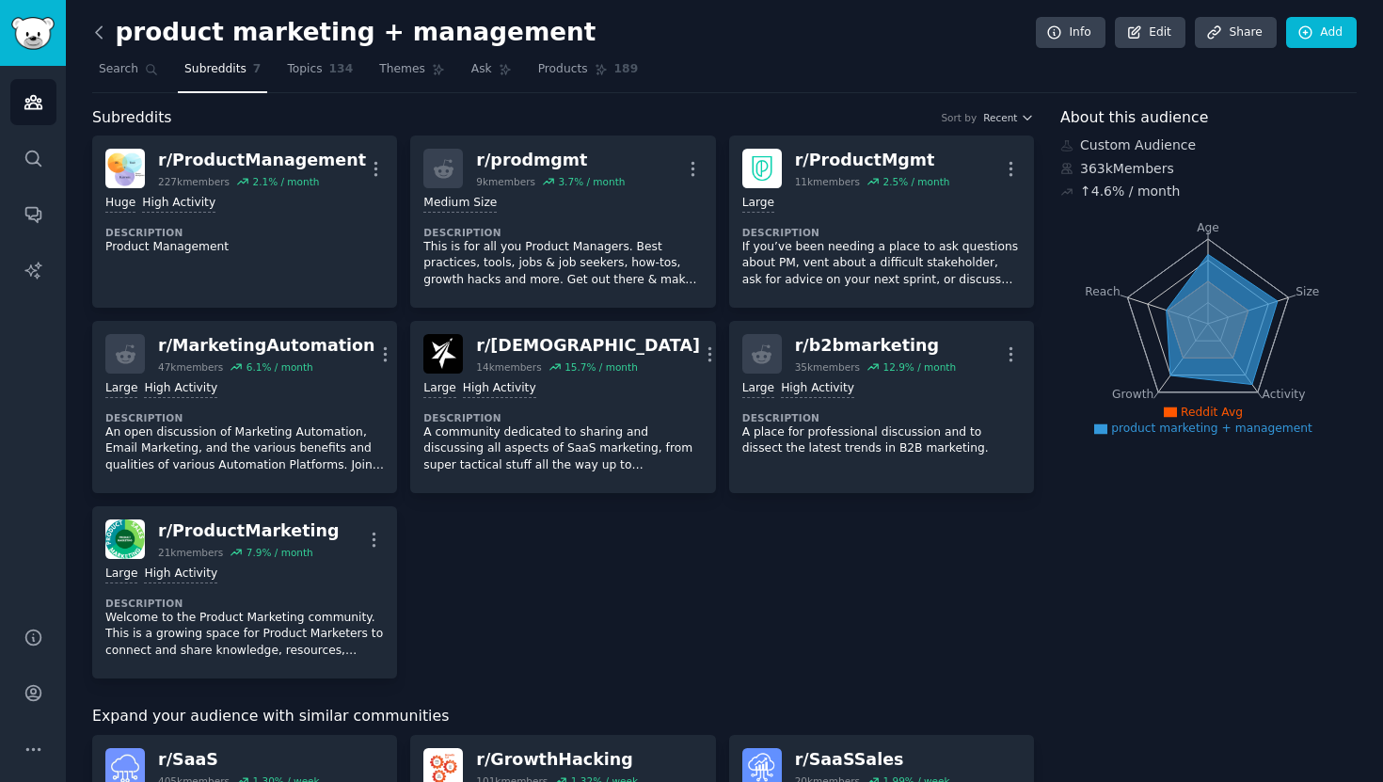
click at [96, 31] on icon at bounding box center [99, 31] width 6 height 11
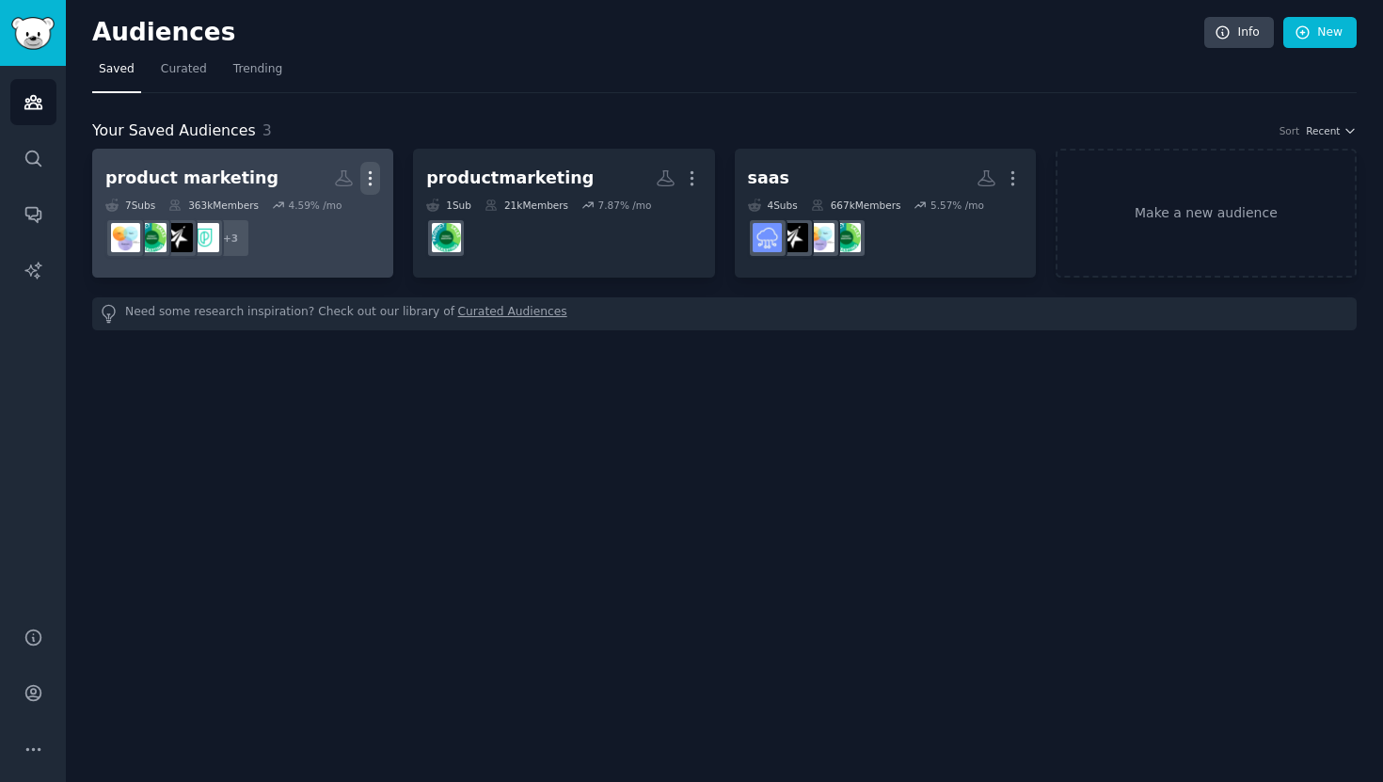
click at [367, 180] on icon "button" at bounding box center [370, 178] width 20 height 20
click at [264, 180] on h2 "product marketing Custom Audience More" at bounding box center [242, 178] width 275 height 33
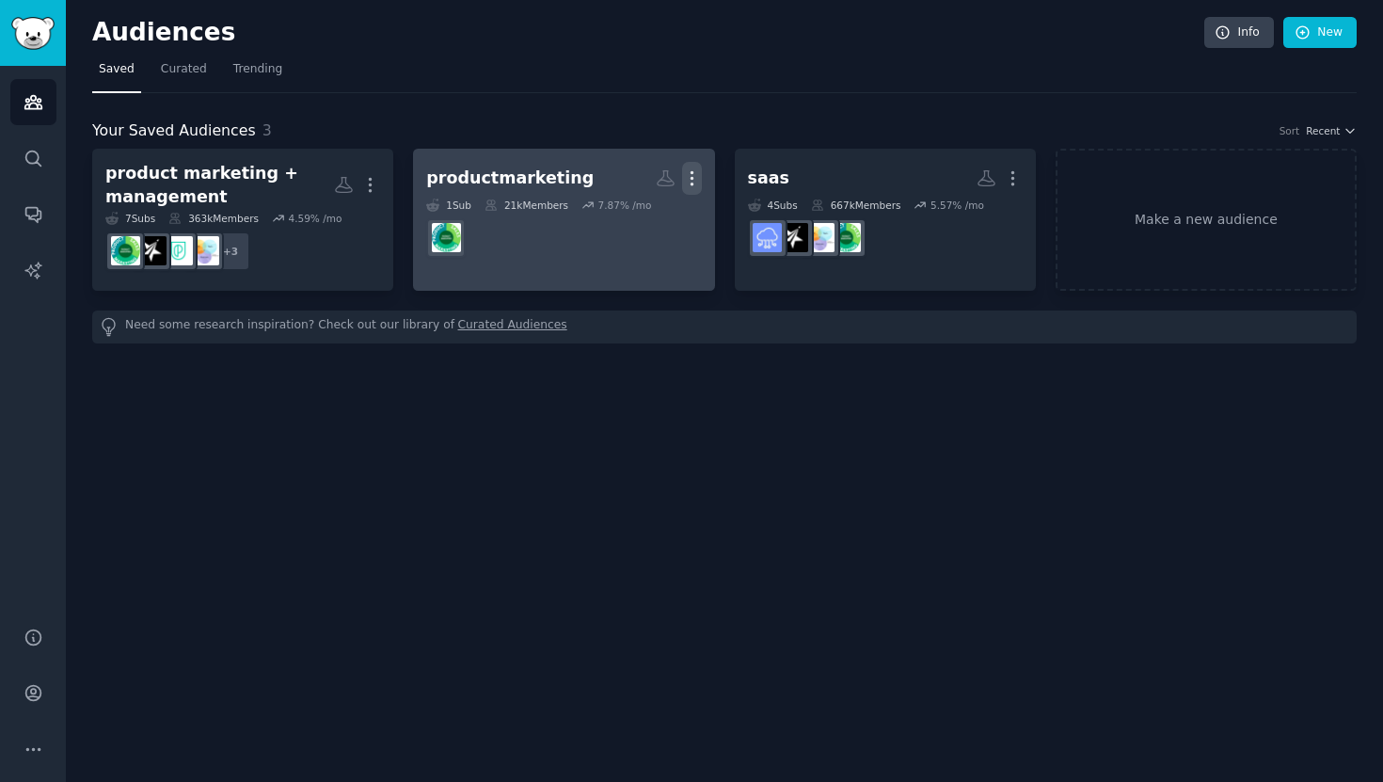
click at [696, 181] on icon "button" at bounding box center [692, 178] width 20 height 20
click at [657, 220] on p "Delete" at bounding box center [640, 218] width 43 height 20
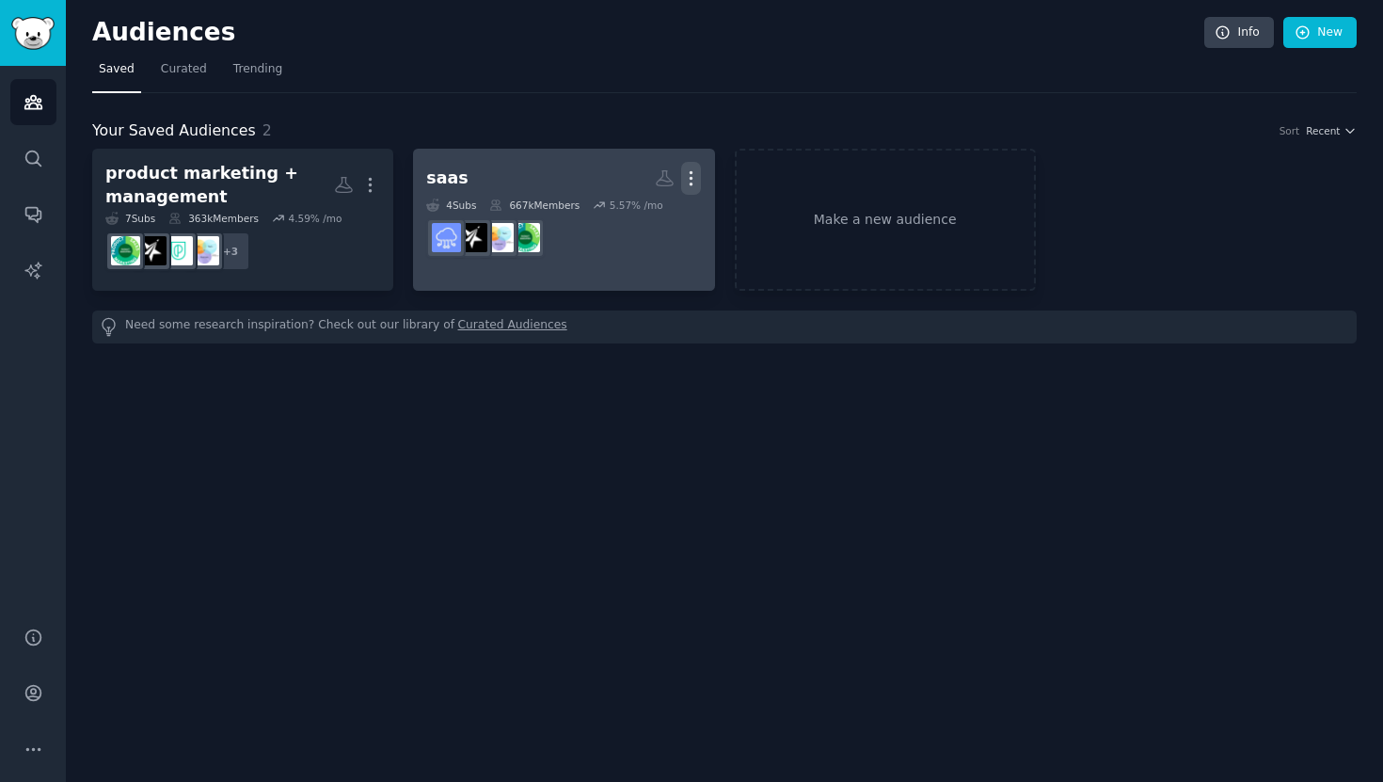
click at [693, 176] on icon "button" at bounding box center [691, 178] width 20 height 20
click at [651, 214] on p "Delete" at bounding box center [639, 218] width 43 height 20
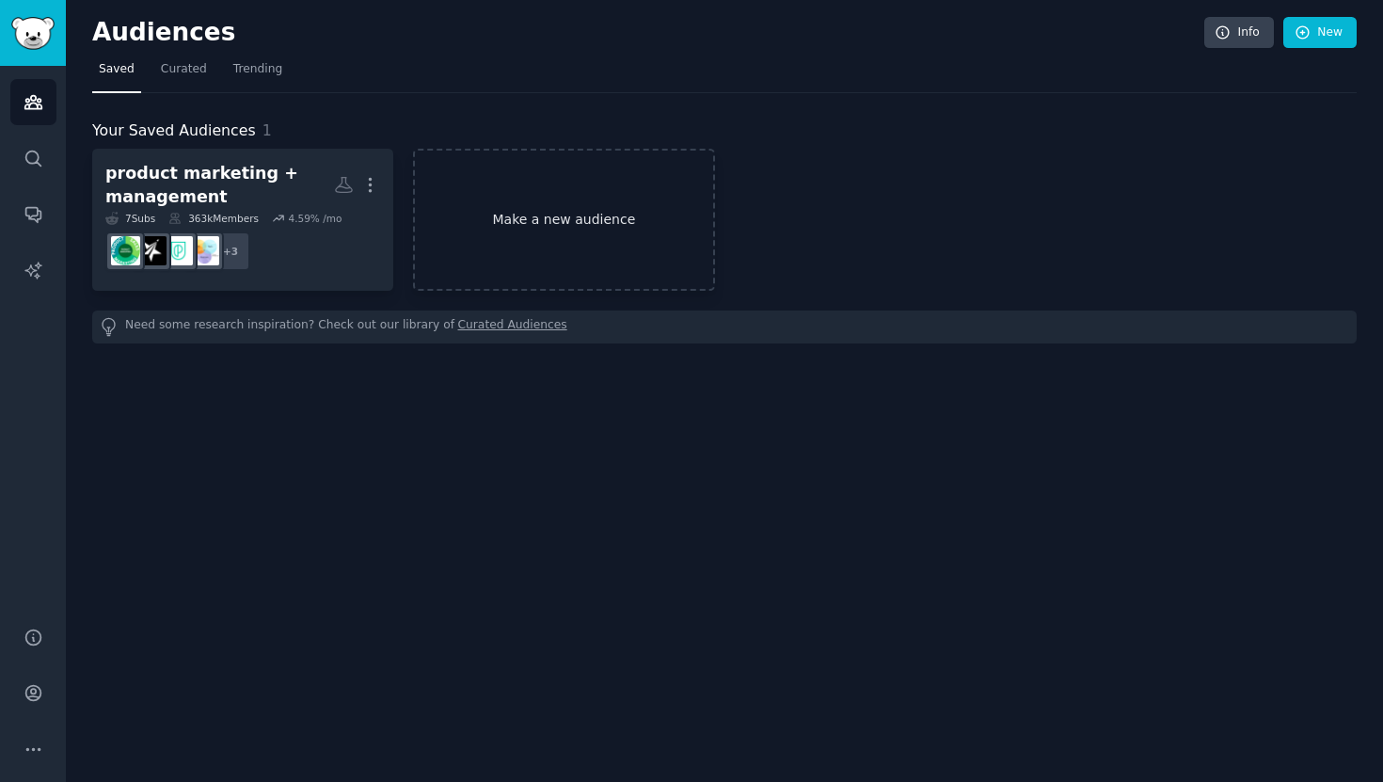
click at [604, 183] on link "Make a new audience" at bounding box center [563, 220] width 301 height 142
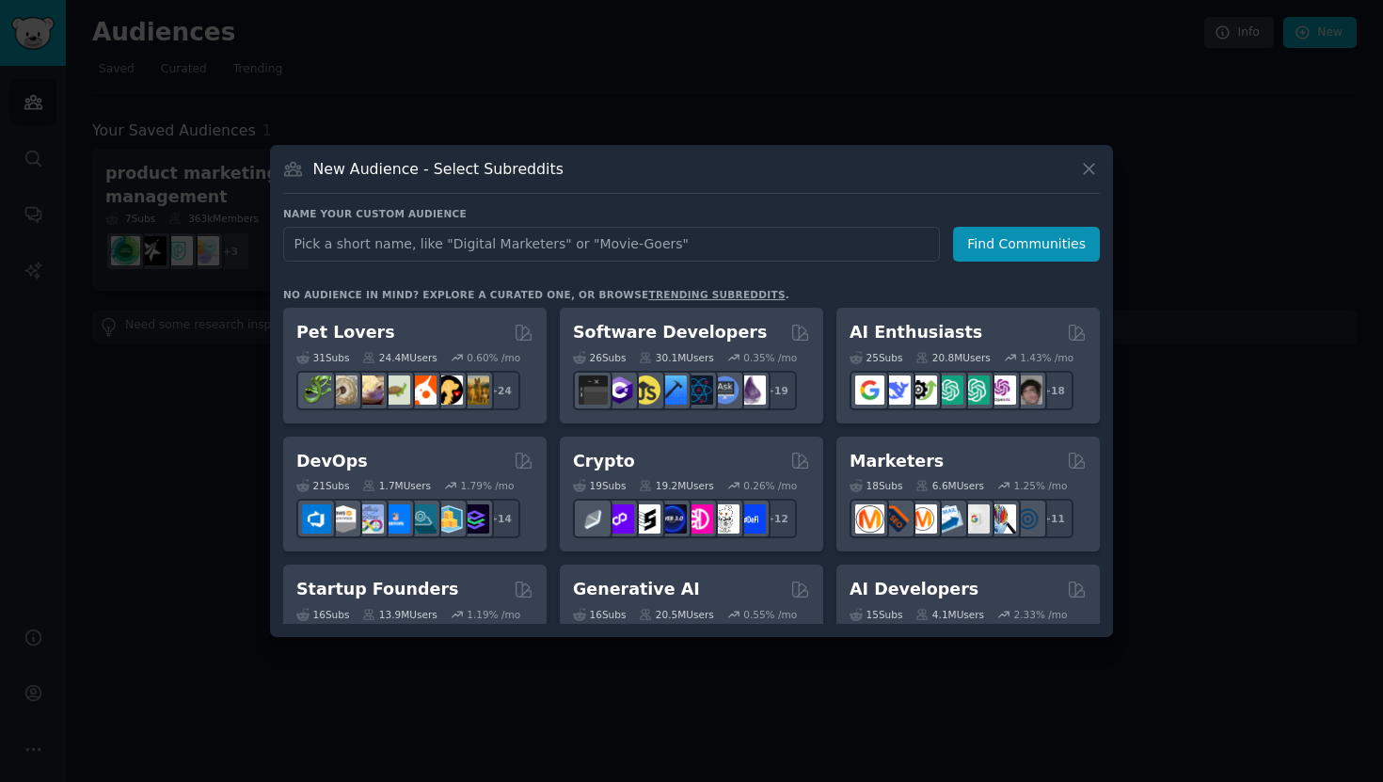
click at [464, 246] on input "text" at bounding box center [611, 244] width 657 height 35
type input "saas marketing"
click button "Find Communities" at bounding box center [1026, 244] width 147 height 35
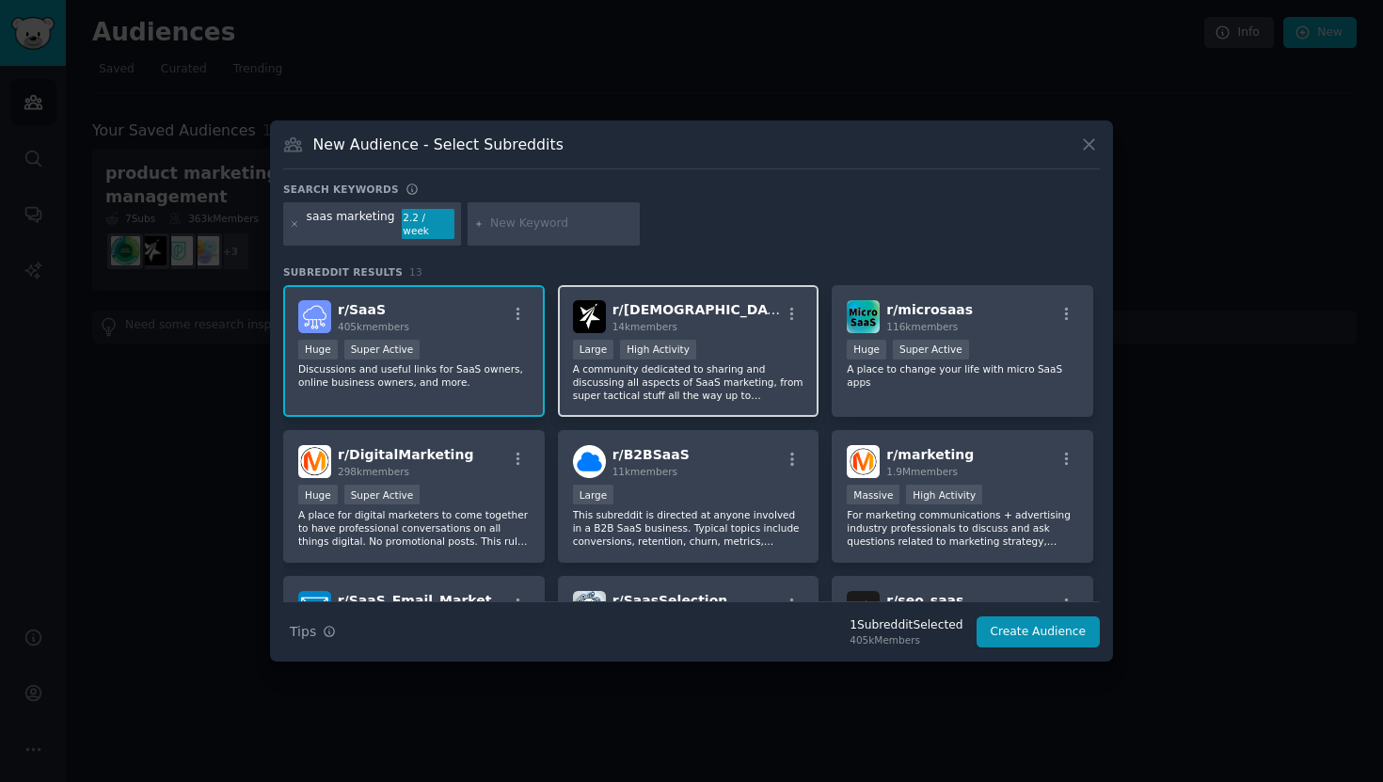
click at [707, 329] on div "r/ [DEMOGRAPHIC_DATA] 14k members >= 80th percentile for submissions / day Larg…" at bounding box center [689, 351] width 262 height 133
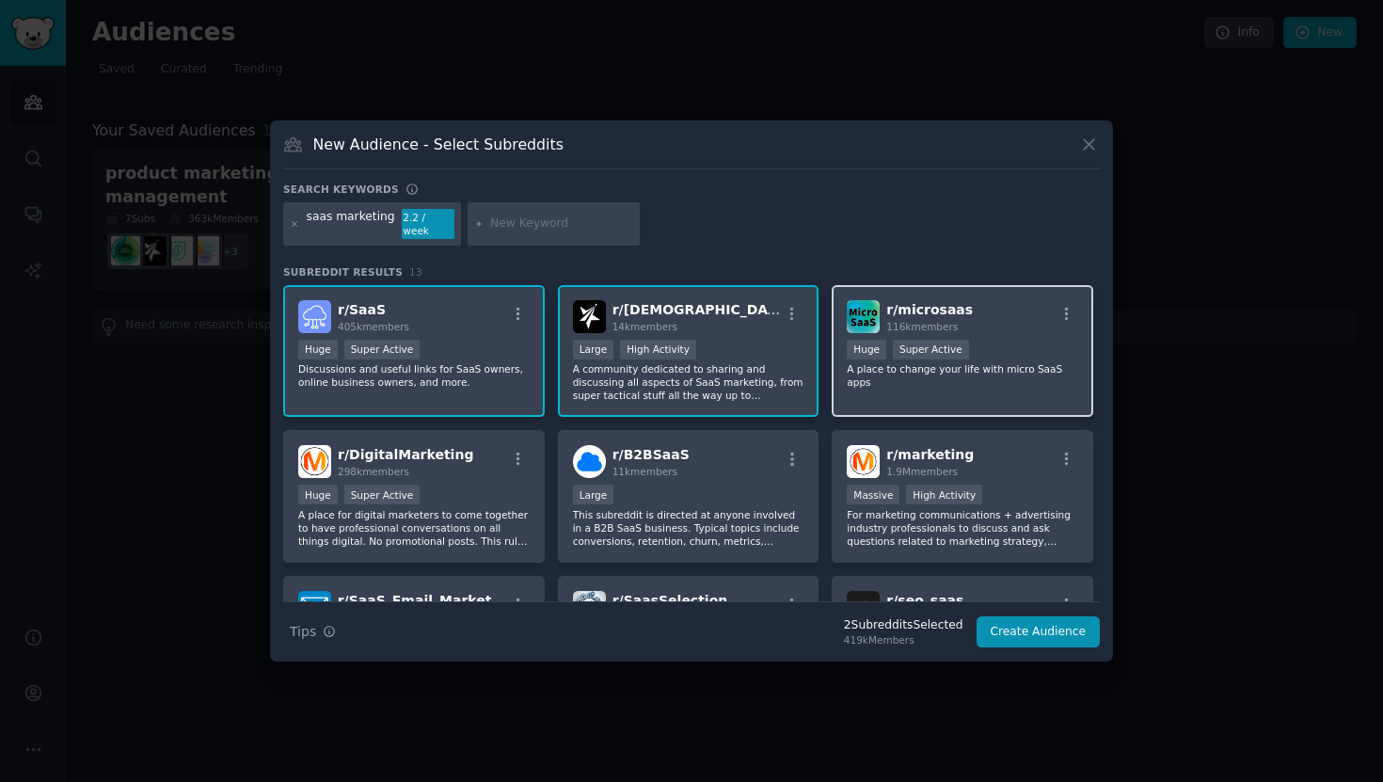
click at [947, 309] on span "r/ microsaas" at bounding box center [929, 309] width 87 height 15
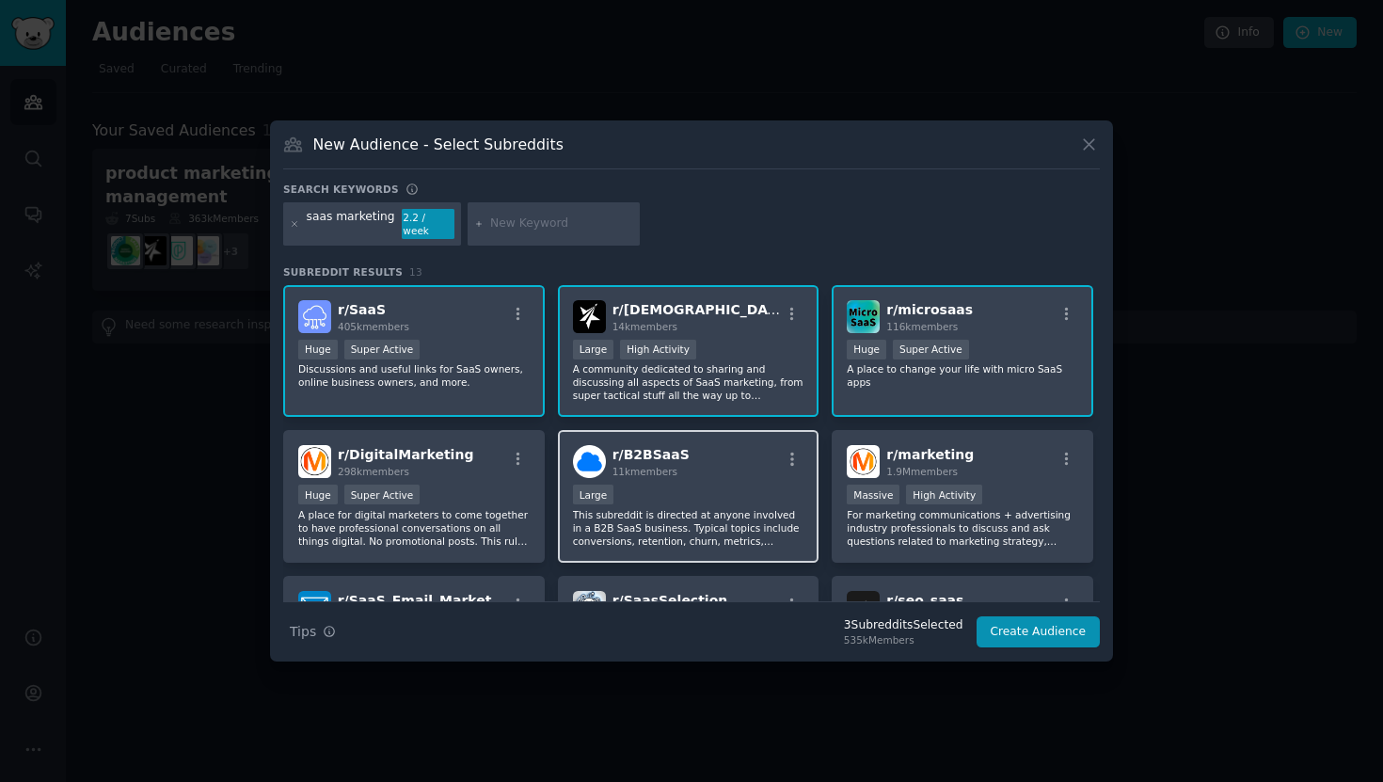
click at [738, 493] on div "Large" at bounding box center [688, 496] width 231 height 24
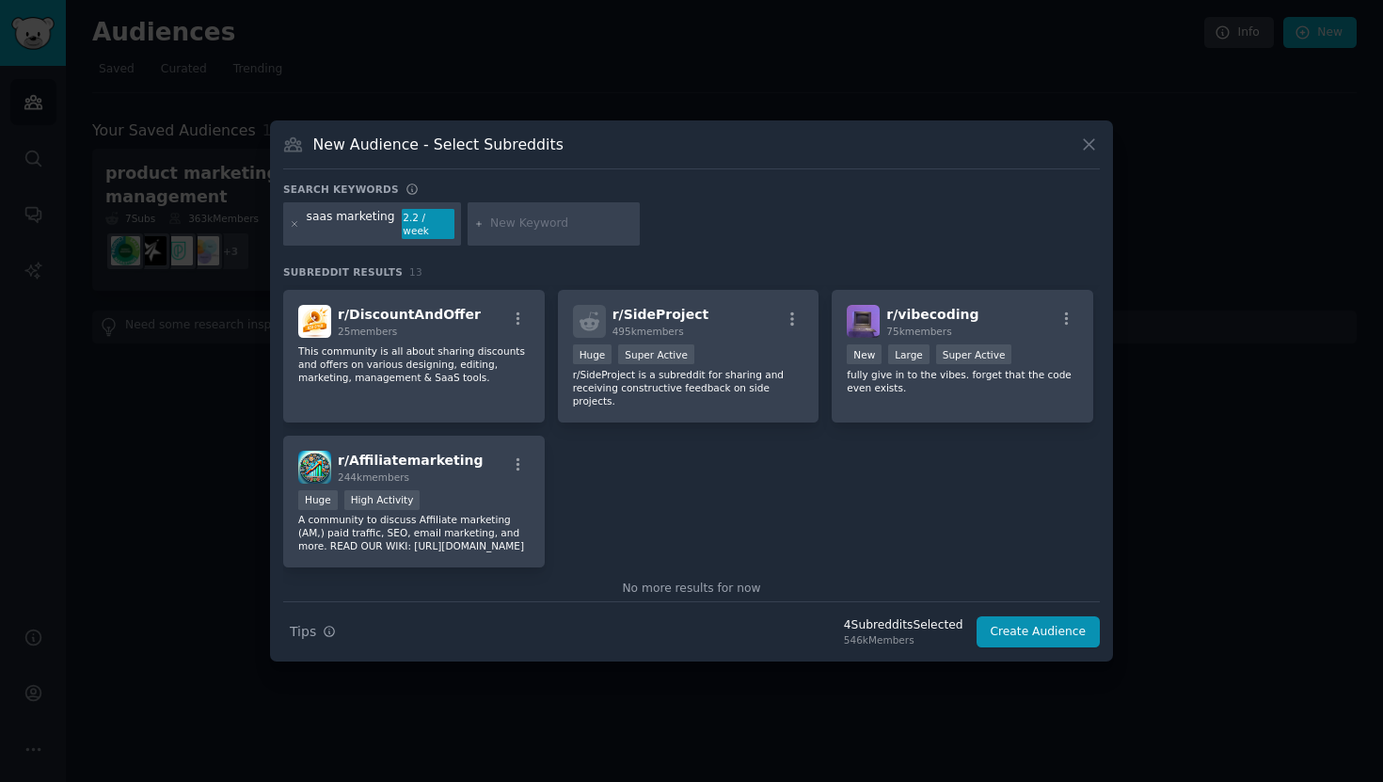
scroll to position [432, 0]
click at [533, 228] on input "text" at bounding box center [561, 223] width 143 height 17
type input "b2b marketing"
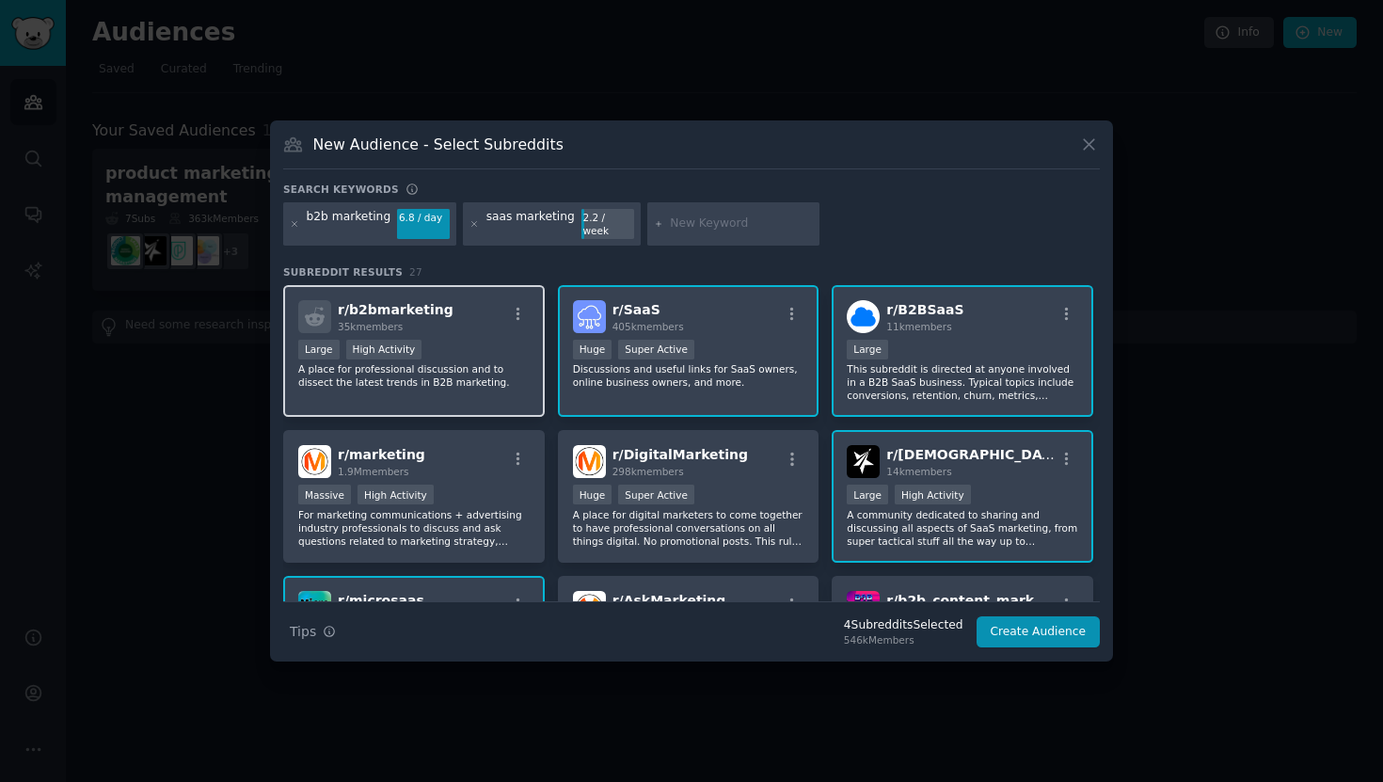
click at [487, 340] on div "Large High Activity" at bounding box center [413, 352] width 231 height 24
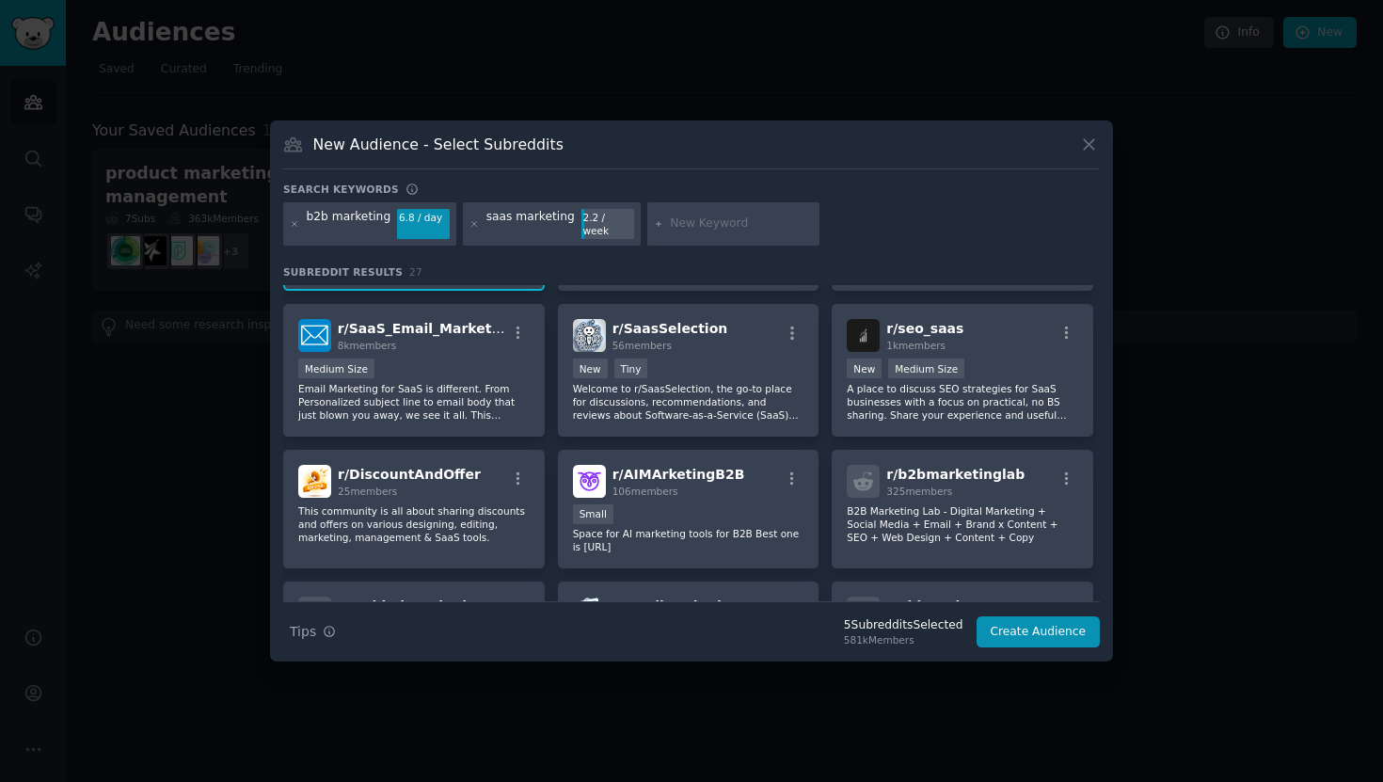
scroll to position [439, 0]
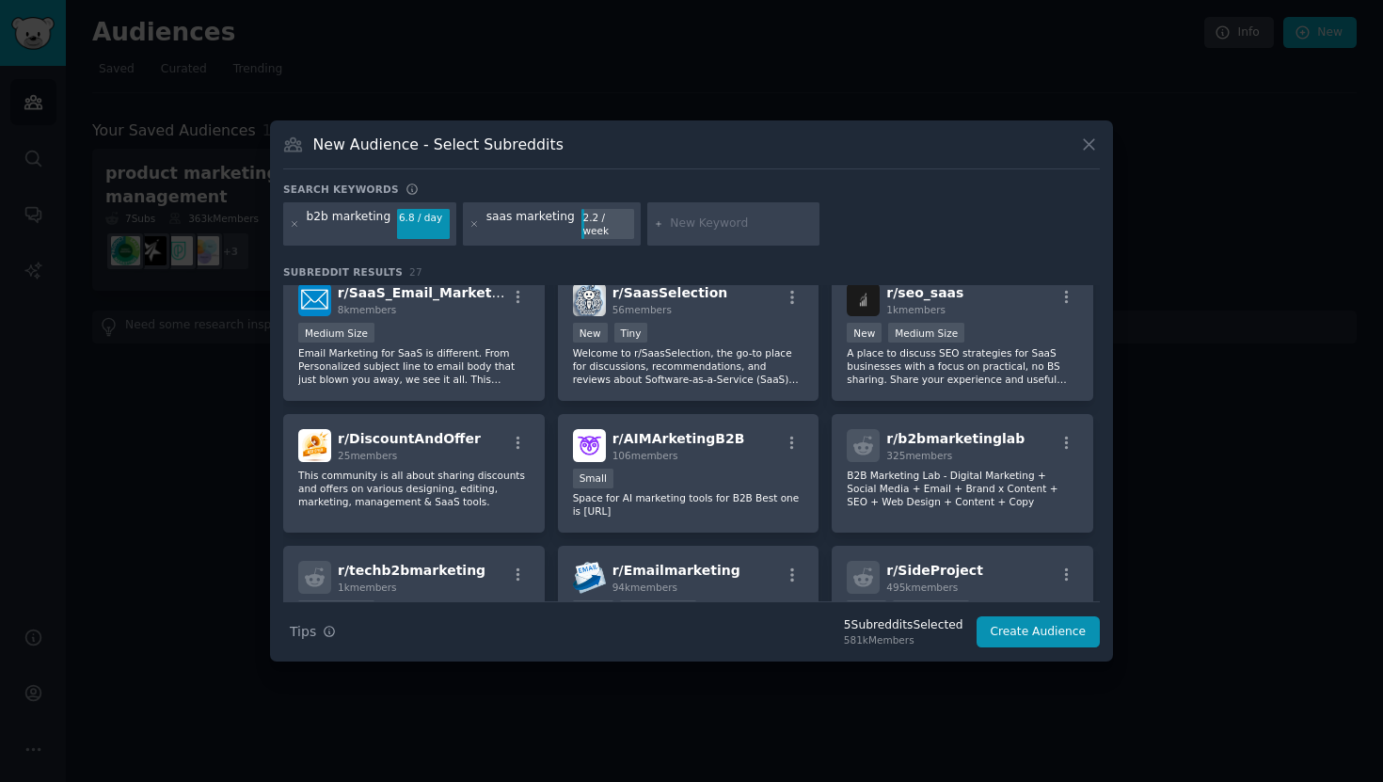
click at [698, 228] on input "text" at bounding box center [741, 223] width 143 height 17
type input "saas sales"
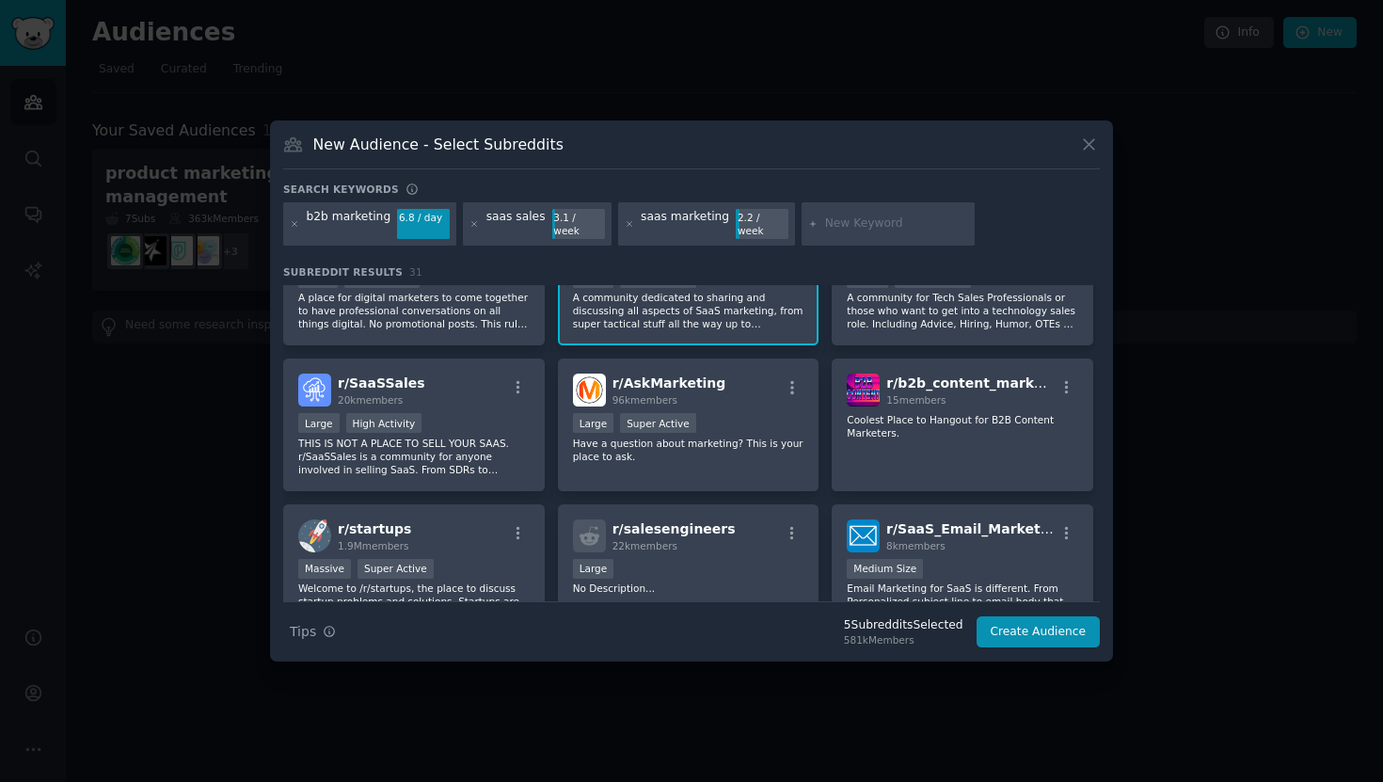
scroll to position [361, 0]
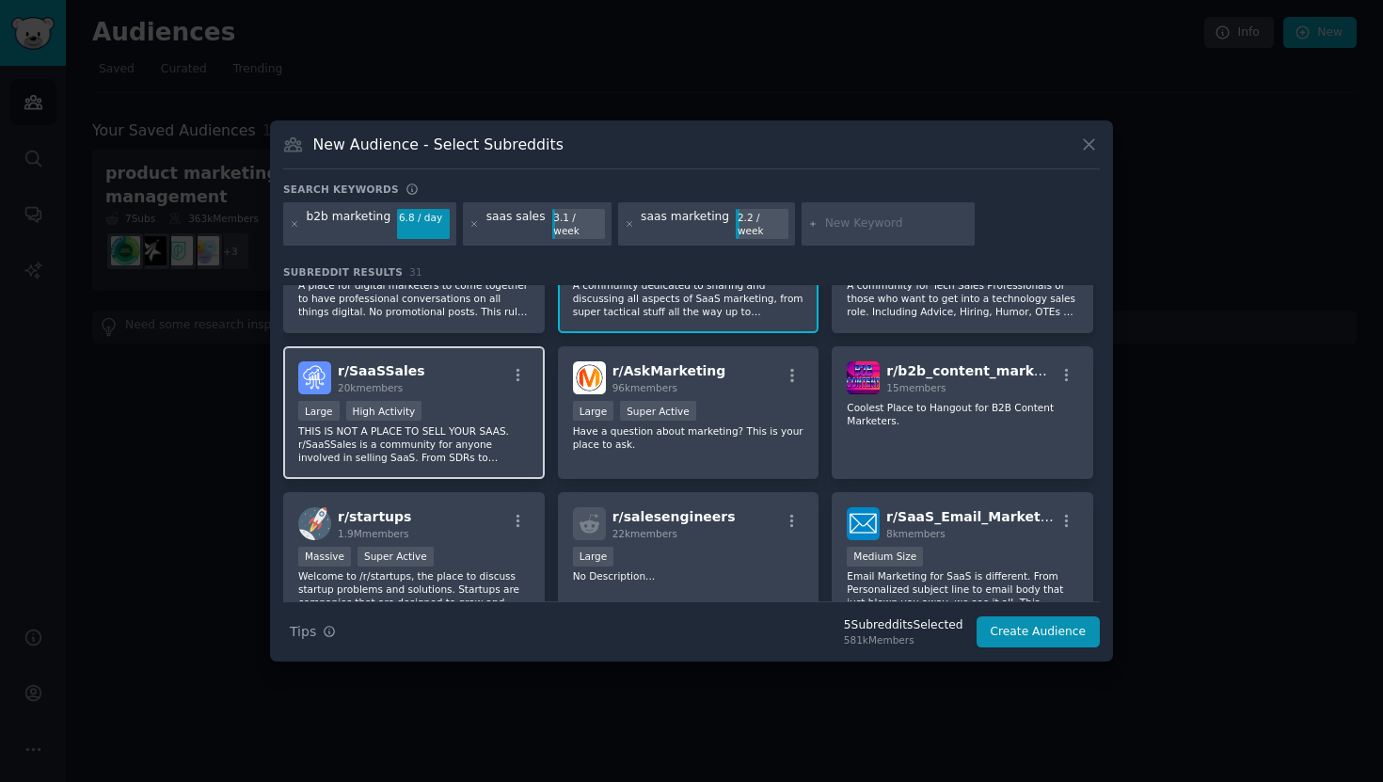
click at [458, 391] on div "r/ SaaSSales 20k members Large High Activity THIS IS NOT A PLACE TO SELL YOUR S…" at bounding box center [414, 412] width 262 height 133
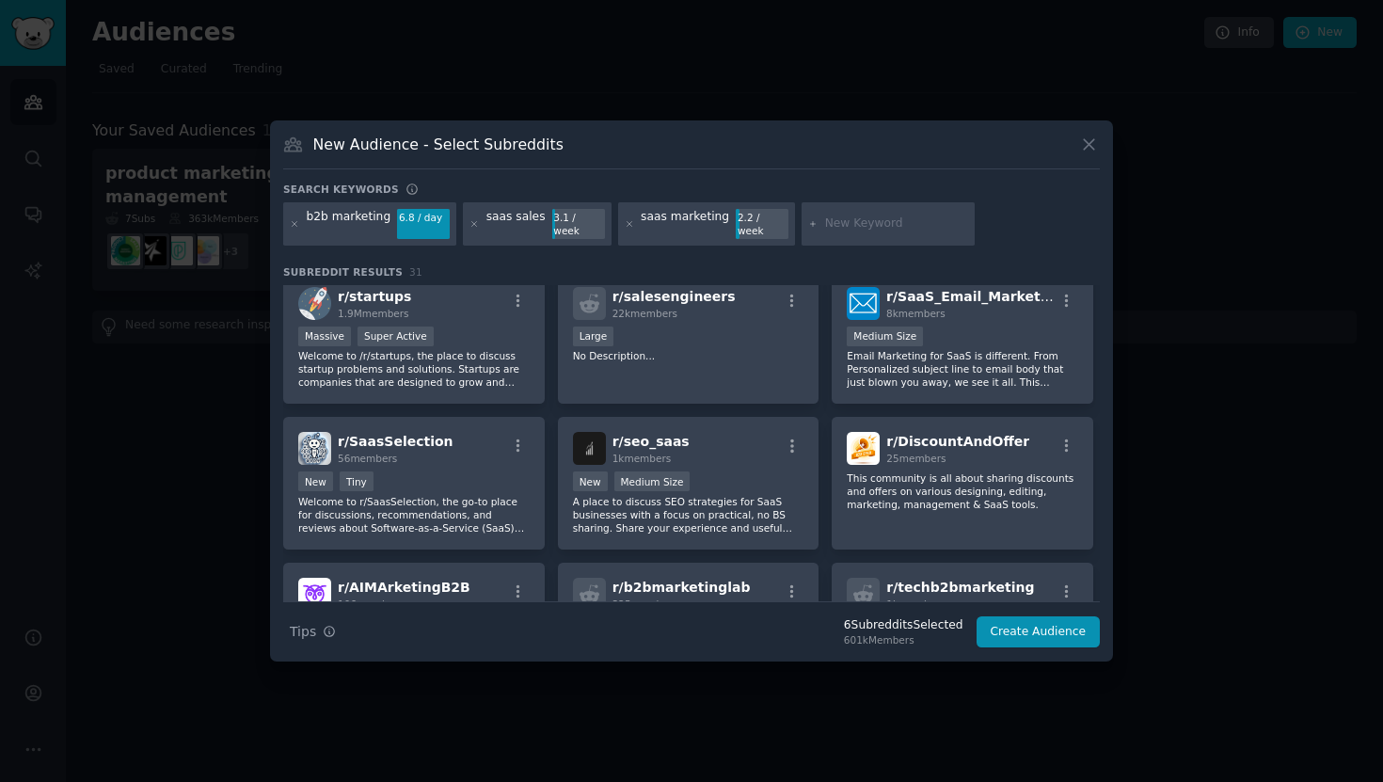
scroll to position [582, 0]
click at [825, 221] on input "text" at bounding box center [896, 223] width 143 height 17
type input "b2b sales"
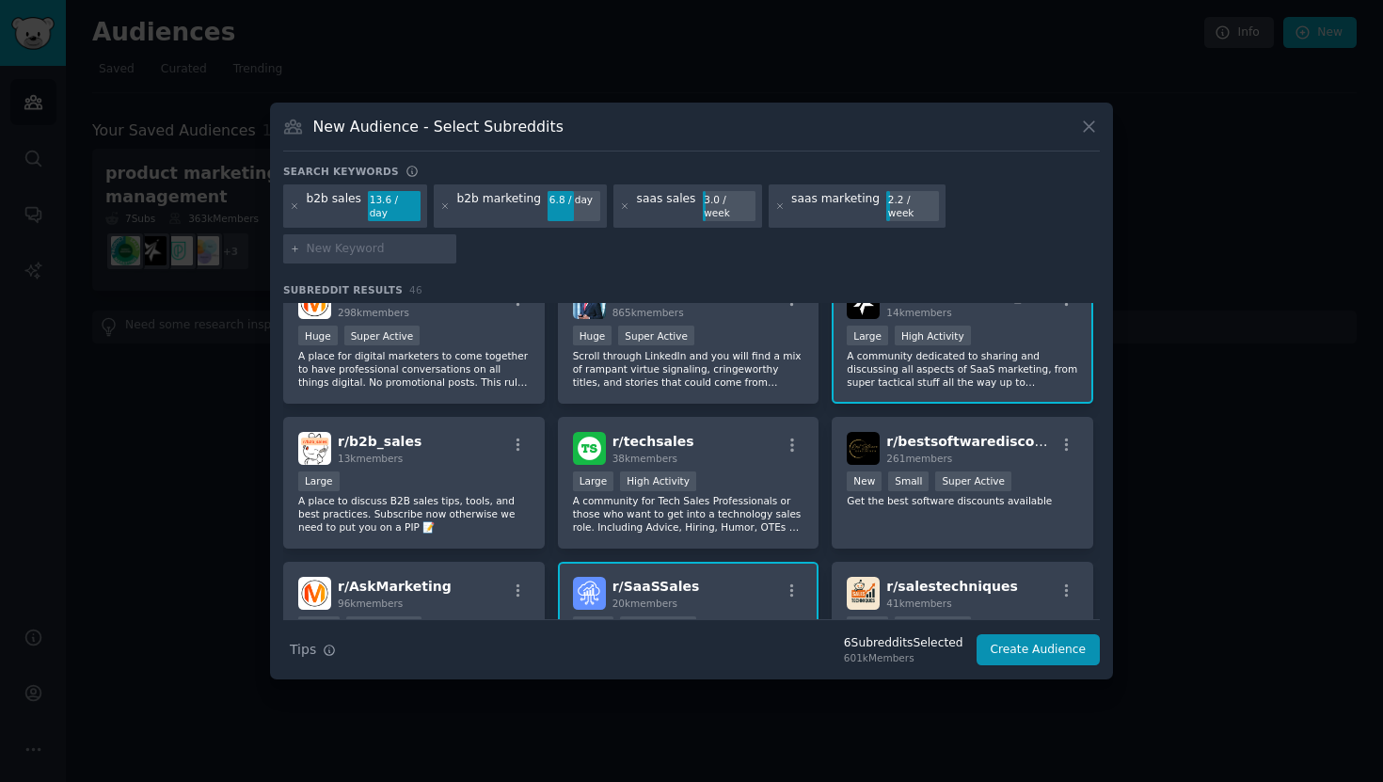
scroll to position [357, 0]
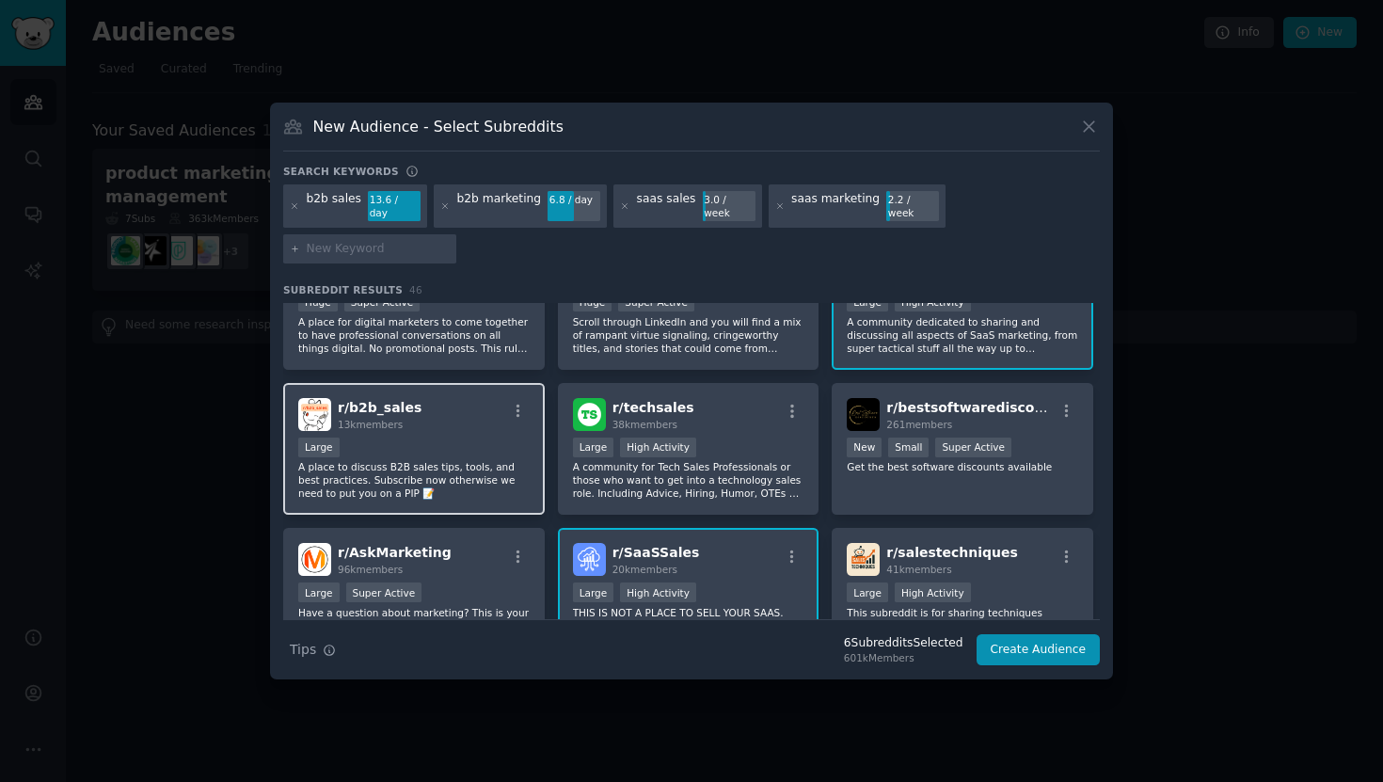
click at [483, 437] on div "Large" at bounding box center [413, 449] width 231 height 24
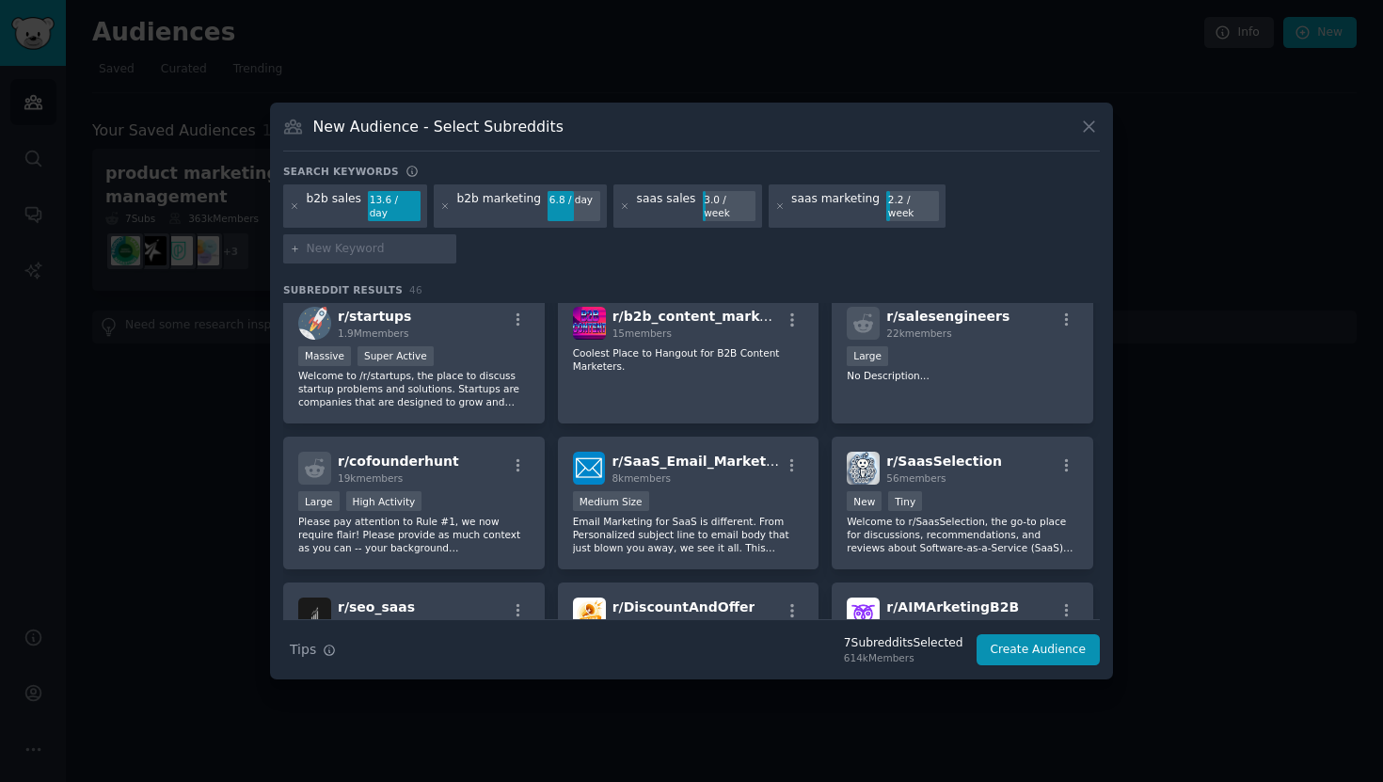
scroll to position [746, 0]
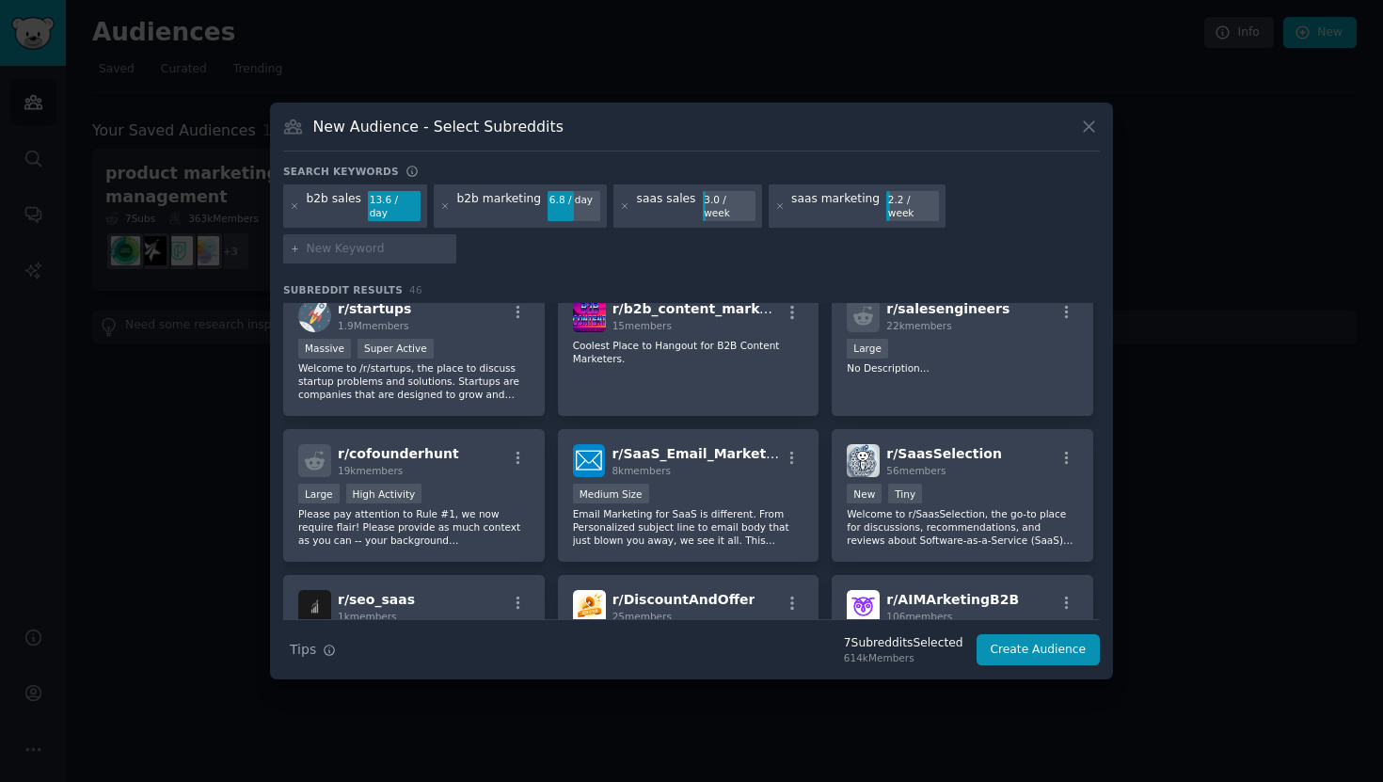
click at [450, 241] on input "text" at bounding box center [378, 249] width 143 height 17
type input "product management"
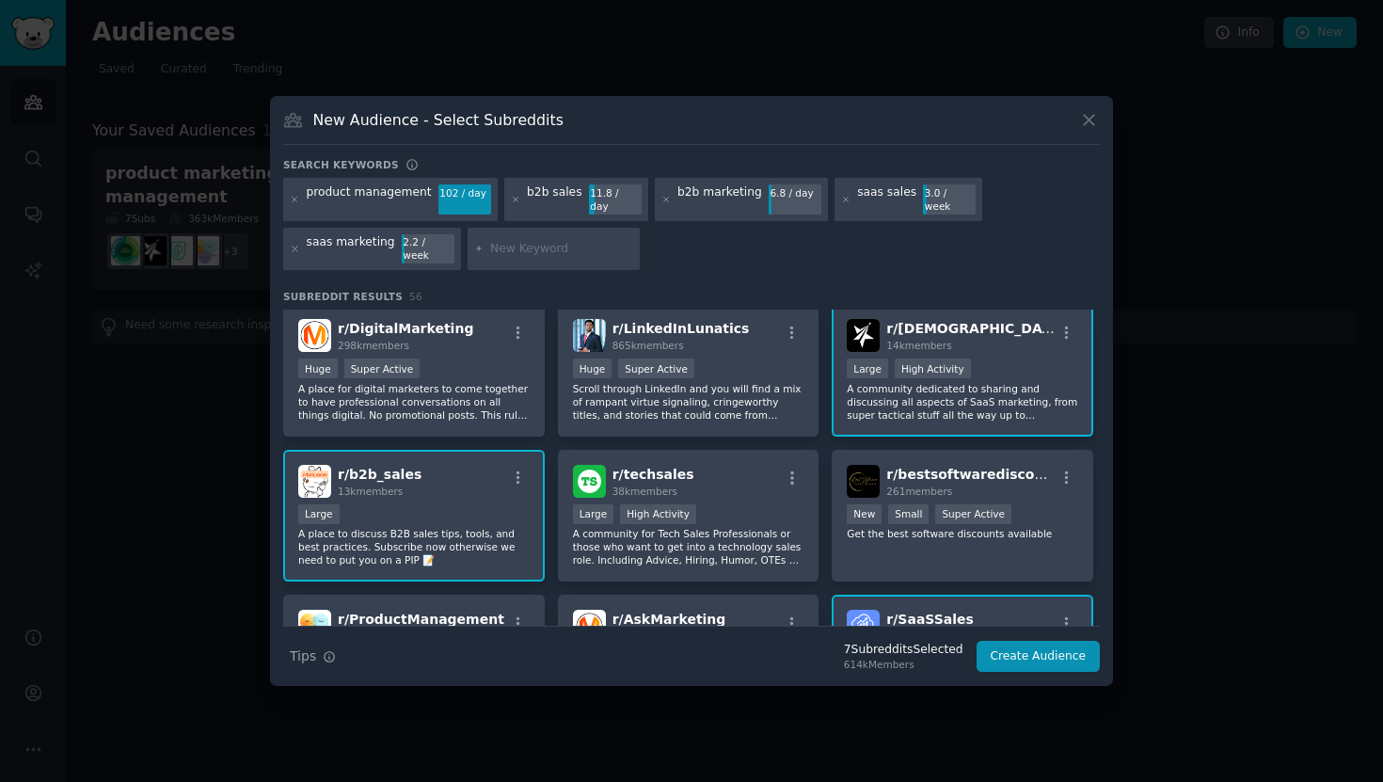
scroll to position [470, 0]
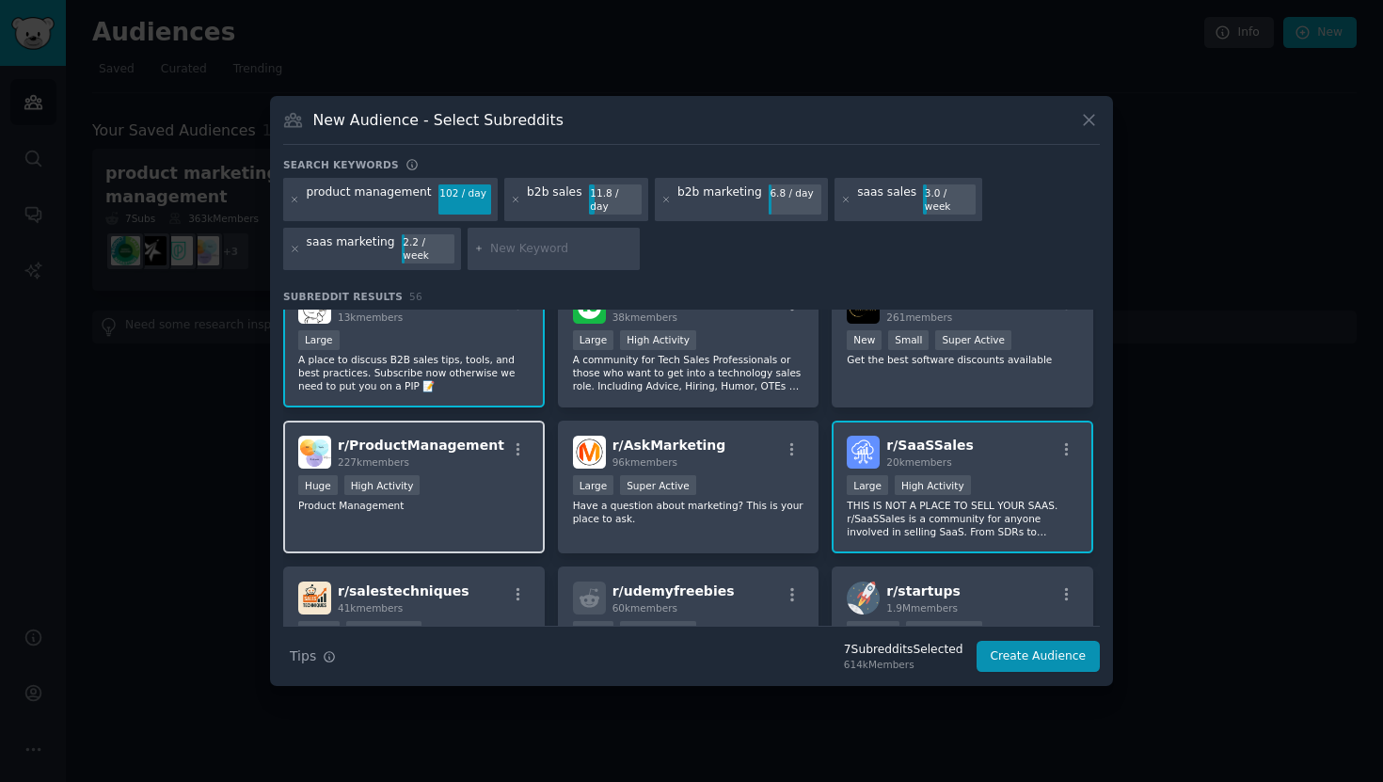
click at [506, 446] on div at bounding box center [518, 452] width 24 height 23
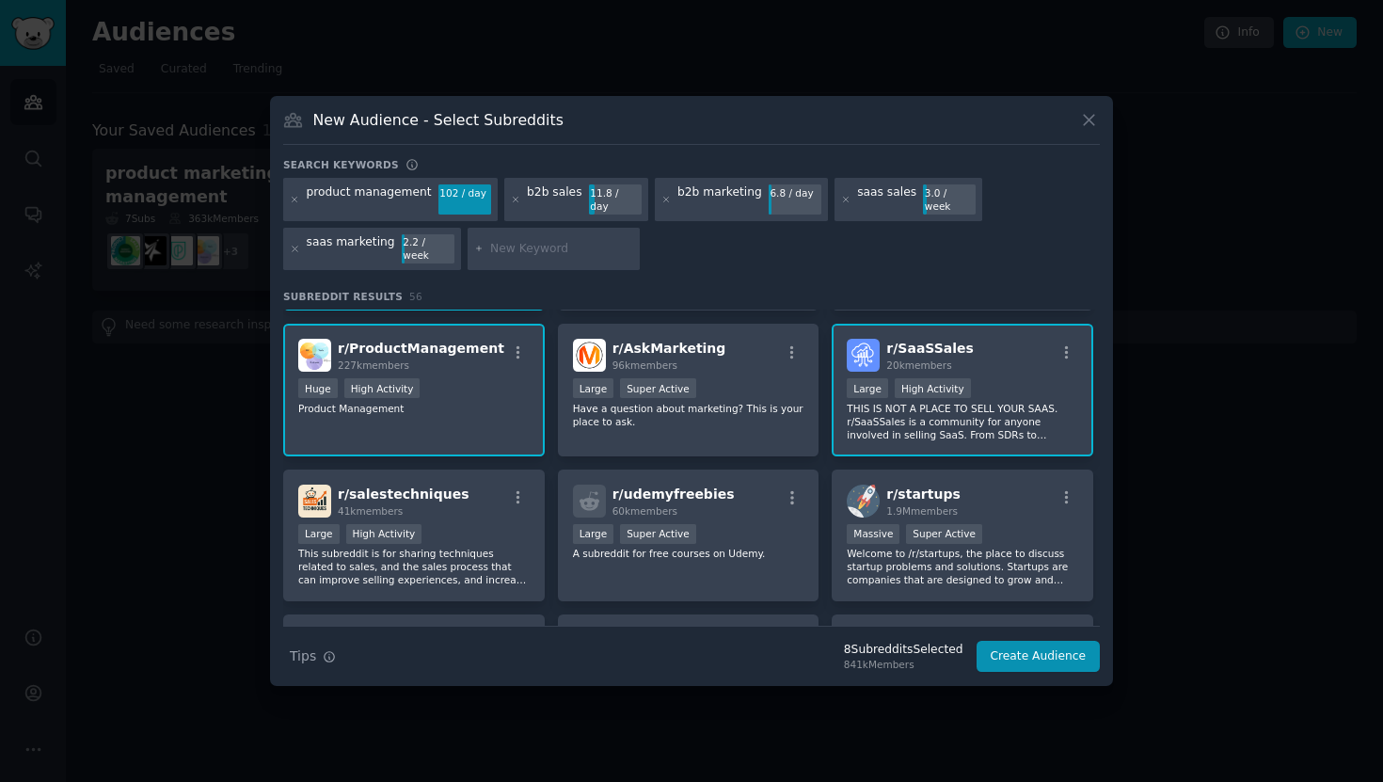
scroll to position [742, 0]
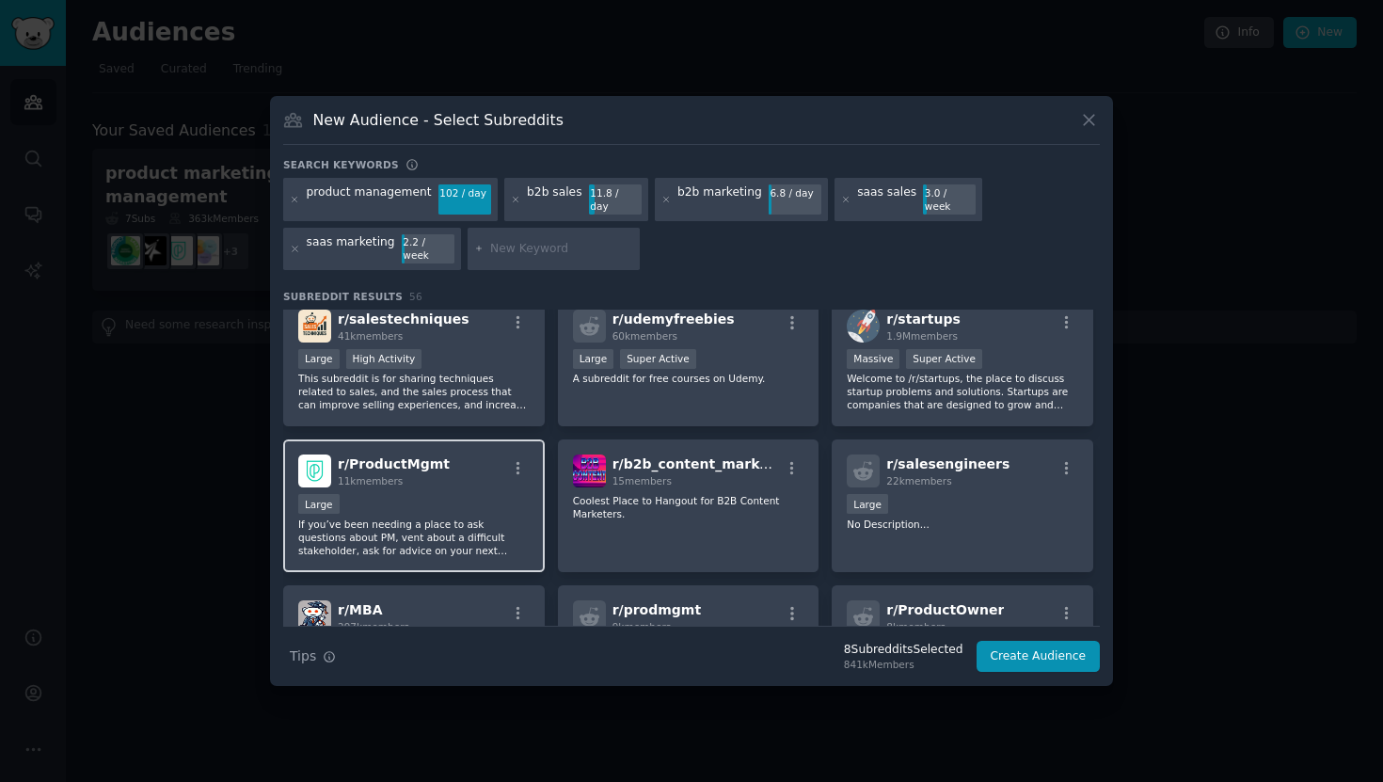
click at [481, 479] on div "r/ ProductMgmt 11k members Large If you’ve been needing a place to ask question…" at bounding box center [414, 505] width 262 height 133
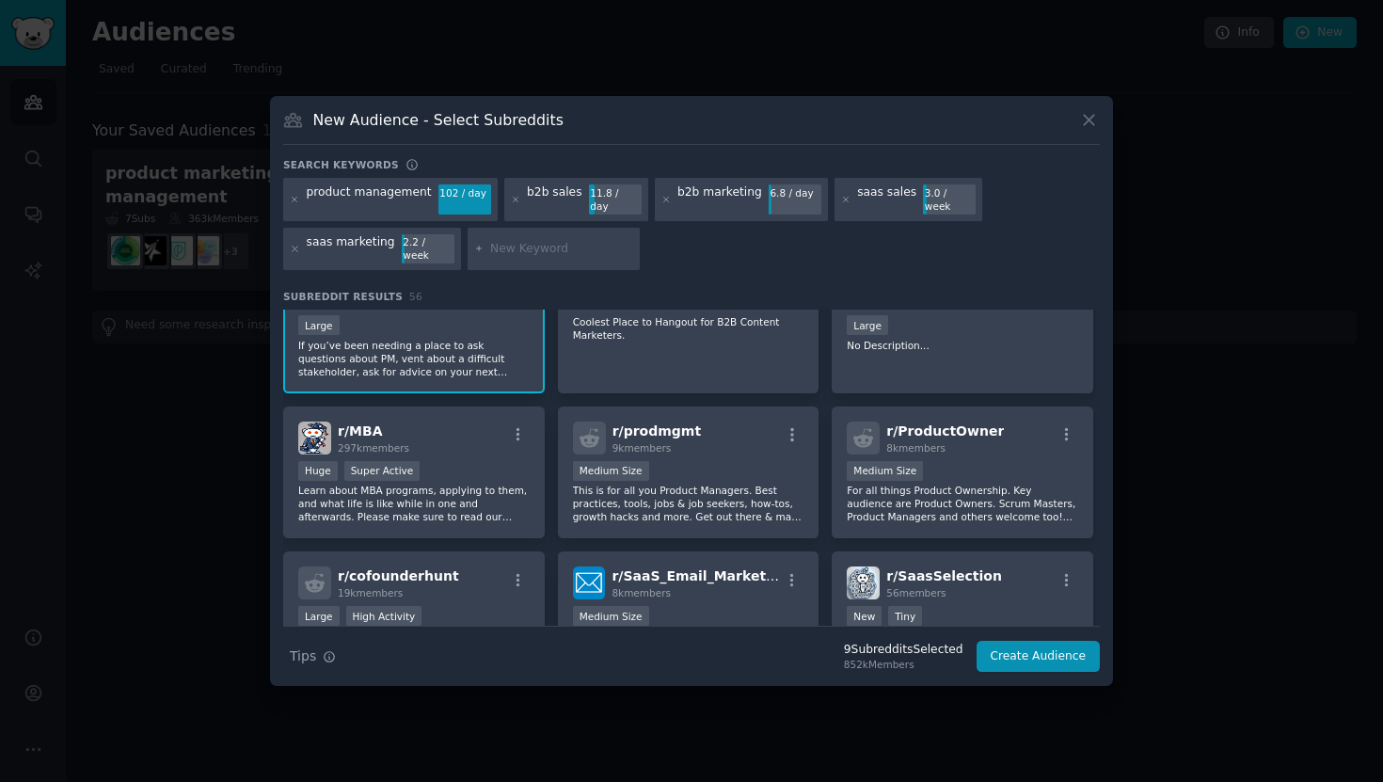
scroll to position [942, 0]
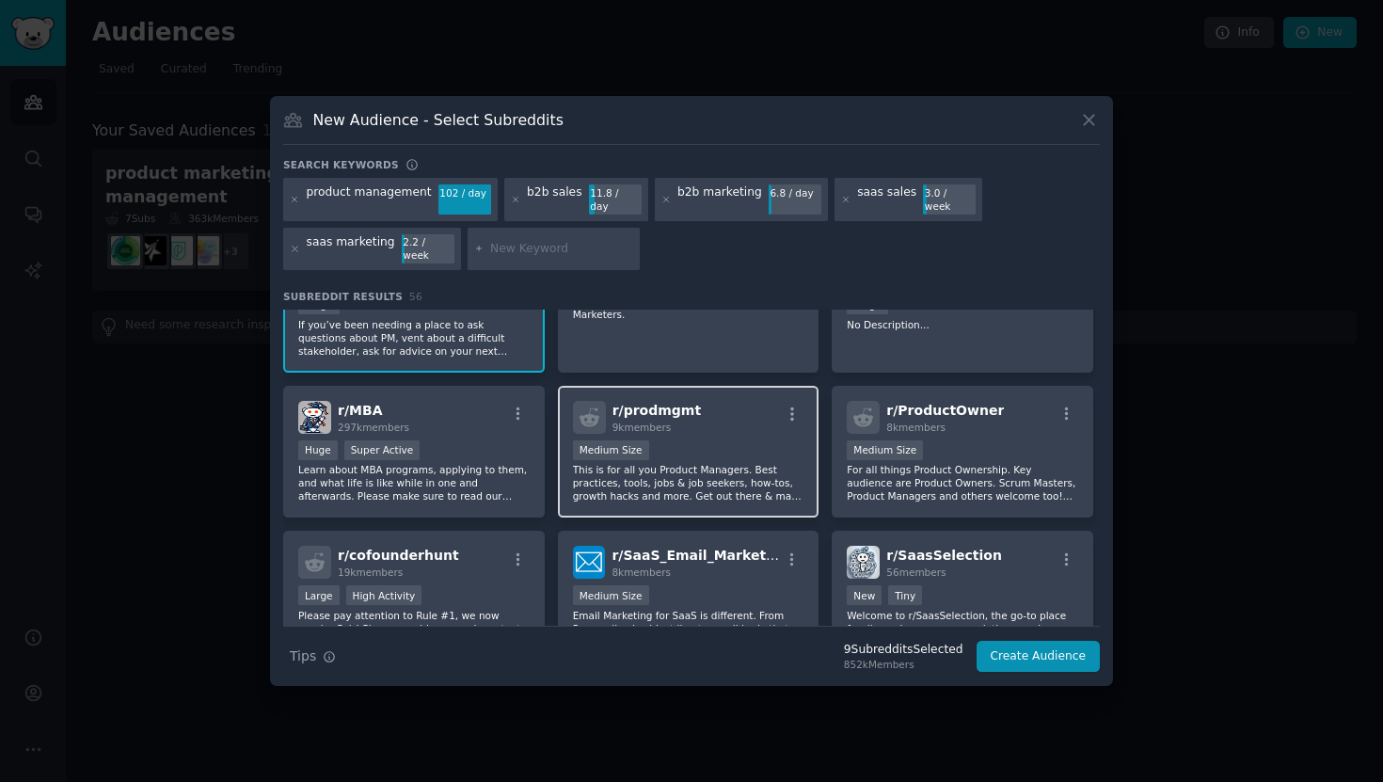
click at [733, 440] on div "Medium Size" at bounding box center [688, 452] width 231 height 24
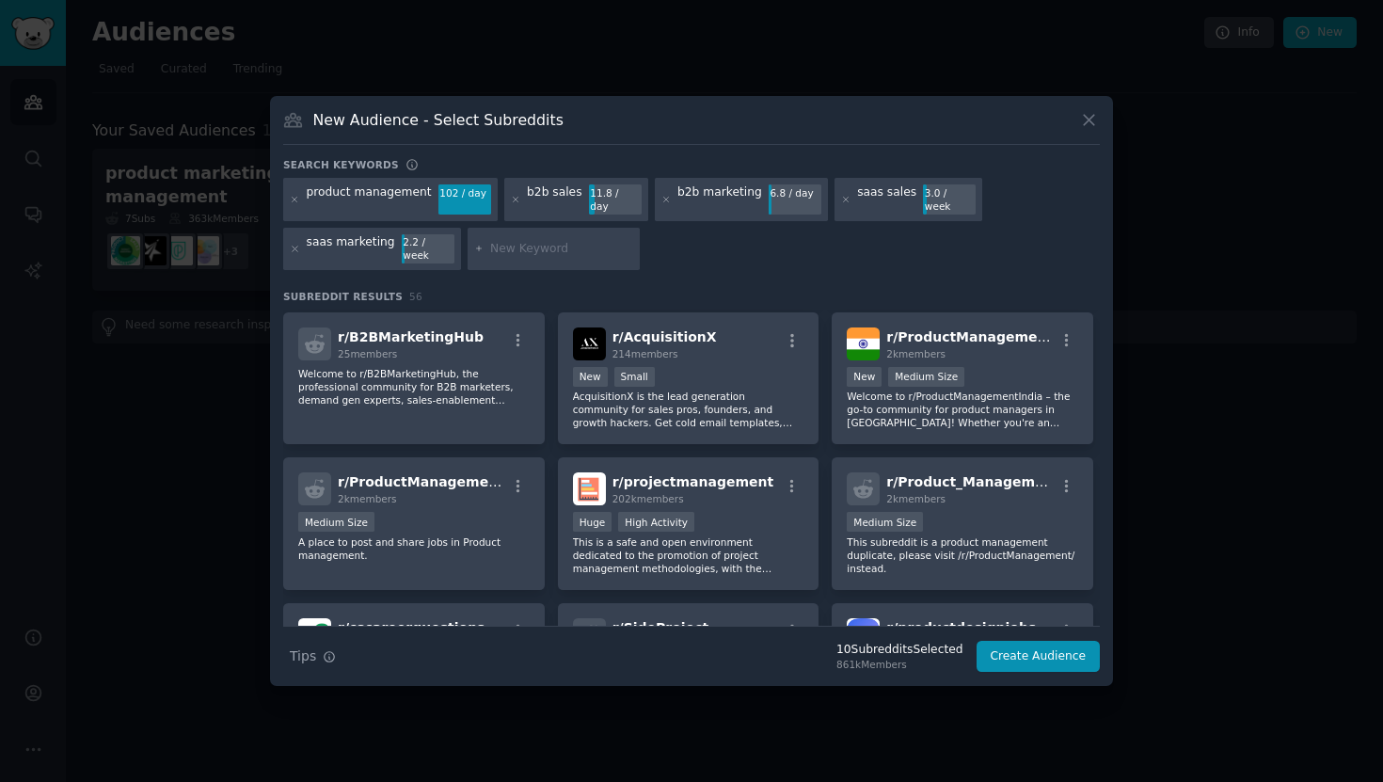
scroll to position [1889, 0]
click at [545, 241] on input "text" at bounding box center [561, 249] width 143 height 17
type input "product marketing"
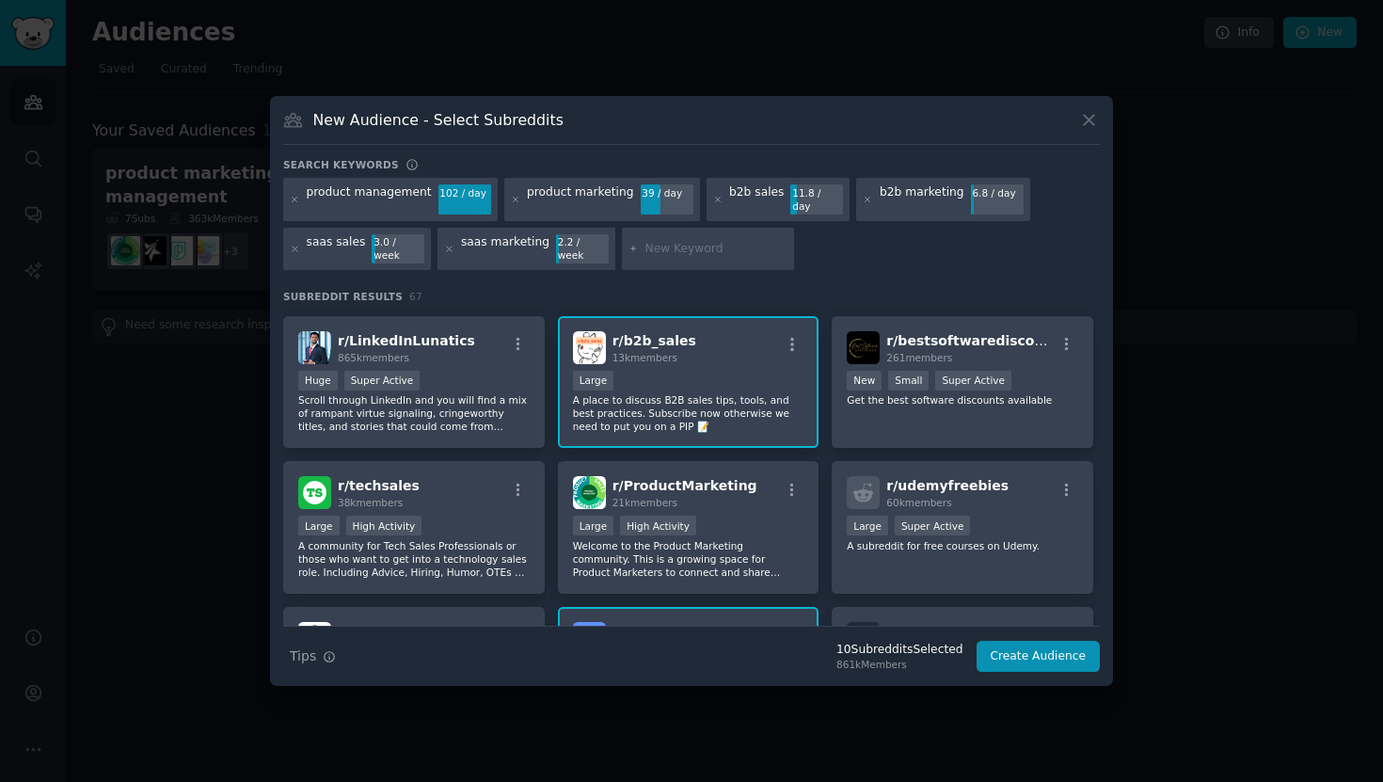
scroll to position [492, 0]
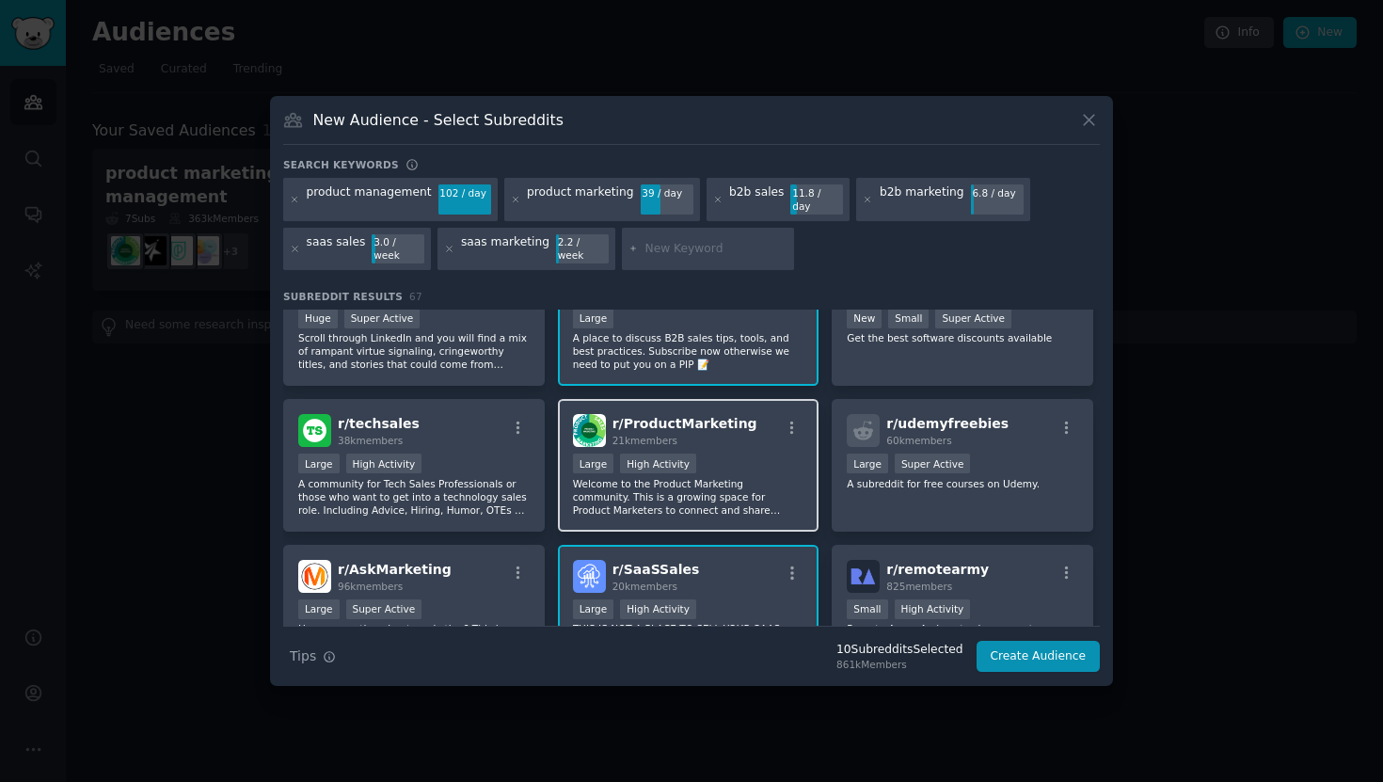
click at [744, 417] on div "r/ ProductMarketing 21k members" at bounding box center [688, 430] width 231 height 33
click at [644, 242] on input "text" at bounding box center [715, 249] width 143 height 17
type input "marketing automation"
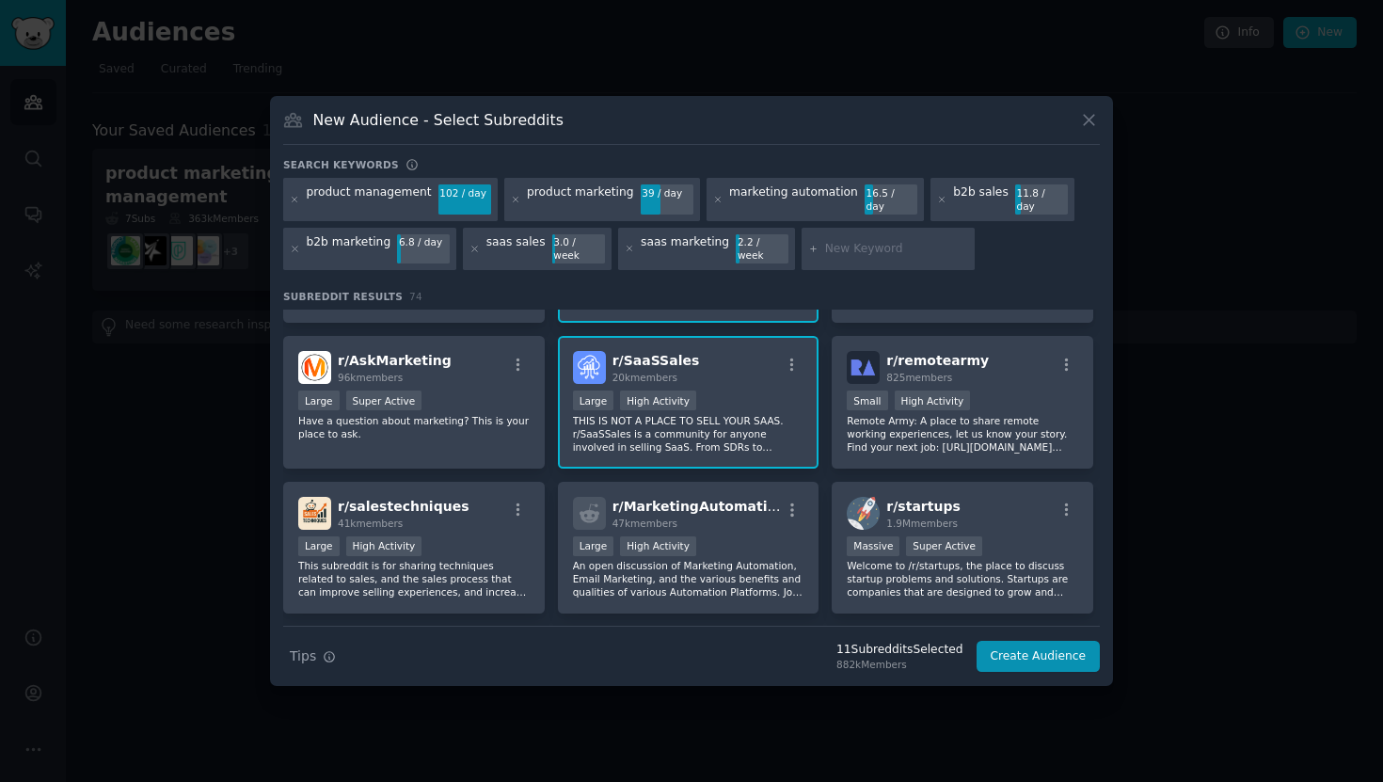
scroll to position [834, 0]
click at [714, 499] on h2 "r/ MarketingAutomation 47k members" at bounding box center [696, 511] width 168 height 33
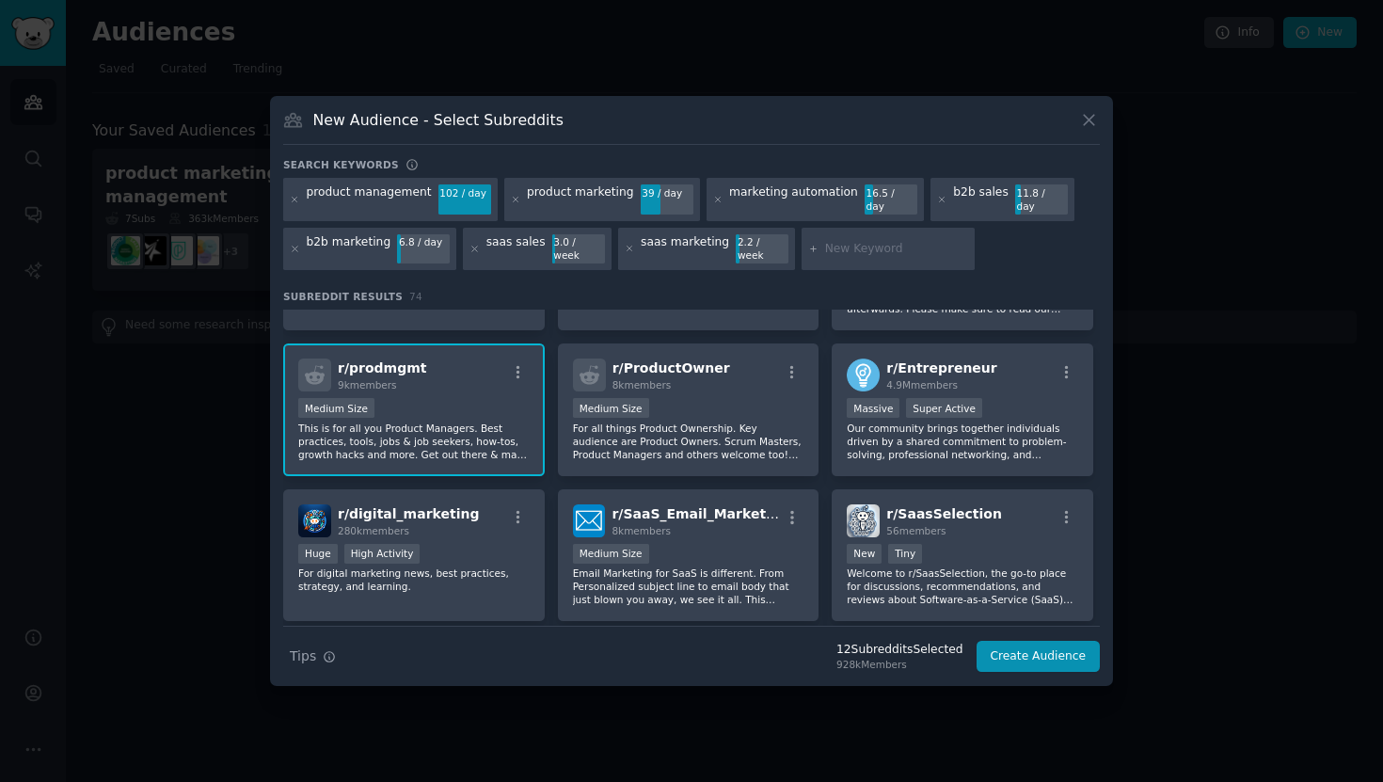
scroll to position [1407, 0]
click at [1009, 641] on button "Create Audience" at bounding box center [1038, 657] width 124 height 32
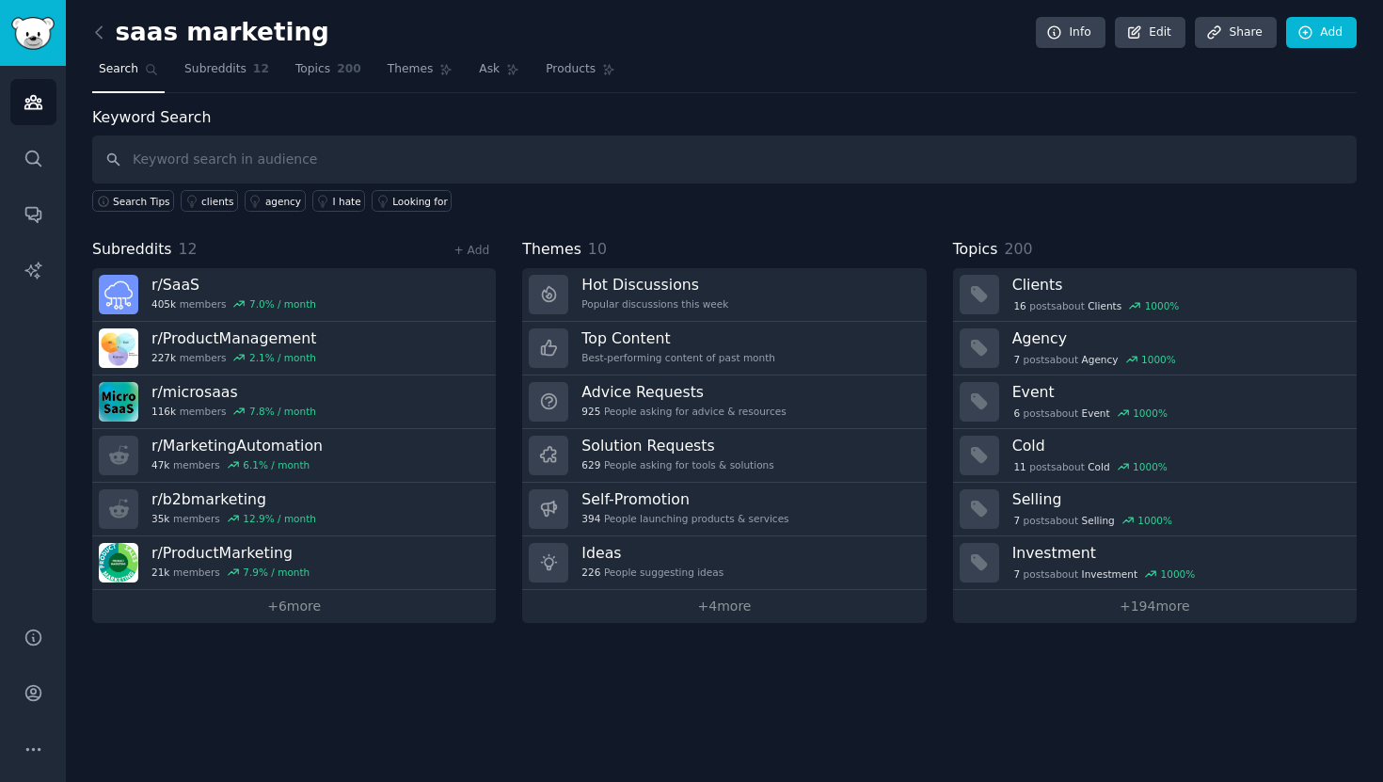
click at [219, 34] on h2 "saas marketing" at bounding box center [210, 33] width 237 height 30
click at [1151, 39] on link "Edit" at bounding box center [1150, 33] width 71 height 32
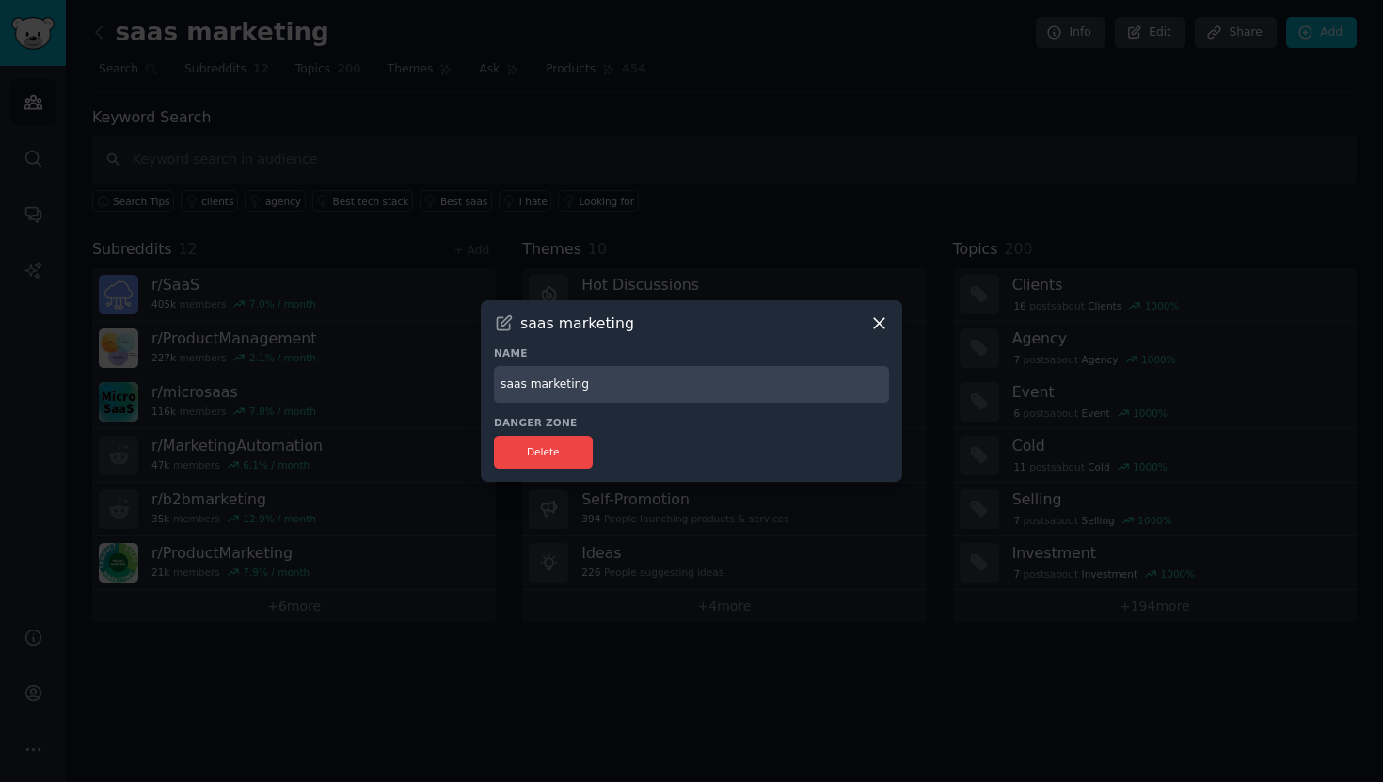
click at [605, 381] on input "saas marketing" at bounding box center [691, 384] width 395 height 37
type input "saas"
